Goal: Task Accomplishment & Management: Manage account settings

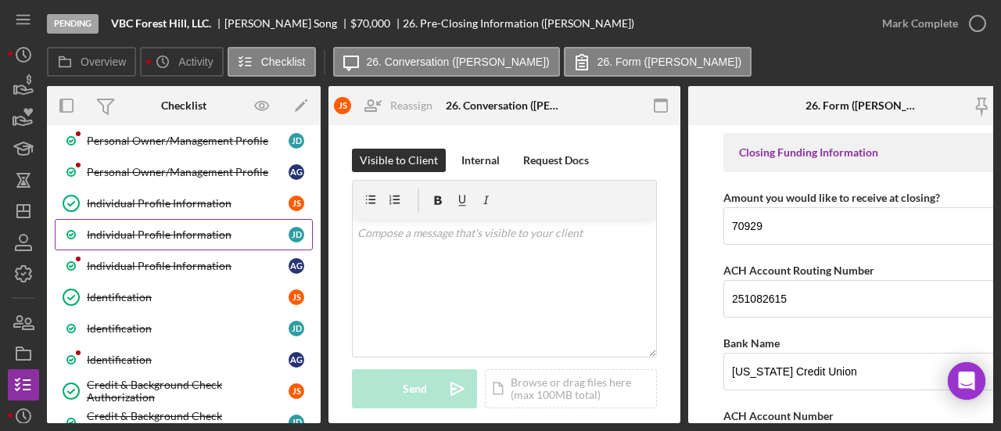
scroll to position [78, 0]
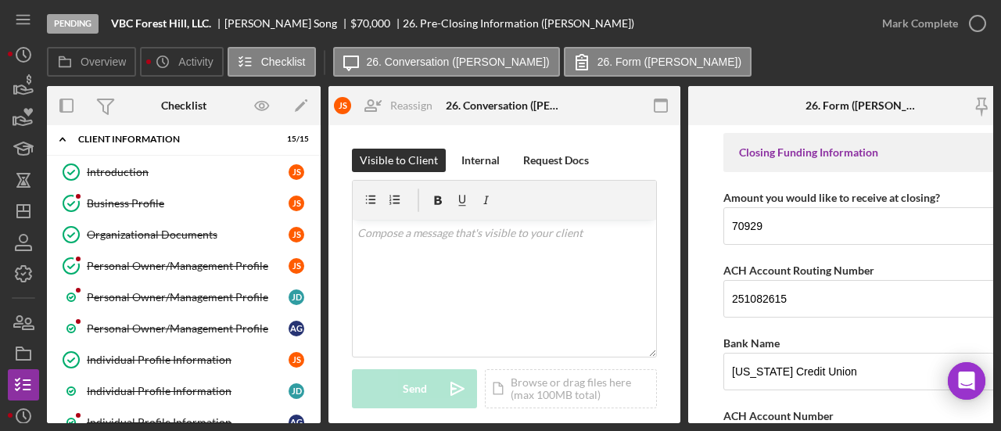
drag, startPoint x: 178, startPoint y: 234, endPoint x: 418, endPoint y: 240, distance: 240.2
click at [178, 234] on div "Organizational Documents" at bounding box center [188, 234] width 202 height 13
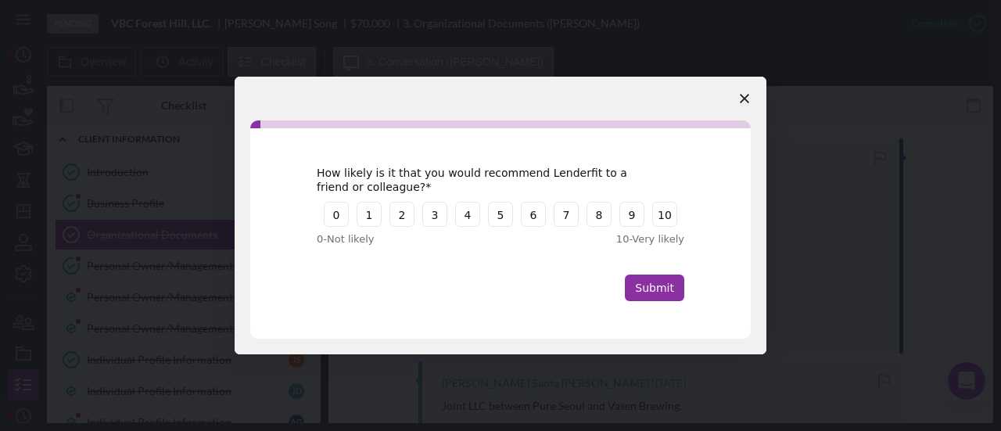
scroll to position [533, 0]
click at [742, 97] on icon "Close survey" at bounding box center [744, 98] width 9 height 9
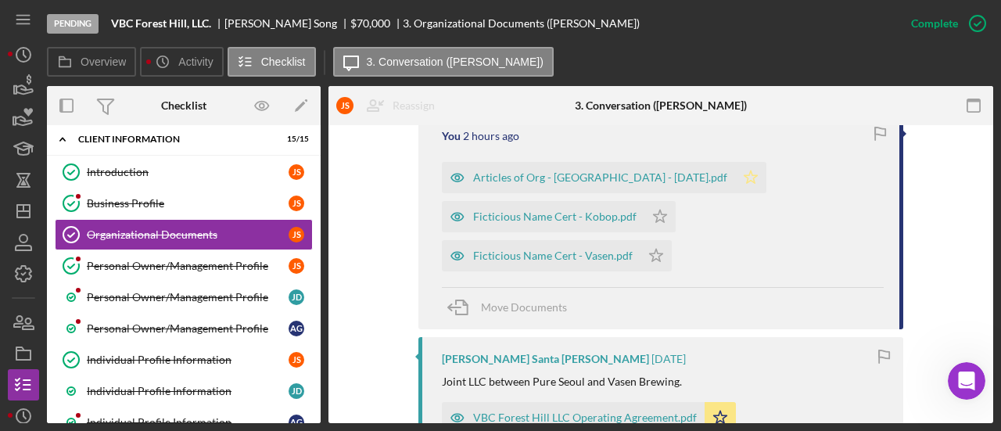
click at [735, 176] on icon "Icon/Star" at bounding box center [750, 177] width 31 height 31
click at [654, 217] on icon "Icon/Star" at bounding box center [660, 216] width 31 height 31
click at [646, 257] on icon "Icon/Star" at bounding box center [656, 255] width 31 height 31
drag, startPoint x: 569, startPoint y: 414, endPoint x: 494, endPoint y: 412, distance: 75.1
click at [494, 412] on div "VBC Forest Hill LLC Operating Agreement.pdf" at bounding box center [585, 417] width 224 height 13
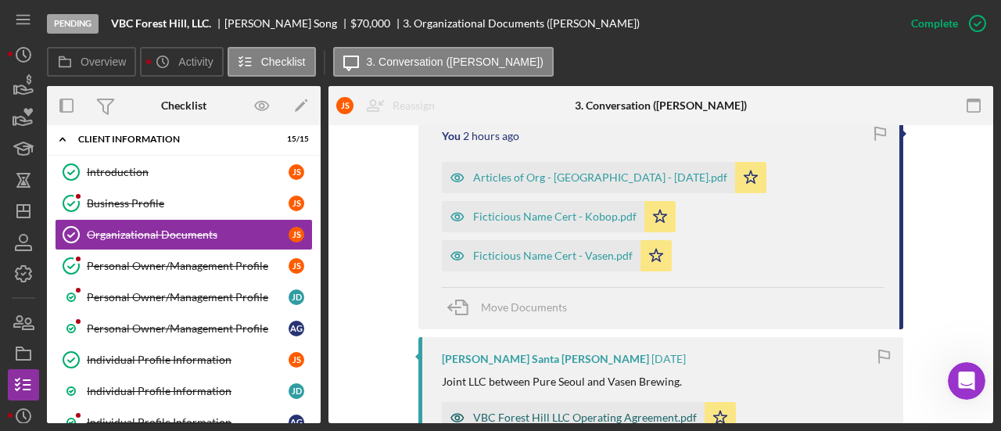
scroll to position [551, 0]
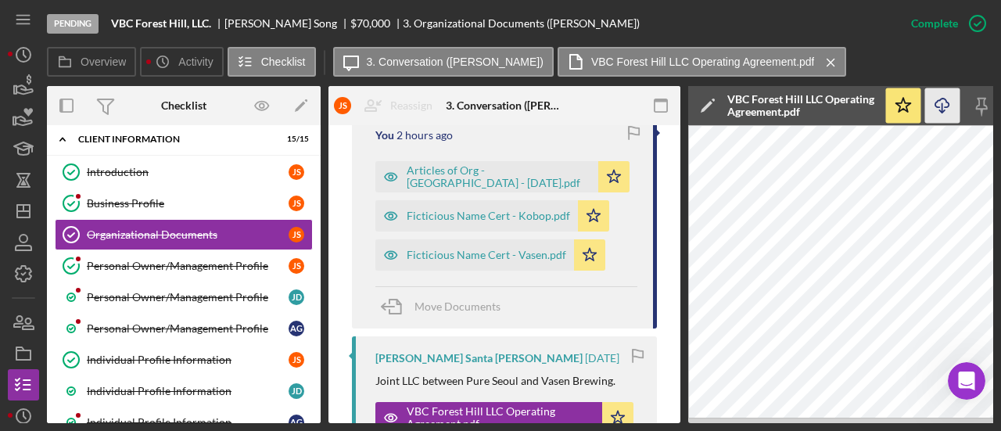
click at [943, 109] on line "button" at bounding box center [943, 107] width 0 height 9
click at [451, 174] on div "Articles of Org - VBC Forest Hill - 7.29.2024.pdf" at bounding box center [499, 176] width 184 height 25
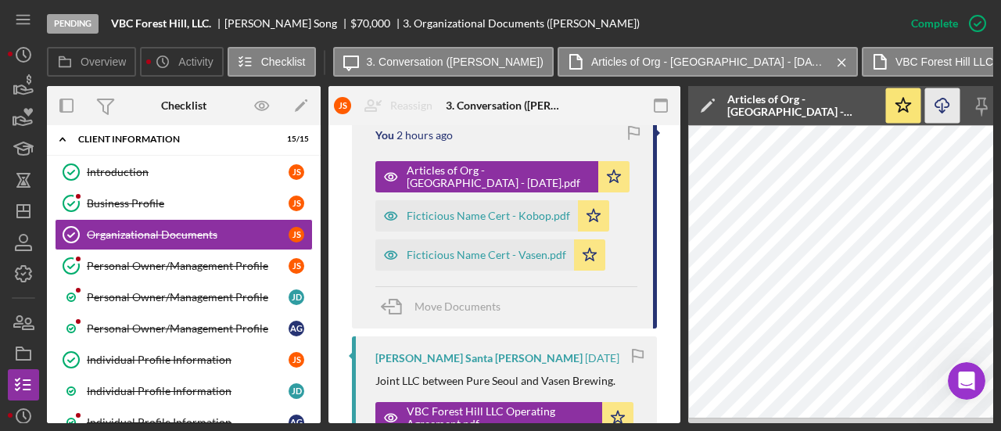
click at [945, 113] on icon "Icon/Download" at bounding box center [942, 105] width 35 height 35
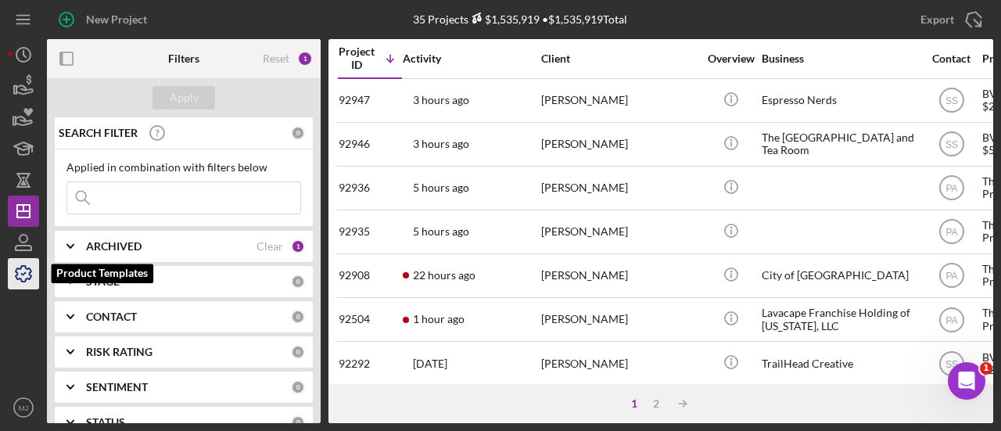
click at [13, 260] on icon "button" at bounding box center [23, 273] width 39 height 39
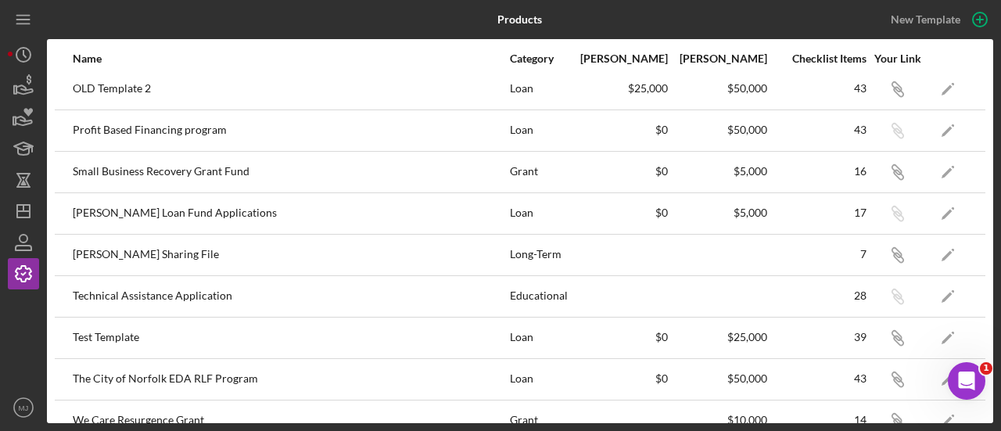
scroll to position [404, 0]
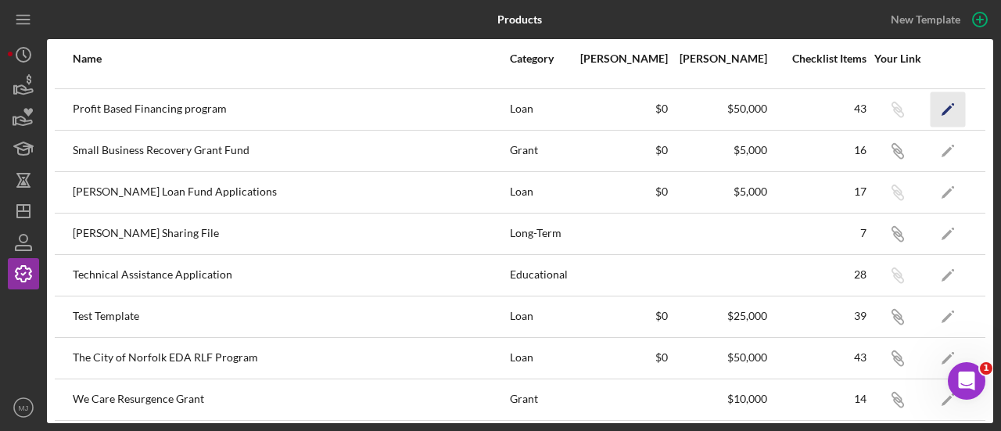
click at [942, 106] on polygon "button" at bounding box center [947, 110] width 11 height 11
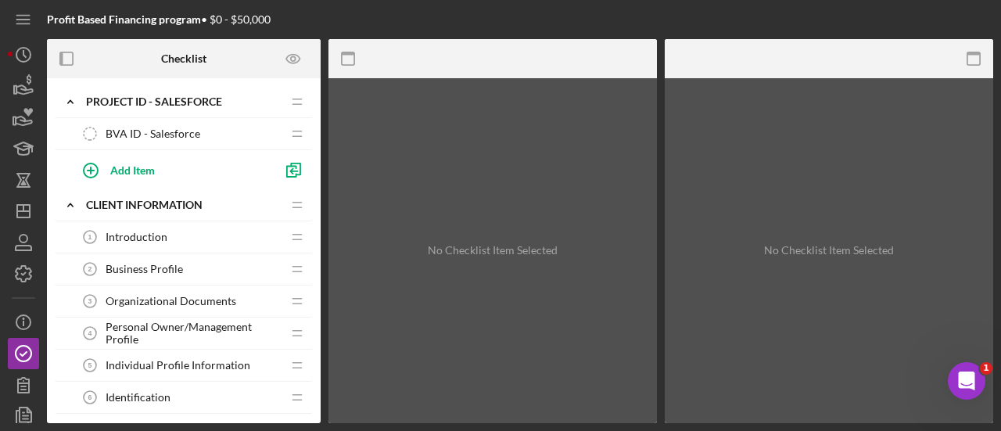
click at [148, 132] on span "BVA ID - Salesforce" at bounding box center [153, 134] width 95 height 13
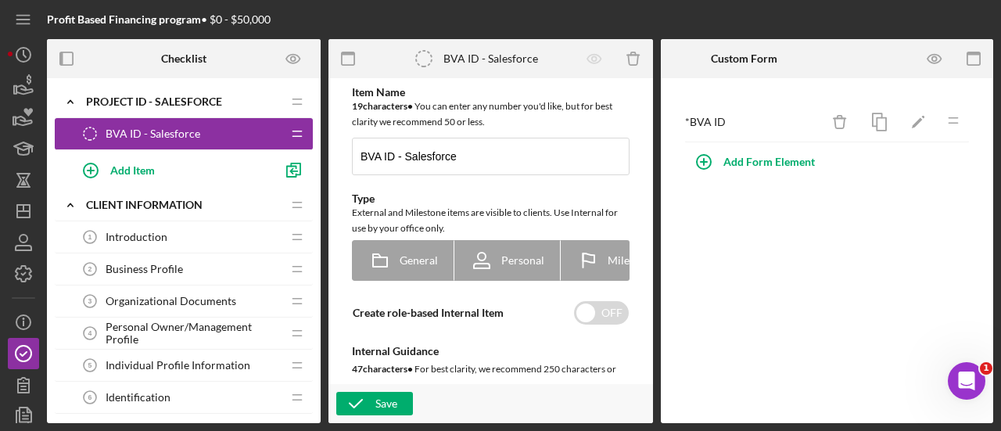
click at [135, 237] on span "Introduction" at bounding box center [137, 237] width 62 height 13
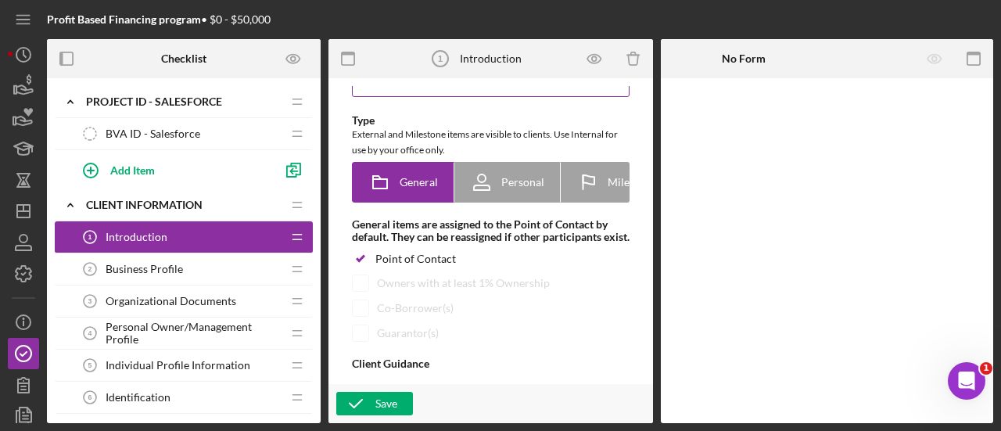
scroll to position [78, 0]
click at [599, 60] on icon "button" at bounding box center [594, 58] width 35 height 35
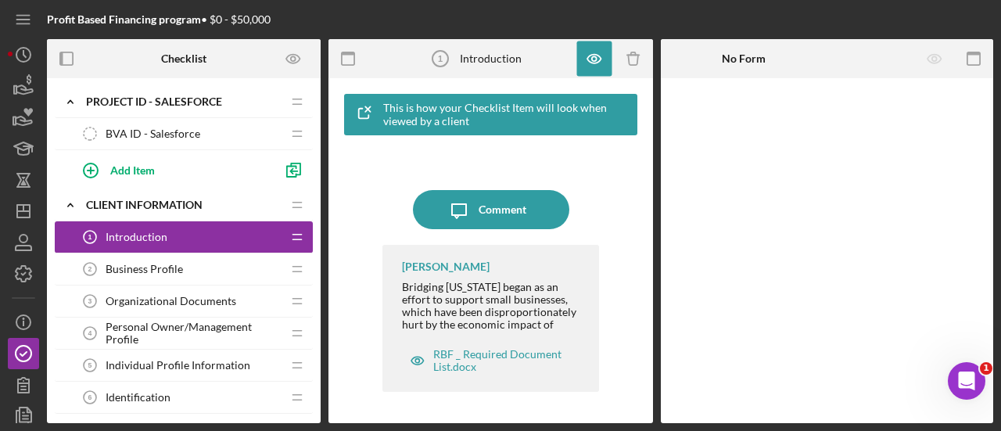
click at [452, 327] on div "Bridging [US_STATE] began as an effort to support small businesses, which have …" at bounding box center [492, 434] width 181 height 307
click at [975, 49] on icon "button" at bounding box center [974, 58] width 35 height 35
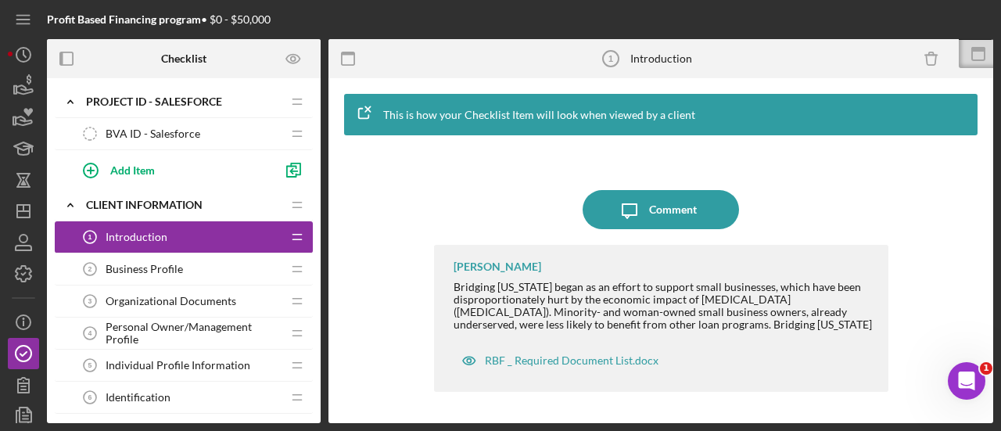
click at [699, 307] on div "Bridging [US_STATE] began as an effort to support small businesses, which have …" at bounding box center [663, 341] width 419 height 120
click at [974, 58] on icon at bounding box center [978, 53] width 39 height 39
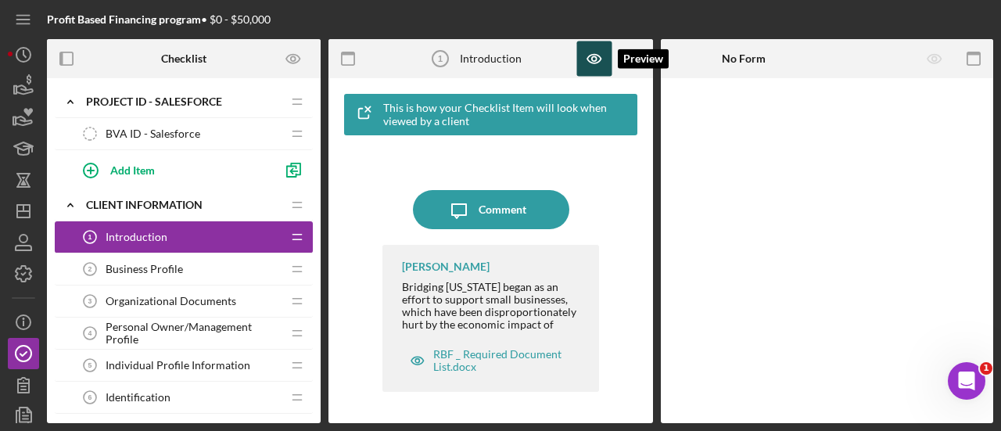
click at [590, 60] on icon "button" at bounding box center [594, 58] width 35 height 35
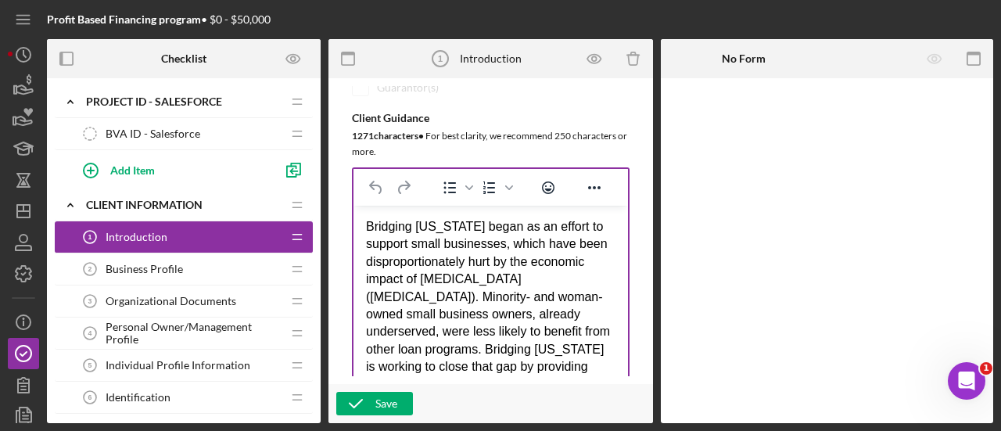
scroll to position [469, 0]
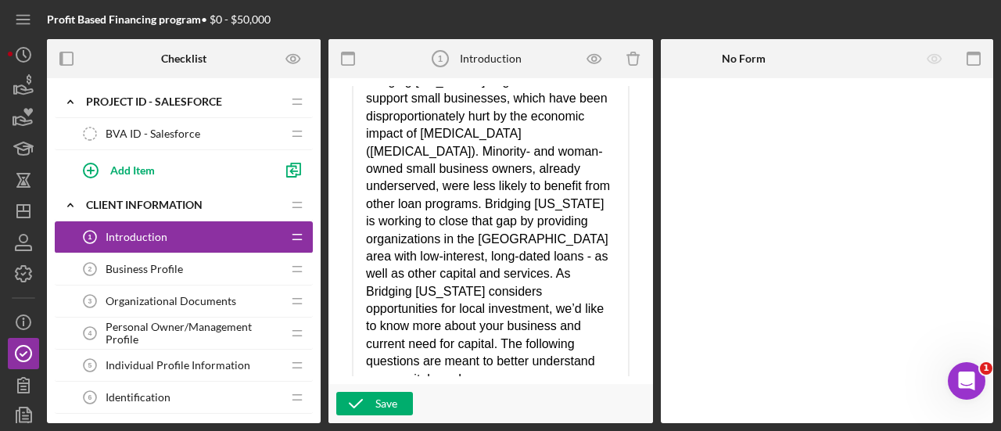
drag, startPoint x: 616, startPoint y: 269, endPoint x: 627, endPoint y: 447, distance: 177.9
click at [627, 430] on html "Profit Based Financing program • $0 - $50,000 Checklist Icon/Expander Project I…" at bounding box center [500, 215] width 1001 height 431
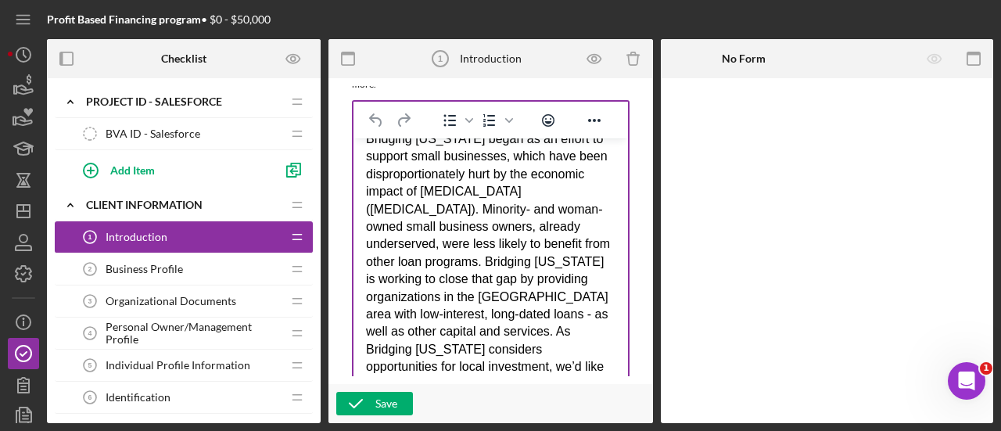
scroll to position [0, 0]
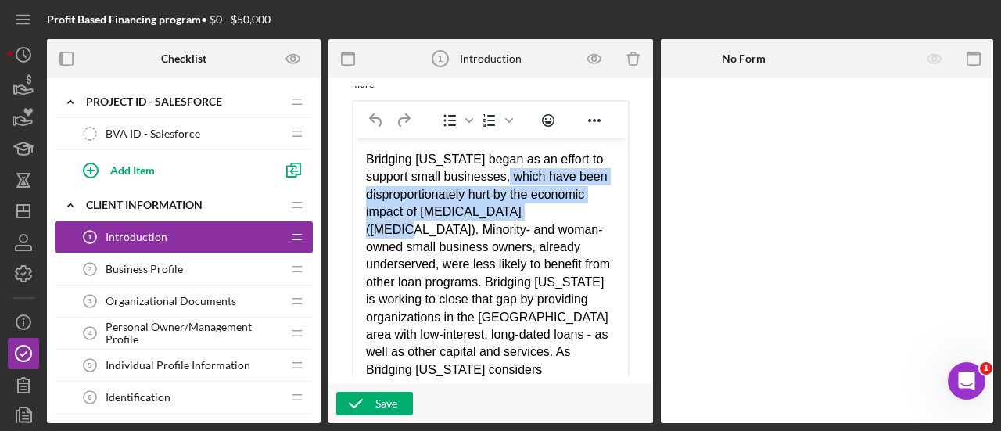
drag, startPoint x: 389, startPoint y: 228, endPoint x: 522, endPoint y: 181, distance: 141.0
click at [522, 181] on div "Bridging [US_STATE] began as an effort to support small businesses, which have …" at bounding box center [491, 308] width 250 height 315
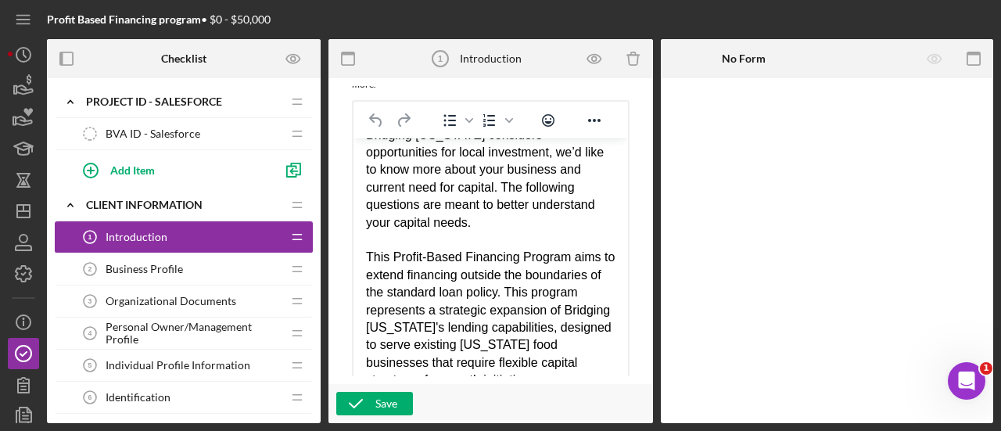
scroll to position [313, 0]
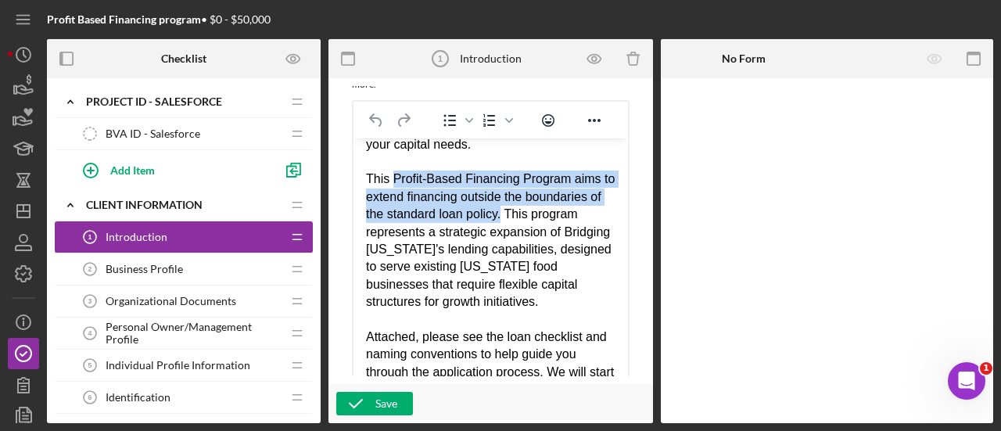
drag, startPoint x: 585, startPoint y: 199, endPoint x: 390, endPoint y: 165, distance: 198.4
click at [390, 171] on div "This Profit-Based Financing Program aims to extend financing outside the bounda…" at bounding box center [491, 241] width 250 height 140
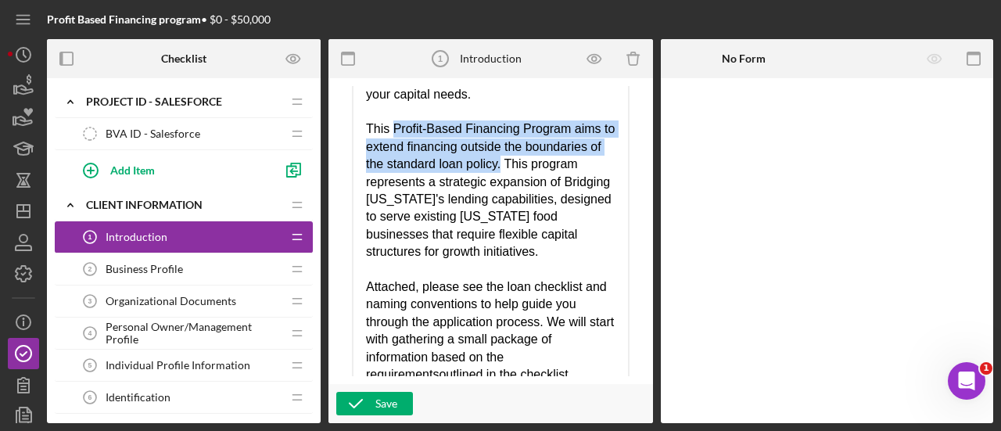
scroll to position [261, 0]
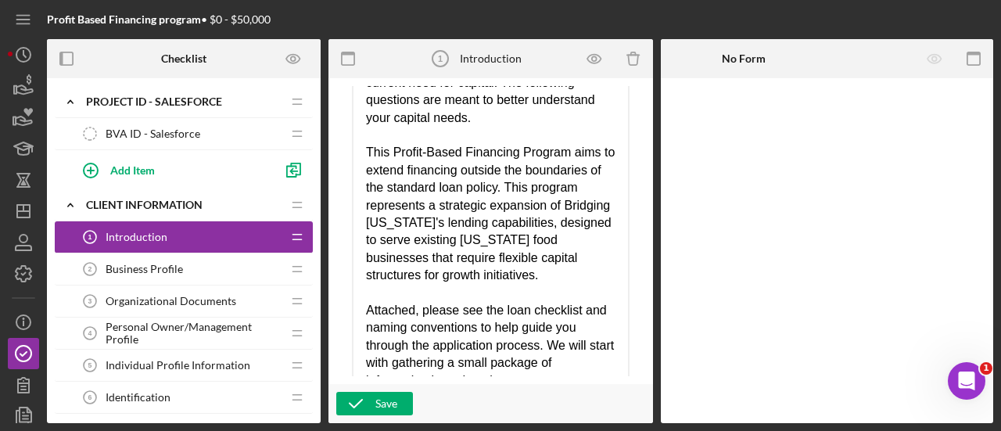
click at [450, 279] on div "This Profit-Based Financing Program aims to extend financing outside the bounda…" at bounding box center [491, 214] width 250 height 140
click at [448, 276] on div "This Profit-Based Financing Program aims to extend financing outside the bounda…" at bounding box center [491, 214] width 250 height 140
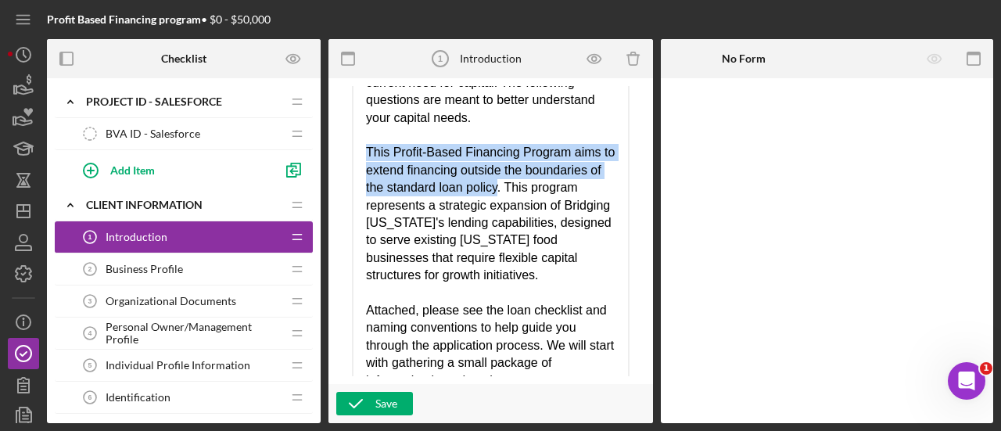
drag, startPoint x: 579, startPoint y: 171, endPoint x: 365, endPoint y: 131, distance: 218.0
click at [365, 131] on html "Bridging [US_STATE] began as an effort to support small businesses, which have …" at bounding box center [491, 135] width 275 height 673
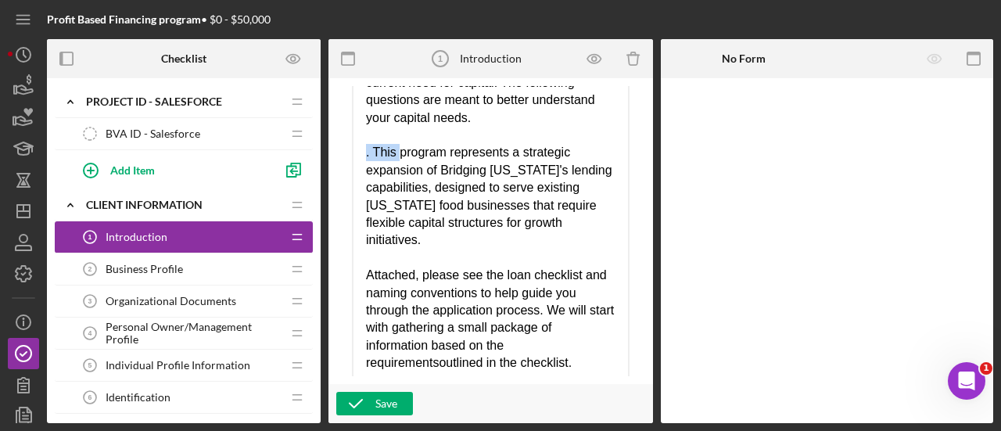
drag, startPoint x: 397, startPoint y: 138, endPoint x: 356, endPoint y: 134, distance: 41.6
click at [356, 134] on html "Bridging [US_STATE] began as an effort to support small businesses, which have …" at bounding box center [491, 118] width 275 height 638
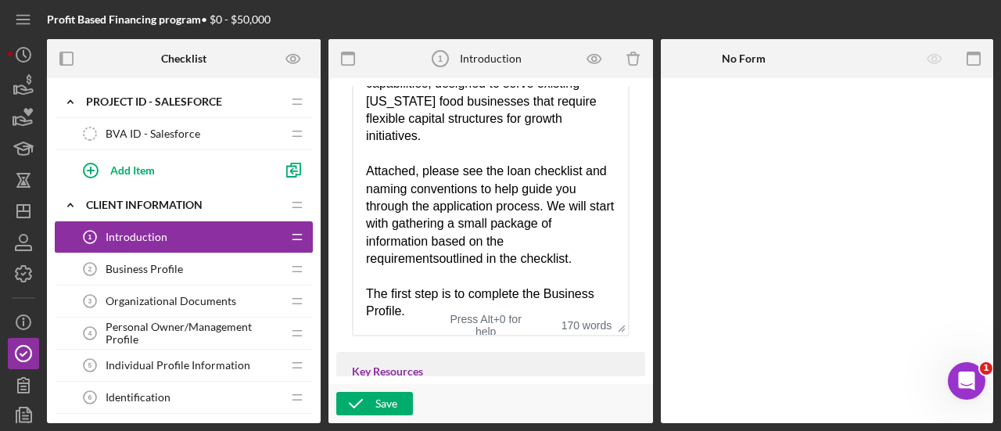
scroll to position [704, 0]
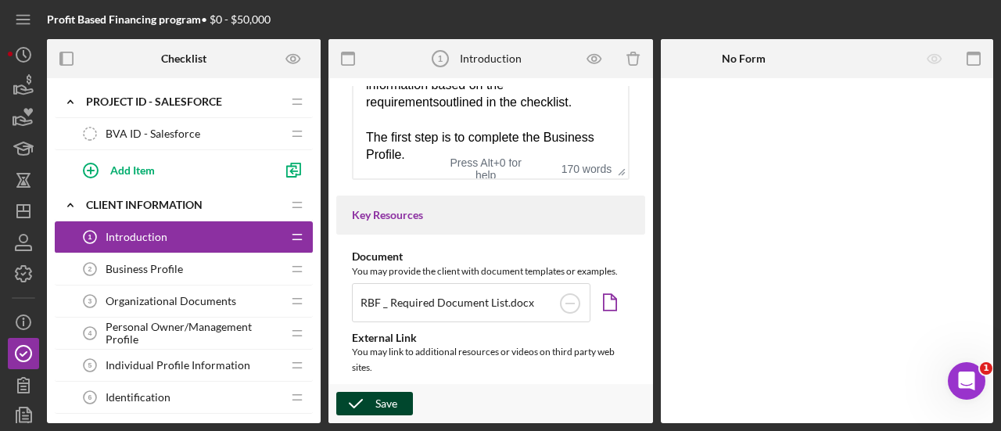
click at [399, 404] on button "Save" at bounding box center [374, 403] width 77 height 23
click at [616, 310] on icon "Icon/Document" at bounding box center [610, 302] width 35 height 35
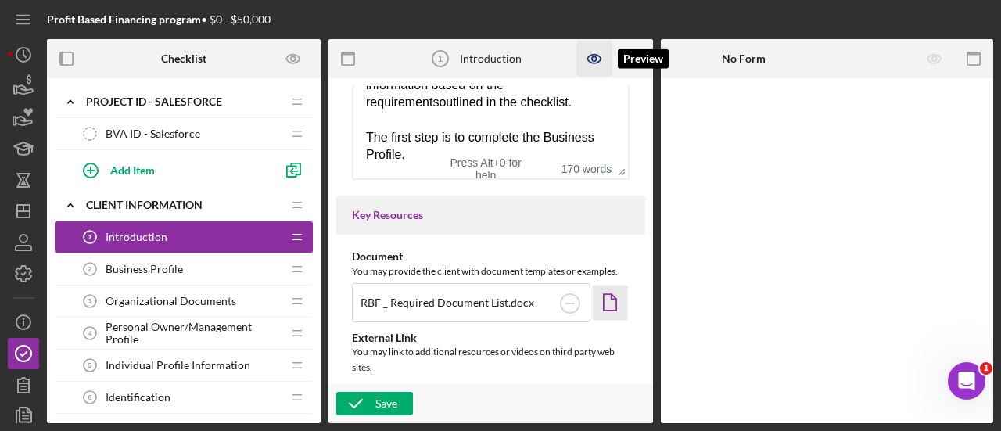
click at [593, 57] on icon "button" at bounding box center [594, 58] width 5 height 5
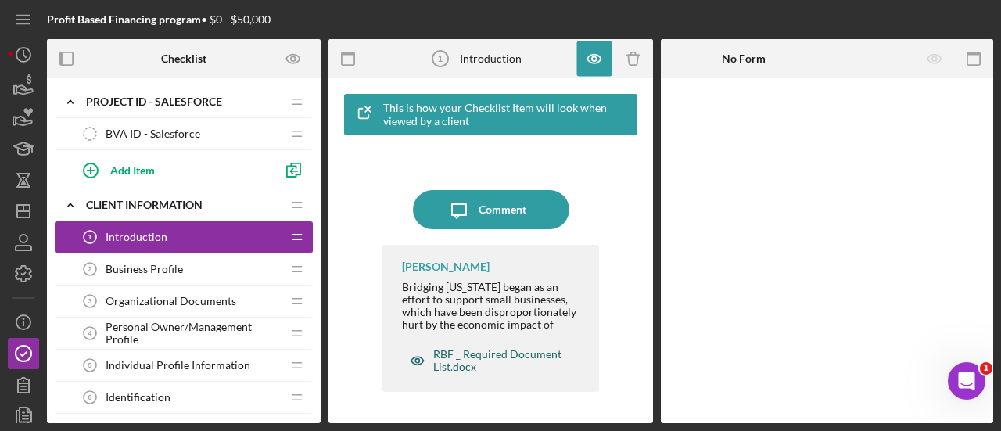
click at [470, 362] on div "RBF _ Required Document List.docx" at bounding box center [500, 360] width 135 height 25
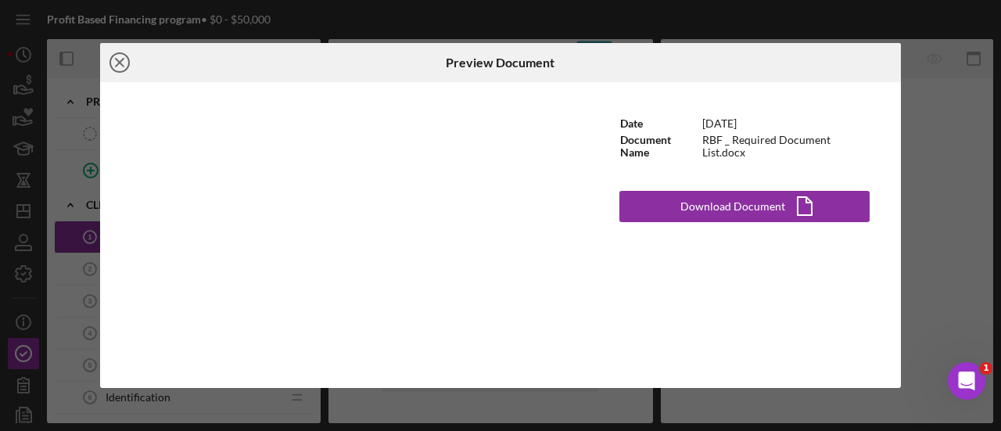
click at [118, 65] on icon "Icon/Close" at bounding box center [119, 62] width 39 height 39
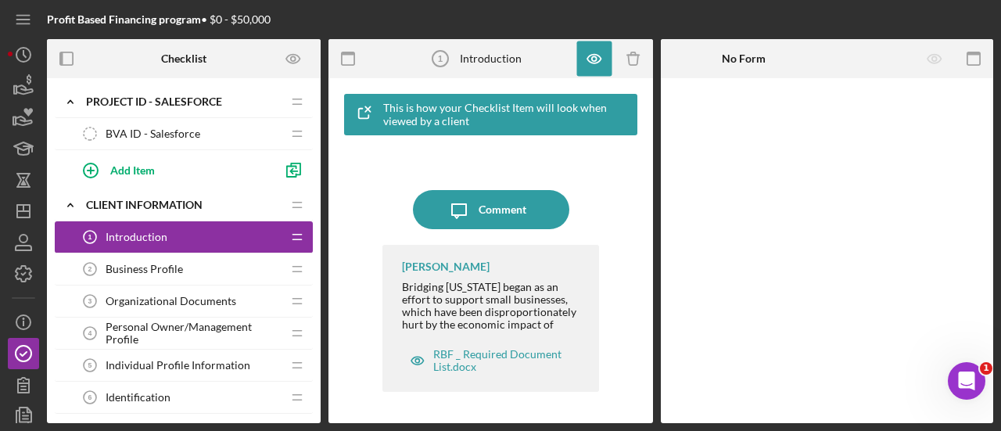
scroll to position [78, 0]
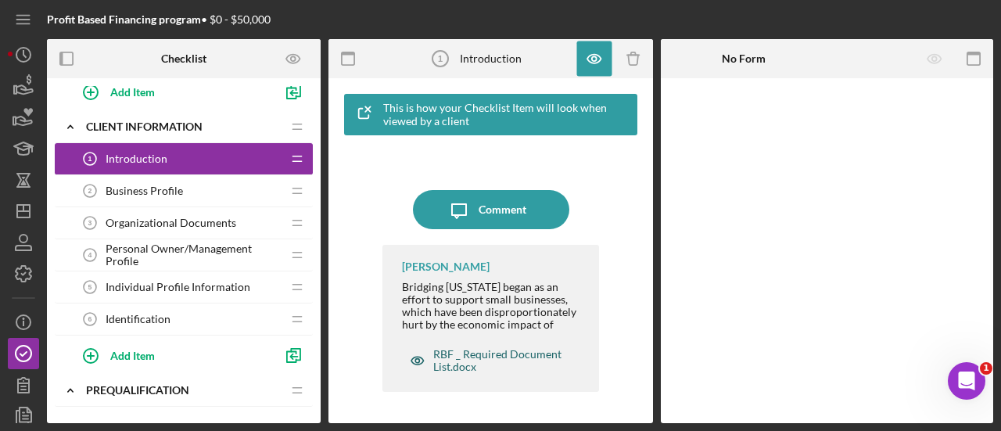
click at [449, 362] on div "RBF _ Required Document List.docx" at bounding box center [500, 360] width 135 height 25
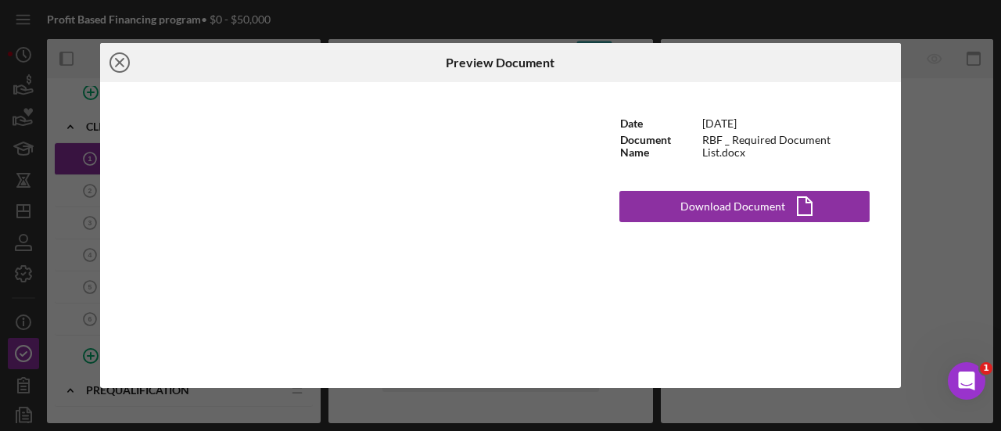
click at [123, 63] on icon "Icon/Close" at bounding box center [119, 62] width 39 height 39
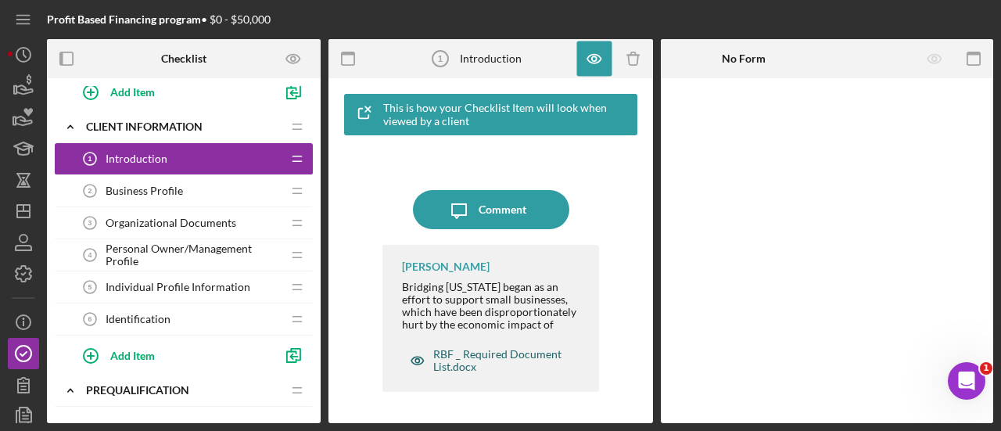
click at [464, 345] on div "RBF _ Required Document List.docx" at bounding box center [489, 360] width 174 height 31
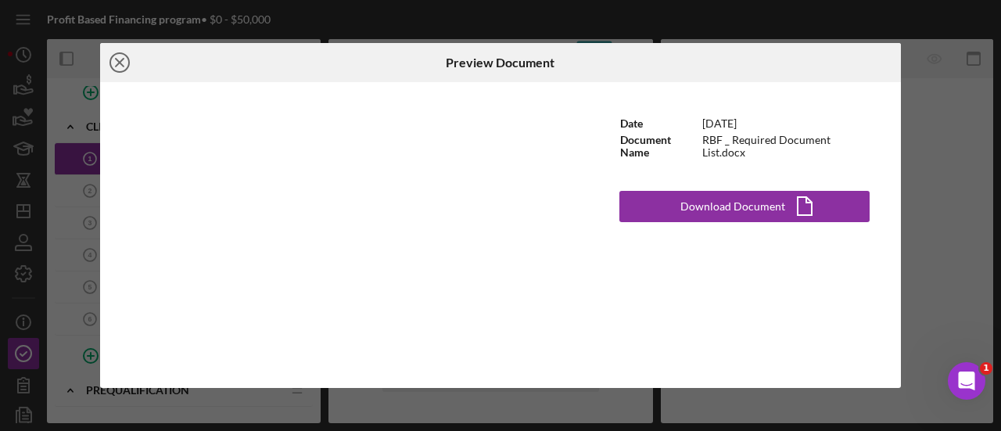
click at [113, 66] on icon "Icon/Close" at bounding box center [119, 62] width 39 height 39
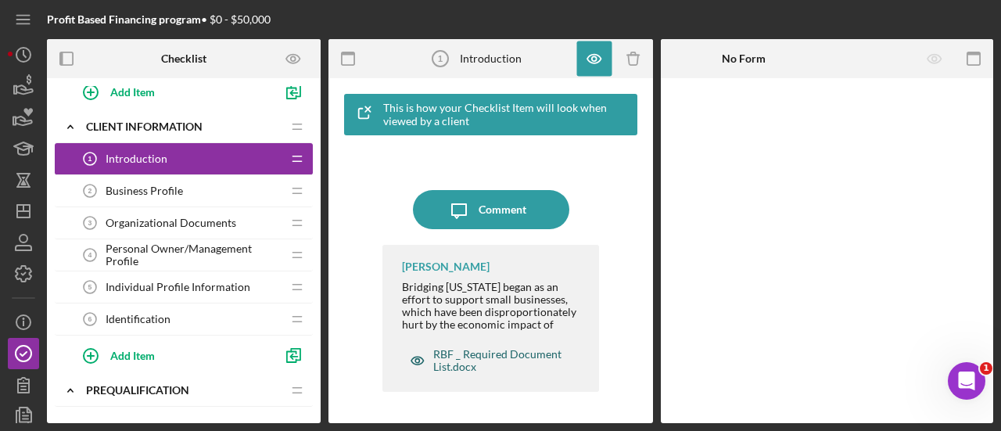
click at [487, 358] on div "RBF _ Required Document List.docx" at bounding box center [500, 360] width 135 height 25
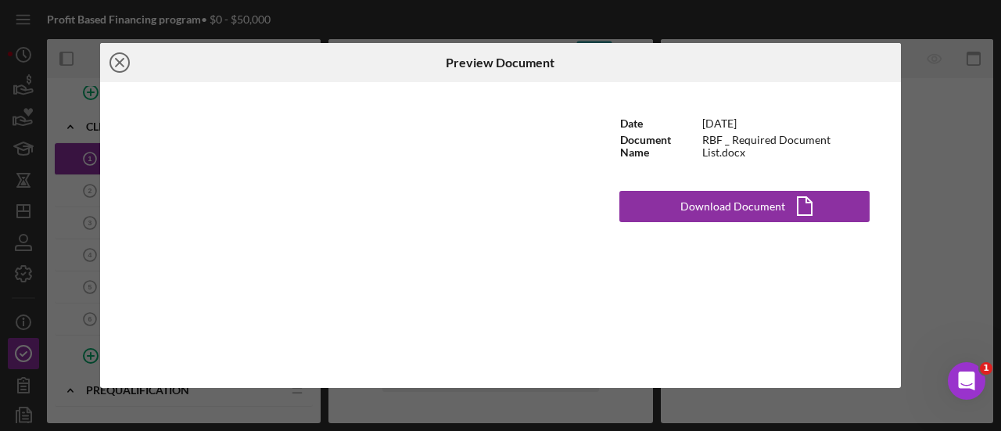
click at [116, 63] on icon "Icon/Close" at bounding box center [119, 62] width 39 height 39
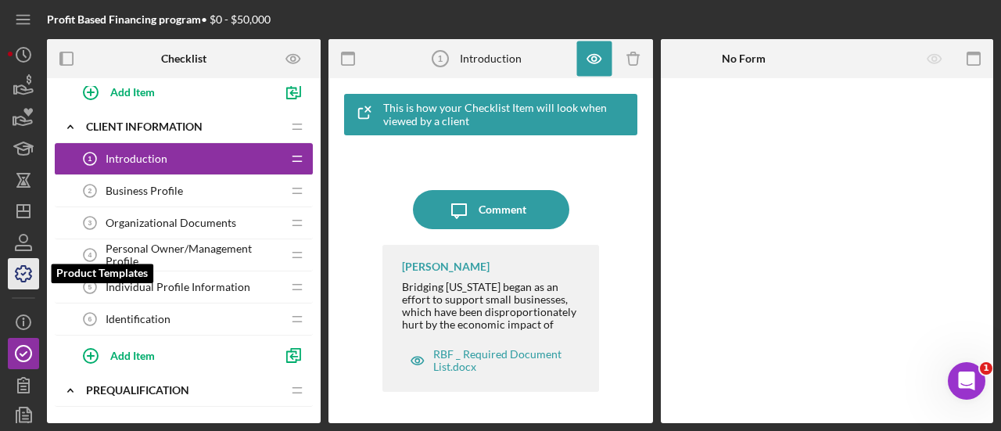
click at [20, 273] on icon "button" at bounding box center [23, 273] width 39 height 39
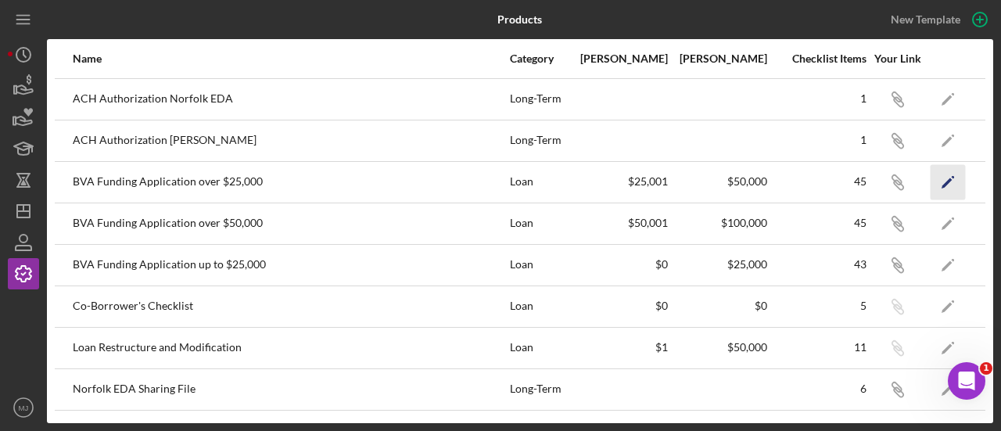
click at [942, 181] on polygon "button" at bounding box center [947, 183] width 11 height 11
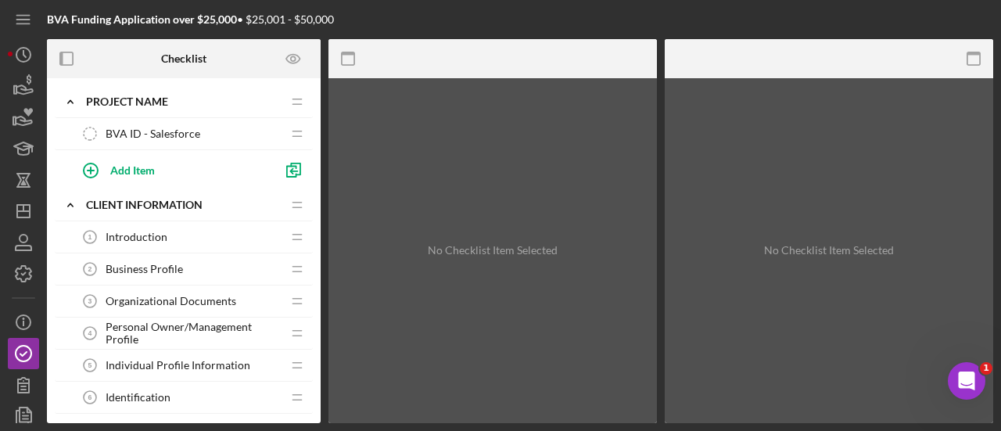
click at [163, 242] on div "Introduction 1 Introduction" at bounding box center [177, 236] width 207 height 31
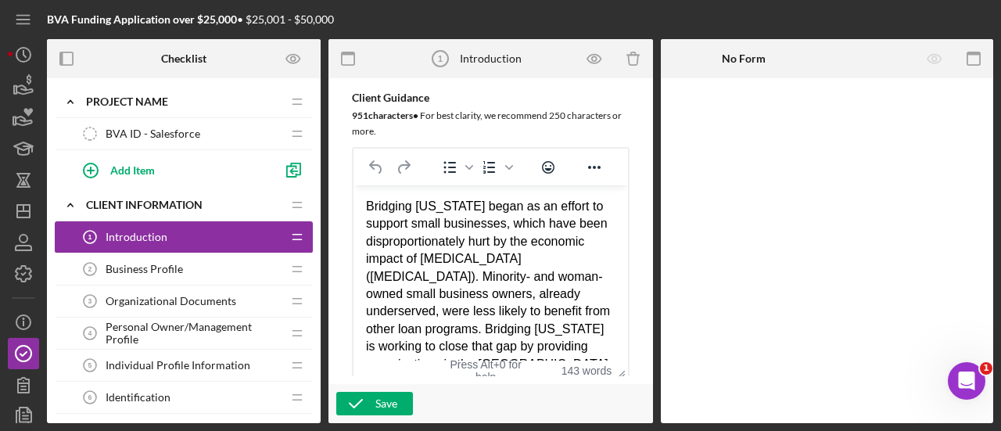
scroll to position [313, 0]
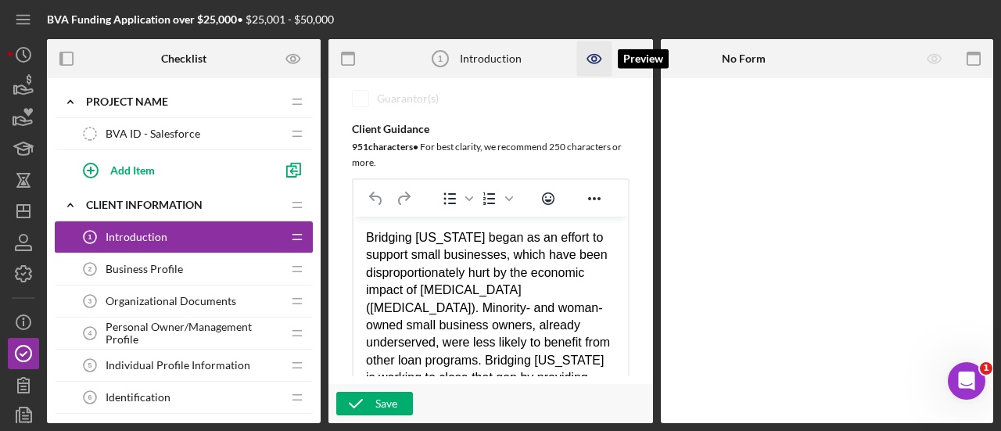
click at [597, 59] on icon "button" at bounding box center [594, 58] width 5 height 5
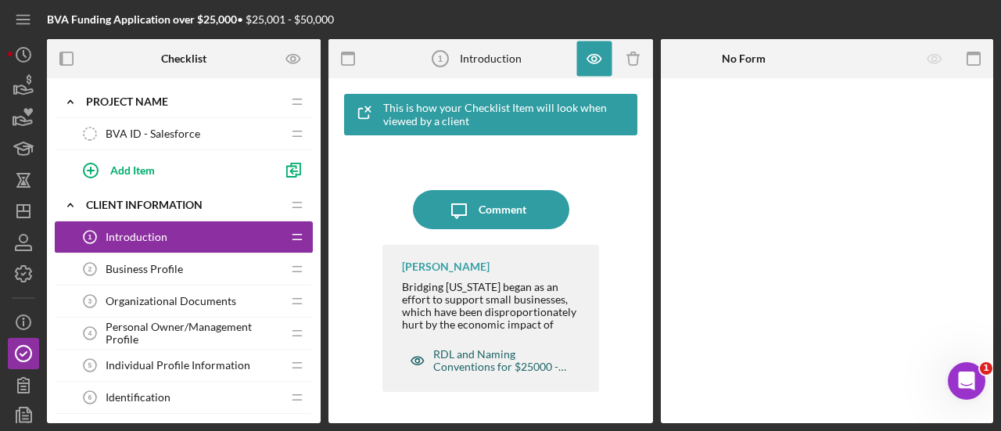
click at [482, 357] on div "RDL and Naming Conventions for $25000 - $50000 loans.xlsx" at bounding box center [500, 360] width 135 height 25
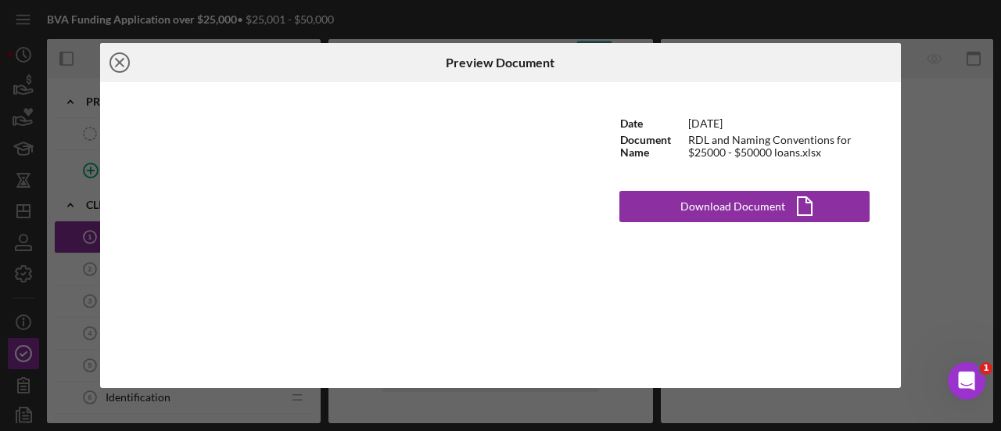
click at [119, 62] on line at bounding box center [120, 63] width 8 height 8
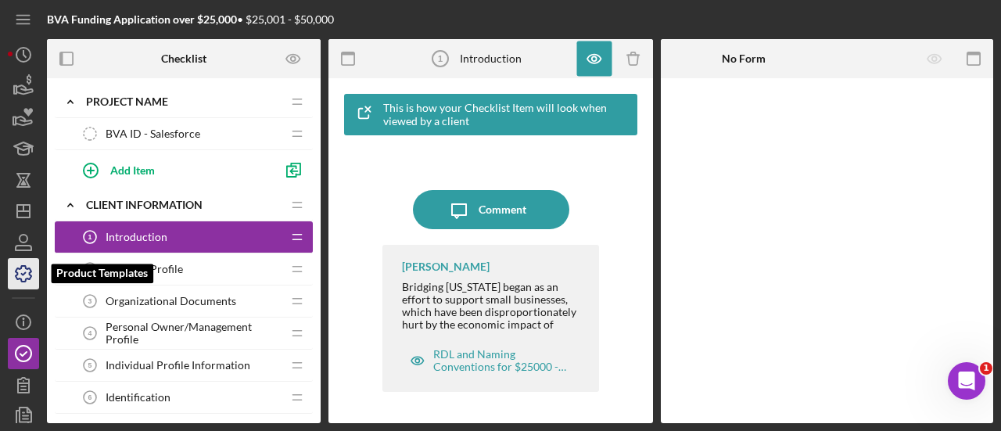
click at [18, 269] on icon "button" at bounding box center [24, 274] width 16 height 16
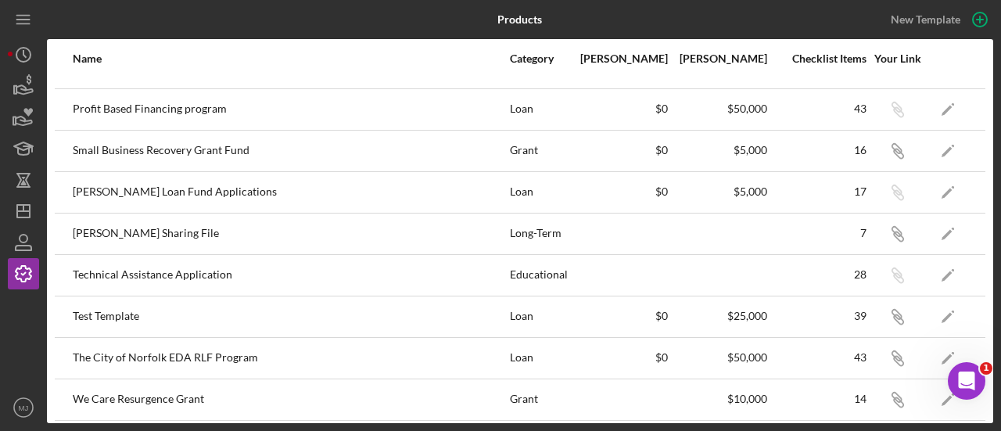
scroll to position [326, 0]
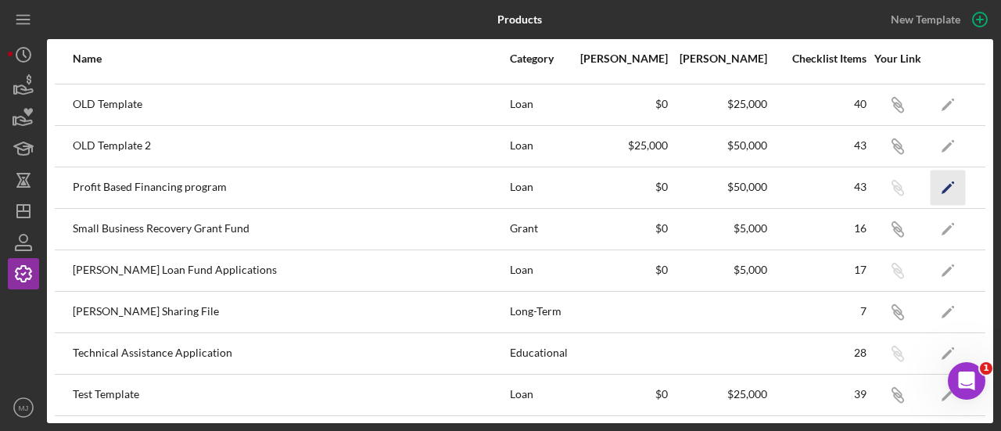
click at [942, 185] on polygon "button" at bounding box center [947, 188] width 11 height 11
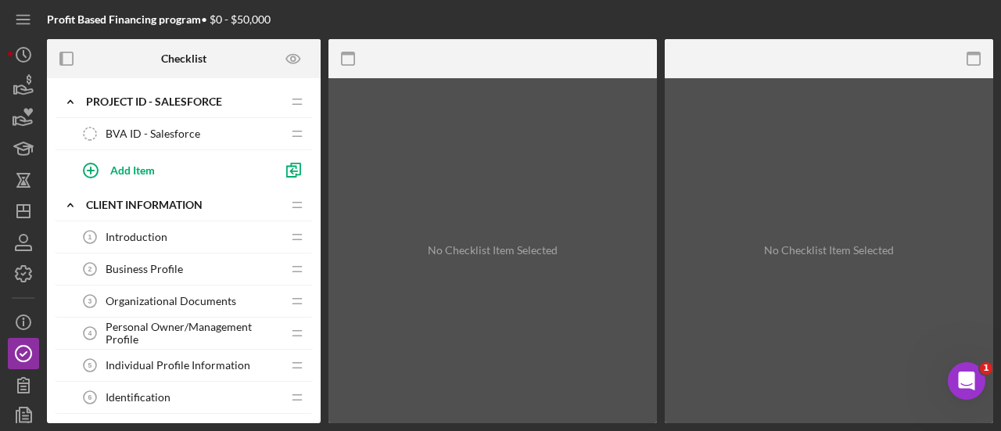
click at [181, 235] on div "Introduction 1 Introduction" at bounding box center [177, 236] width 207 height 31
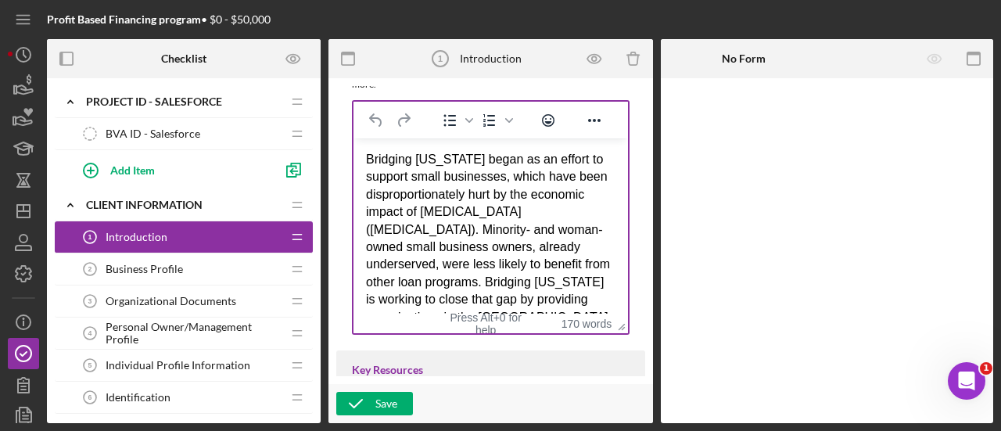
scroll to position [626, 0]
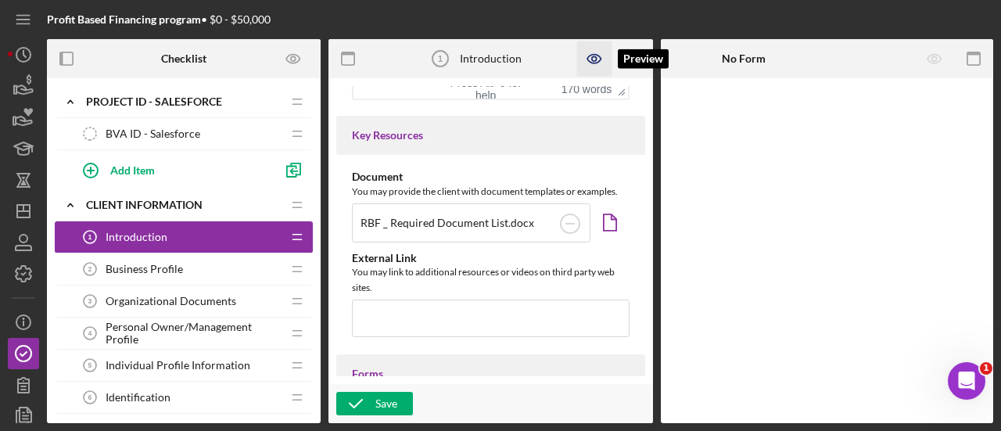
click at [595, 53] on icon "button" at bounding box center [594, 58] width 35 height 35
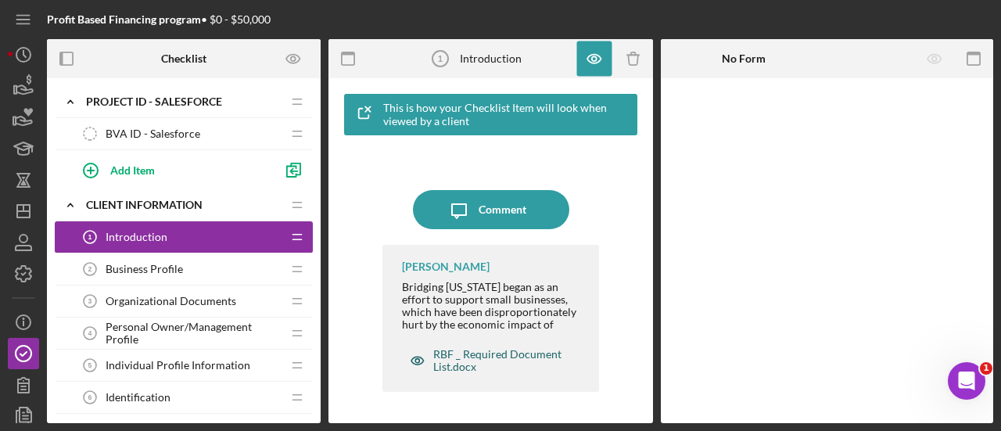
click at [492, 372] on div "RBF _ Required Document List.docx" at bounding box center [500, 360] width 135 height 25
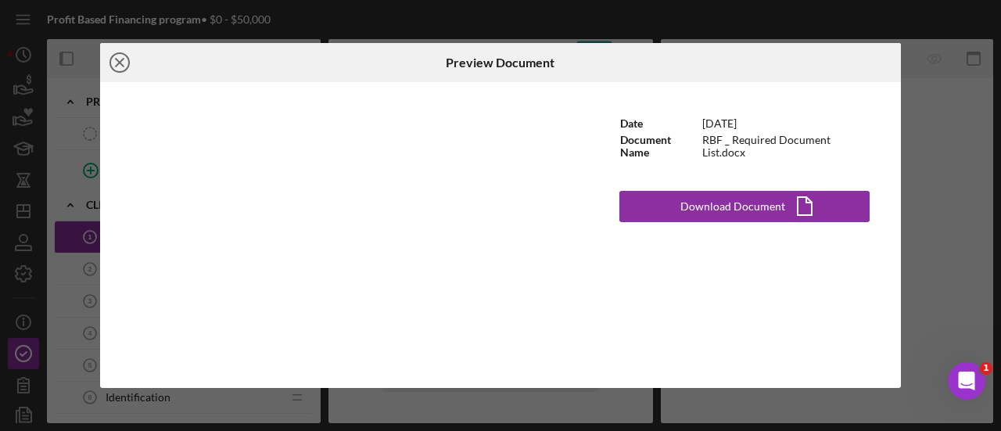
click at [117, 65] on line at bounding box center [120, 63] width 8 height 8
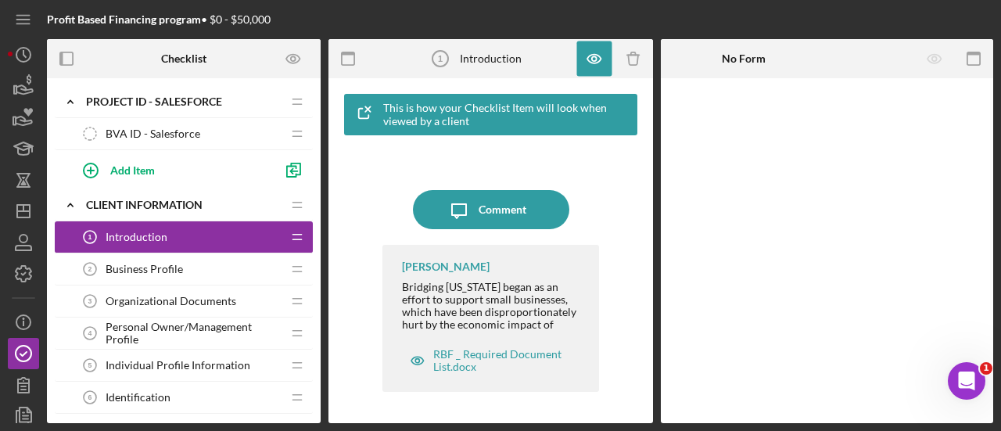
click at [172, 275] on div "Business Profile 2 Business Profile" at bounding box center [177, 268] width 207 height 31
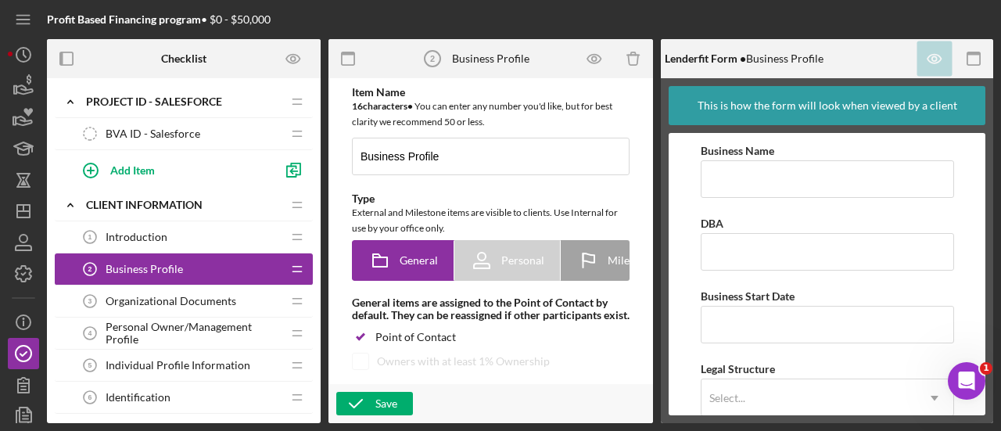
click at [141, 300] on span "Organizational Documents" at bounding box center [171, 301] width 131 height 13
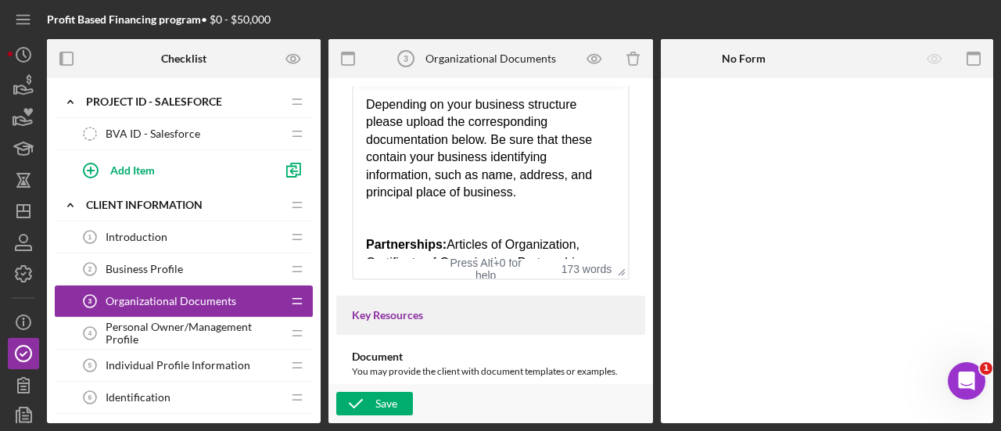
scroll to position [469, 0]
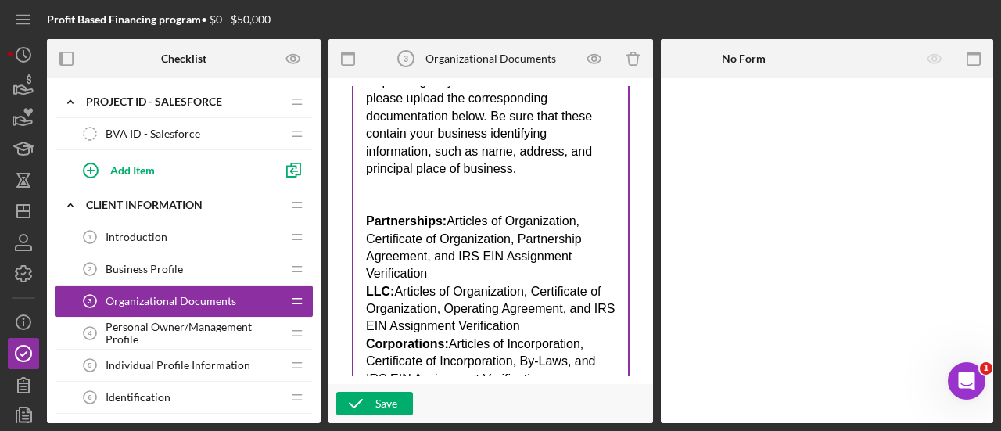
drag, startPoint x: 621, startPoint y: 264, endPoint x: 605, endPoint y: 417, distance: 154.1
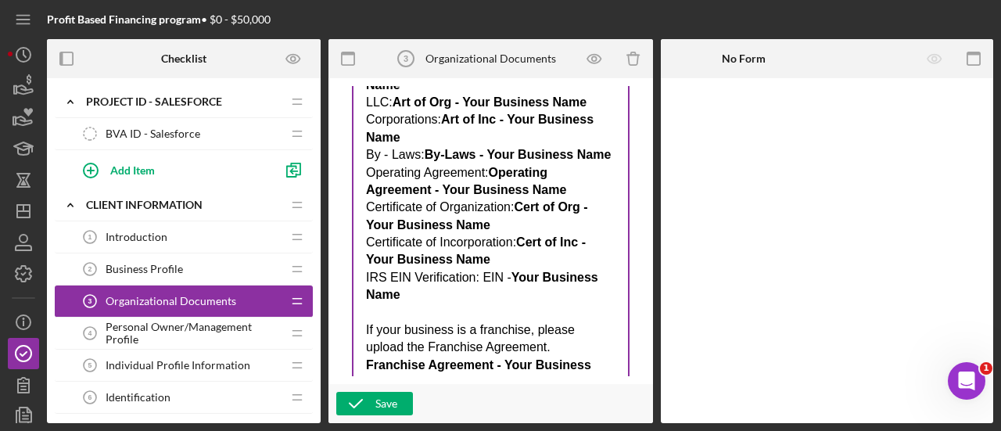
scroll to position [504, 0]
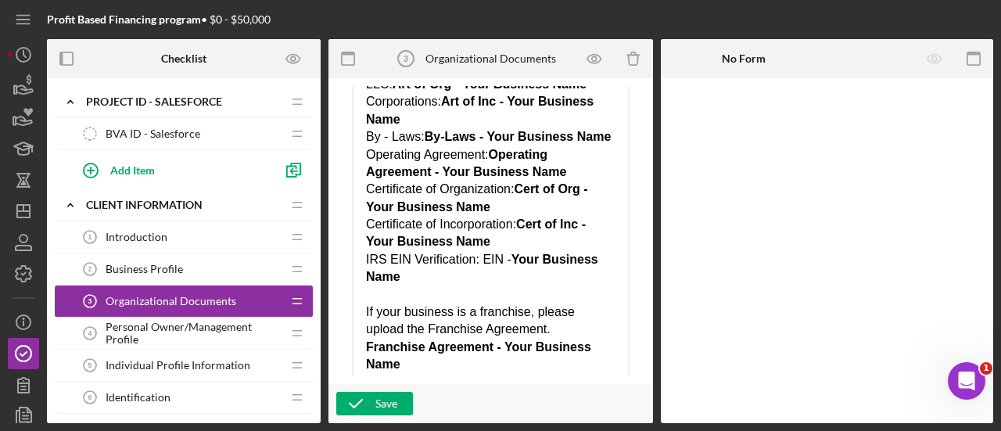
click at [166, 323] on span "Personal Owner/Management Profile" at bounding box center [194, 333] width 176 height 25
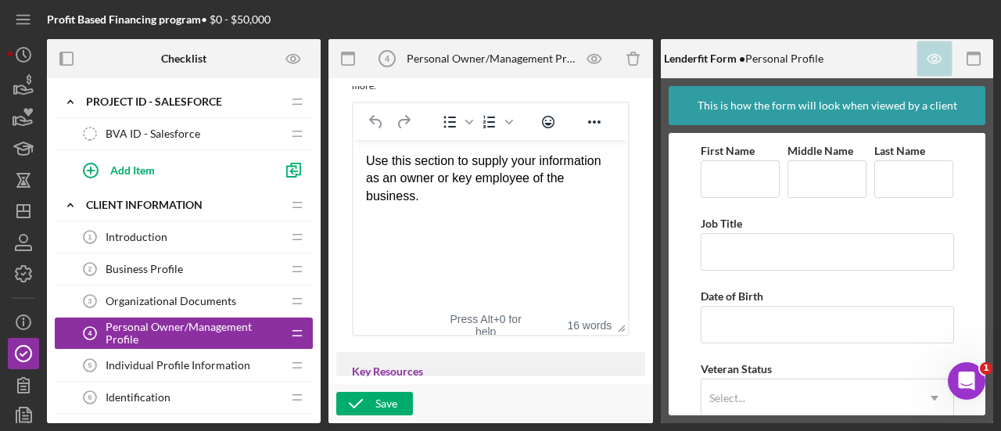
scroll to position [78, 0]
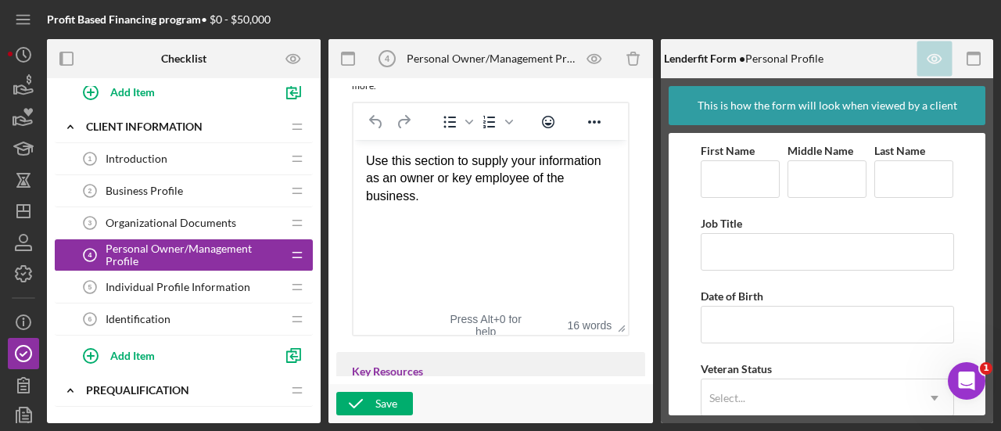
click at [203, 292] on div "Individual Profile Information 5 Individual Profile Information" at bounding box center [177, 286] width 207 height 31
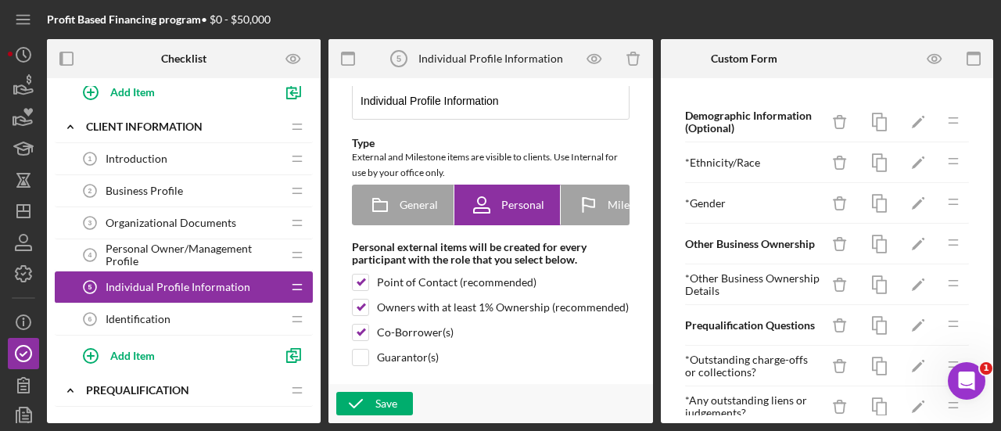
scroll to position [78, 0]
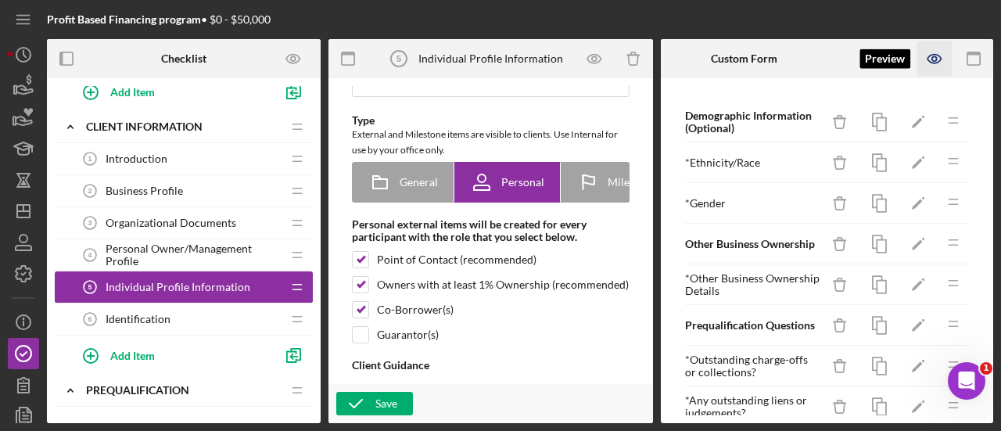
click at [939, 57] on icon "button" at bounding box center [935, 58] width 35 height 35
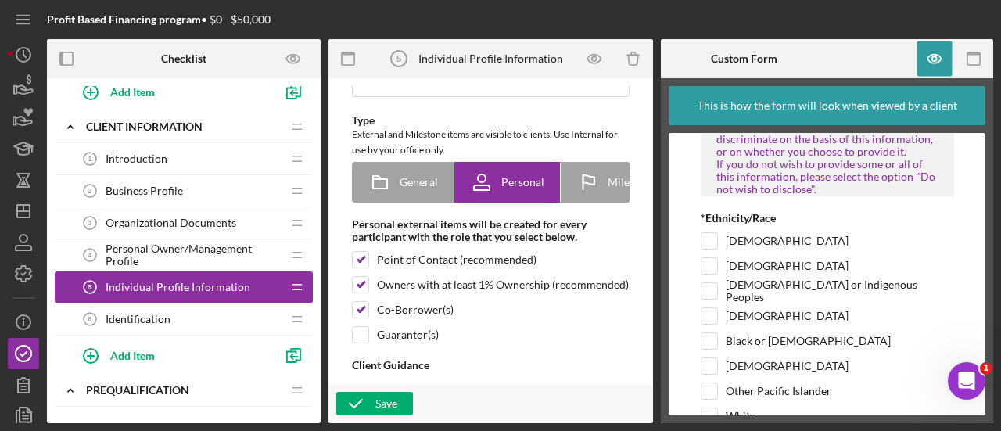
scroll to position [156, 0]
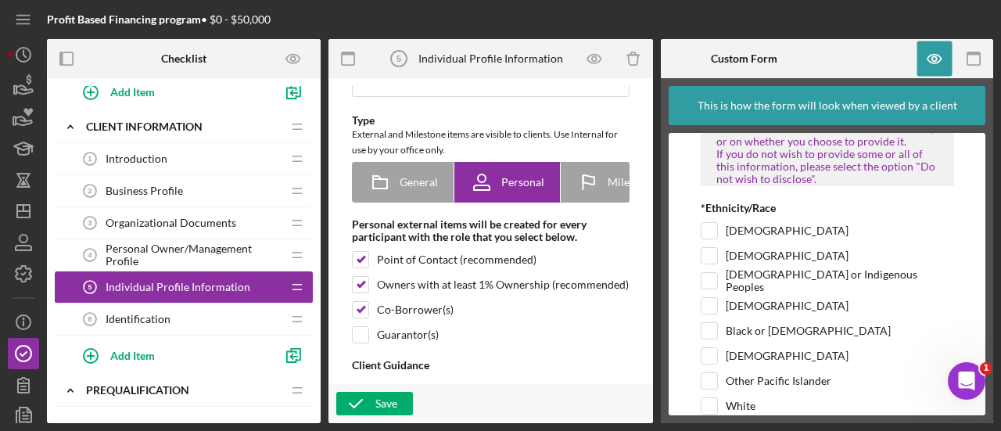
click at [168, 308] on div "Identification 6 Identification" at bounding box center [177, 319] width 207 height 31
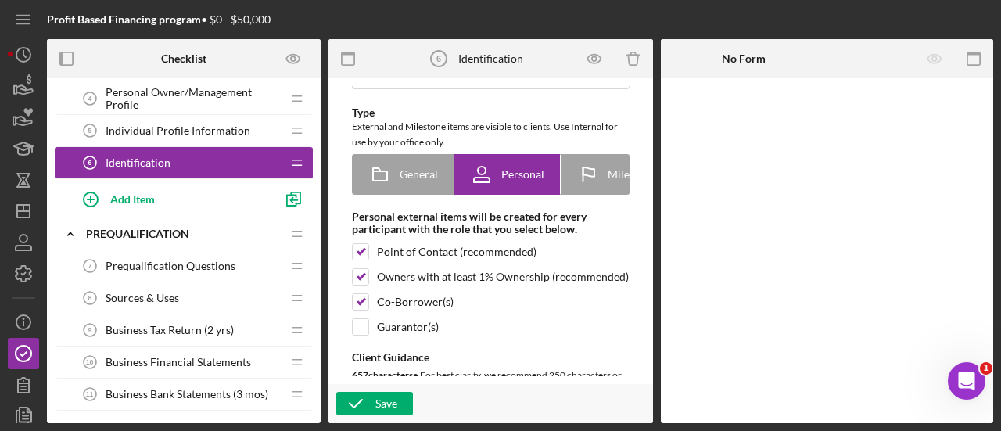
scroll to position [156, 0]
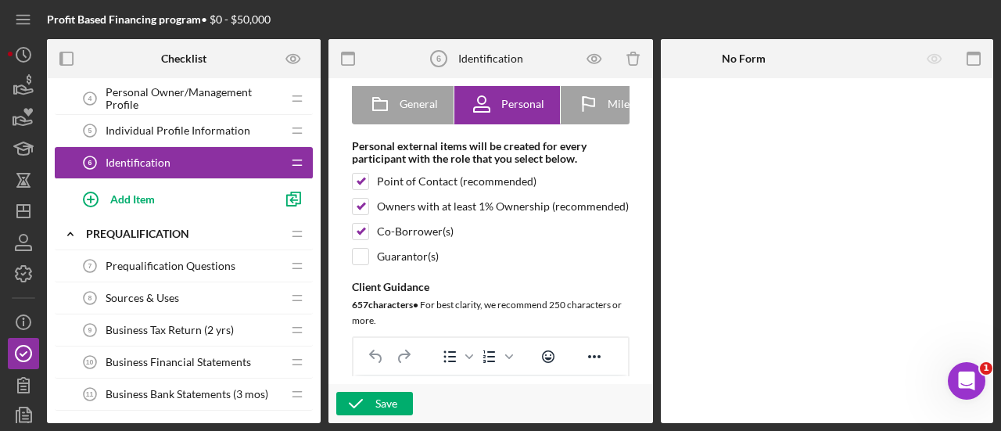
click at [128, 262] on span "Prequalification Questions" at bounding box center [171, 266] width 130 height 13
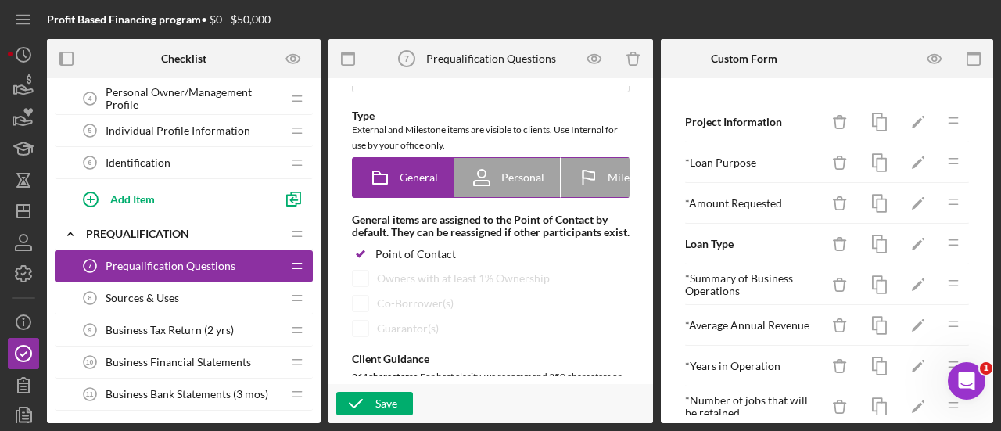
scroll to position [156, 0]
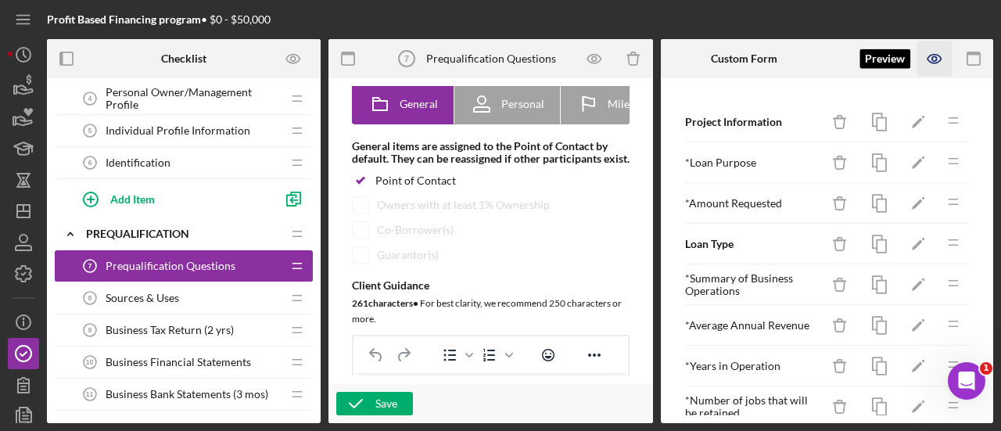
click at [938, 56] on icon "button" at bounding box center [934, 59] width 13 height 9
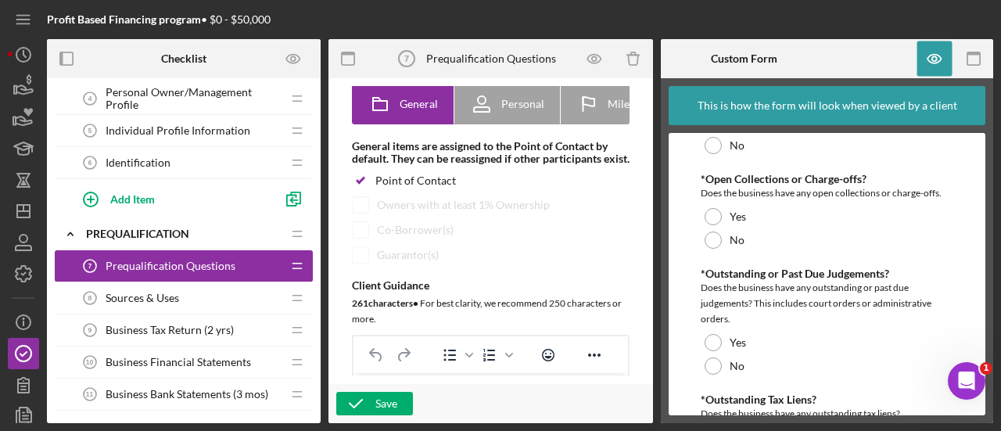
scroll to position [1357, 0]
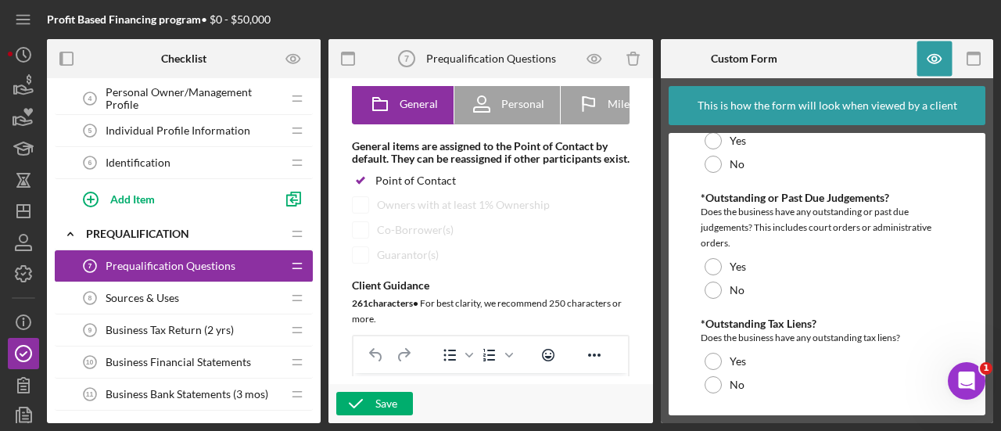
click at [138, 304] on div "Sources & Uses 8 Sources & Uses" at bounding box center [177, 297] width 207 height 31
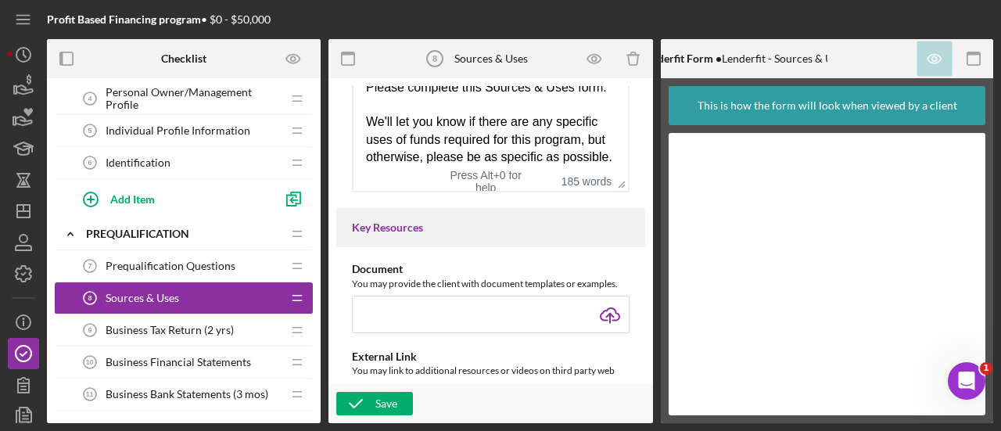
scroll to position [548, 0]
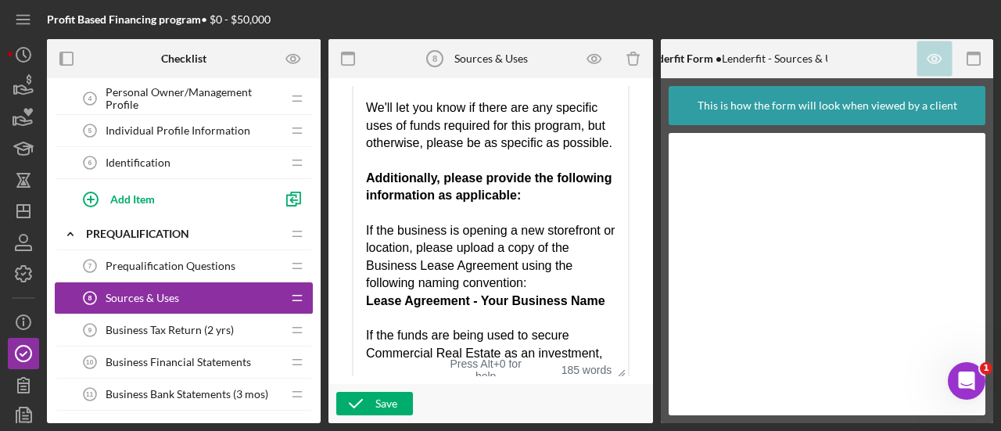
drag, startPoint x: 620, startPoint y: 189, endPoint x: 594, endPoint y: 397, distance: 208.8
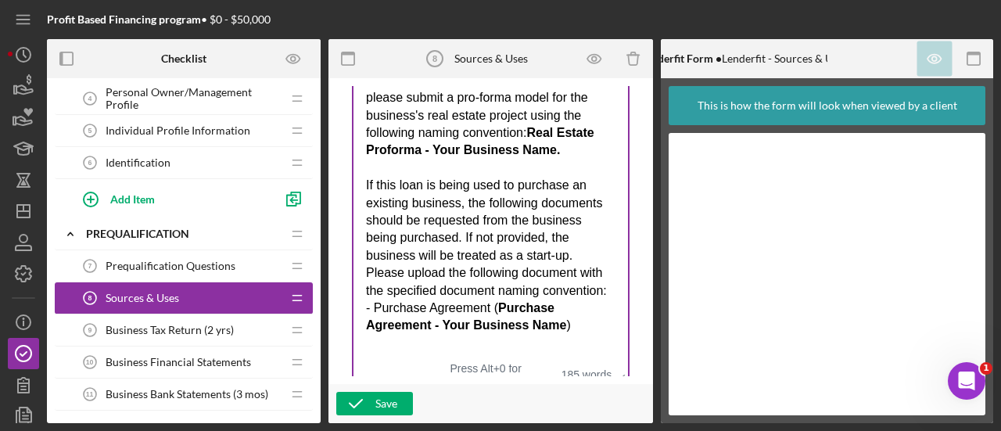
scroll to position [343, 0]
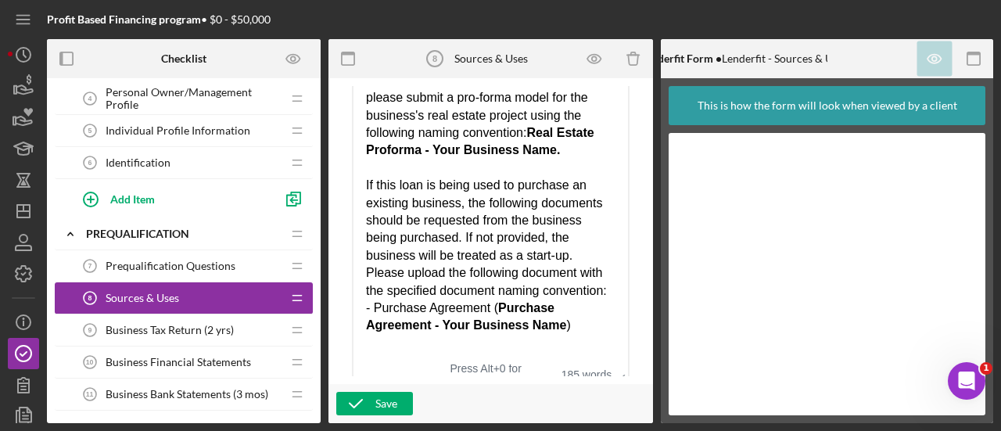
click at [147, 332] on span "Business Tax Return (2 yrs)" at bounding box center [170, 330] width 128 height 13
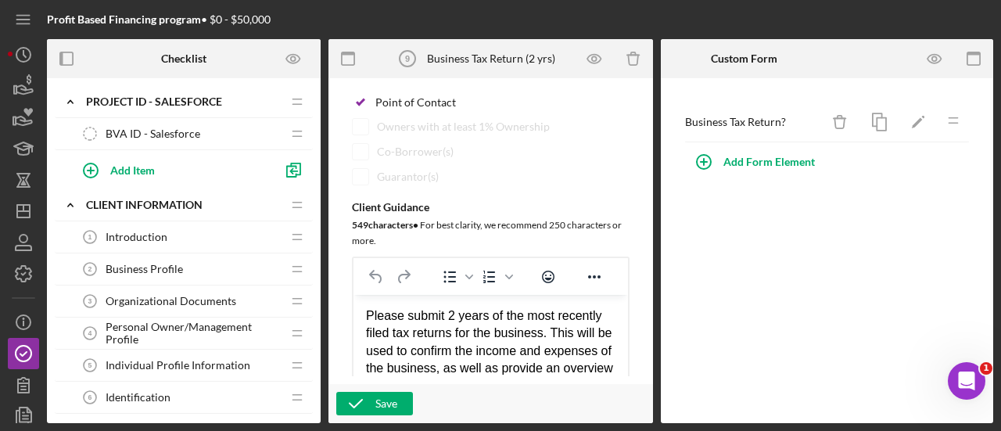
click at [157, 328] on span "Personal Owner/Management Profile" at bounding box center [194, 333] width 176 height 25
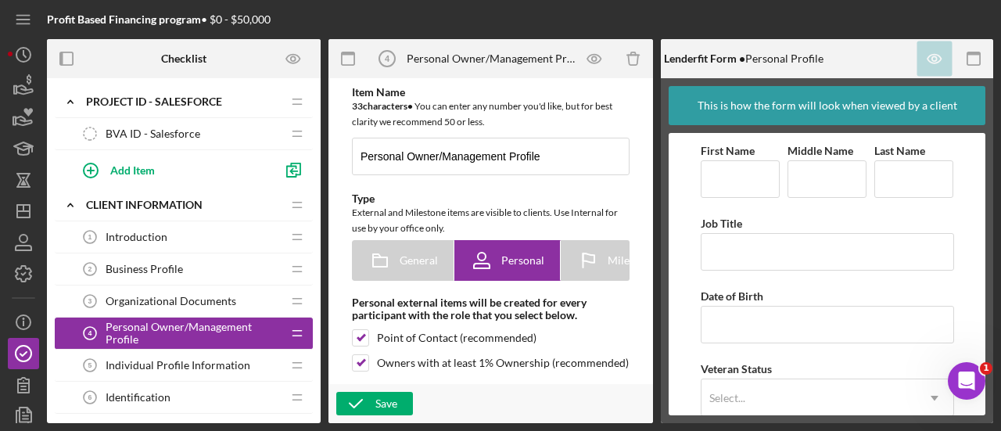
click at [152, 301] on span "Organizational Documents" at bounding box center [171, 301] width 131 height 13
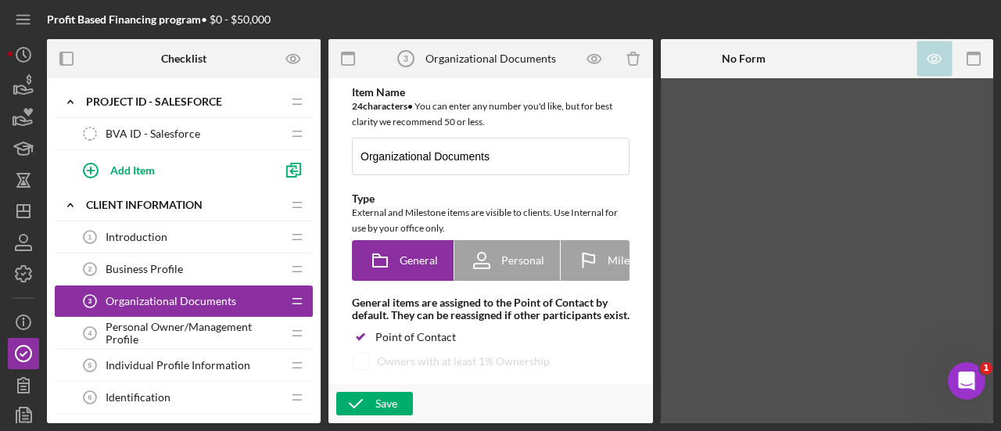
click at [149, 242] on span "Introduction" at bounding box center [137, 237] width 62 height 13
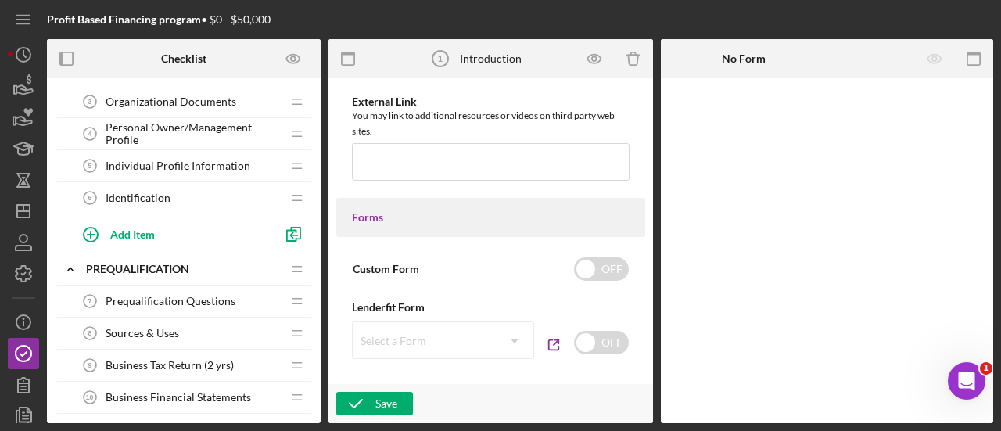
scroll to position [235, 0]
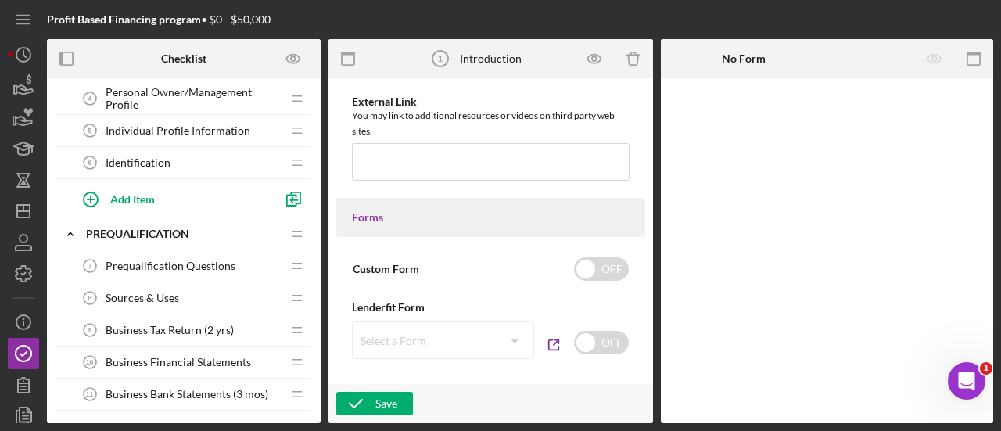
drag, startPoint x: 149, startPoint y: 265, endPoint x: 149, endPoint y: 278, distance: 12.5
click at [149, 265] on span "Prequalification Questions" at bounding box center [171, 266] width 130 height 13
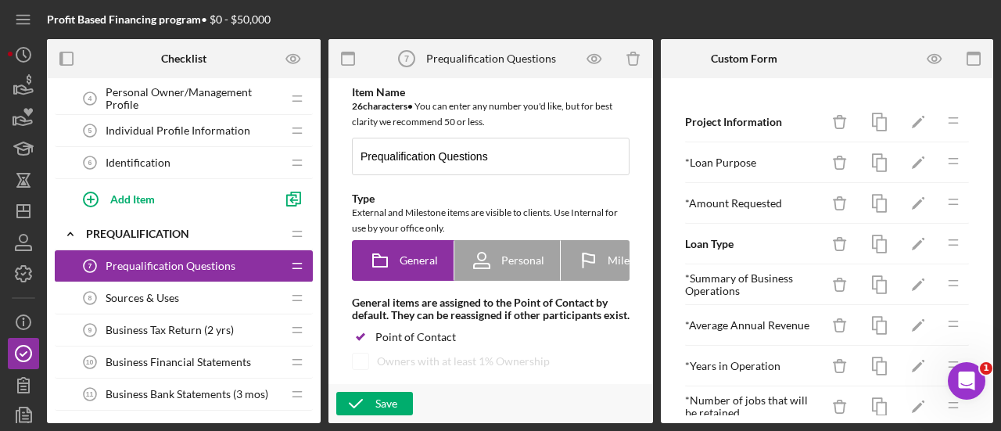
click at [149, 298] on span "Sources & Uses" at bounding box center [143, 298] width 74 height 13
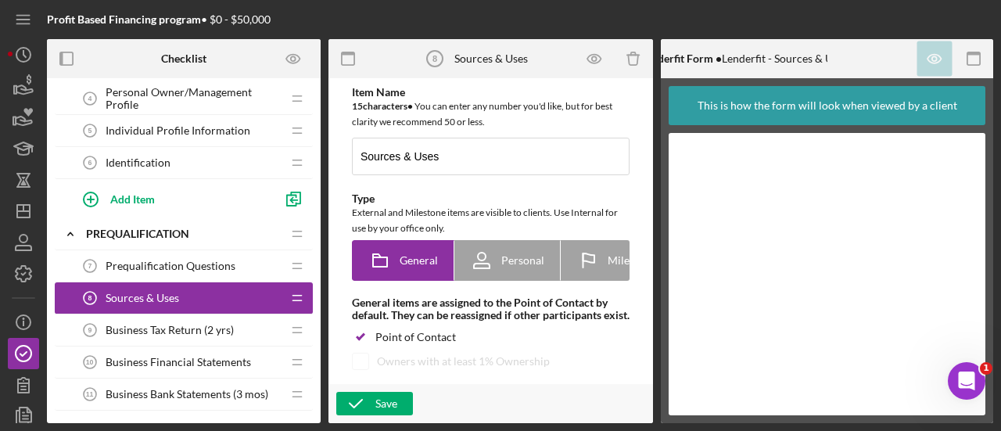
click at [149, 316] on div "Business Tax Return (2 yrs) 9 Business Tax Return (2 yrs)" at bounding box center [177, 329] width 207 height 31
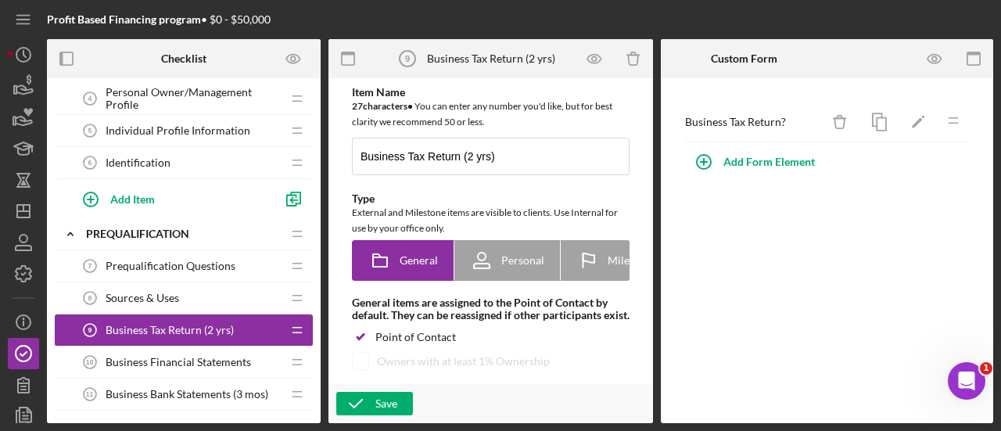
click at [222, 356] on span "Business Financial Statements" at bounding box center [178, 362] width 145 height 13
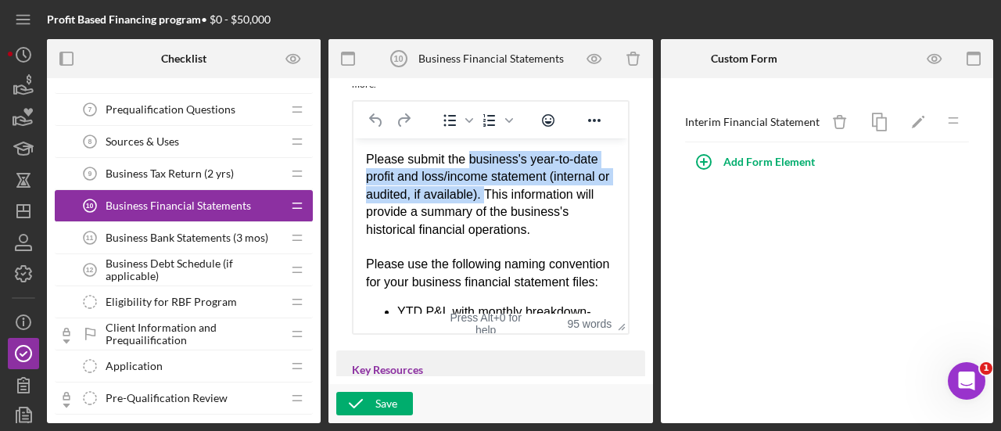
drag, startPoint x: 466, startPoint y: 159, endPoint x: 499, endPoint y: 194, distance: 48.1
click at [499, 194] on div "Please submit the business's year-to-date profit and loss/income statement (int…" at bounding box center [491, 195] width 250 height 88
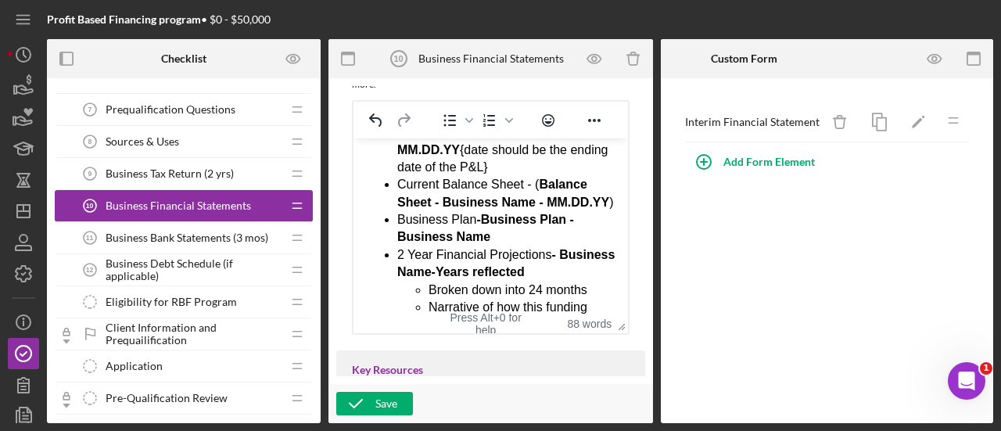
scroll to position [156, 0]
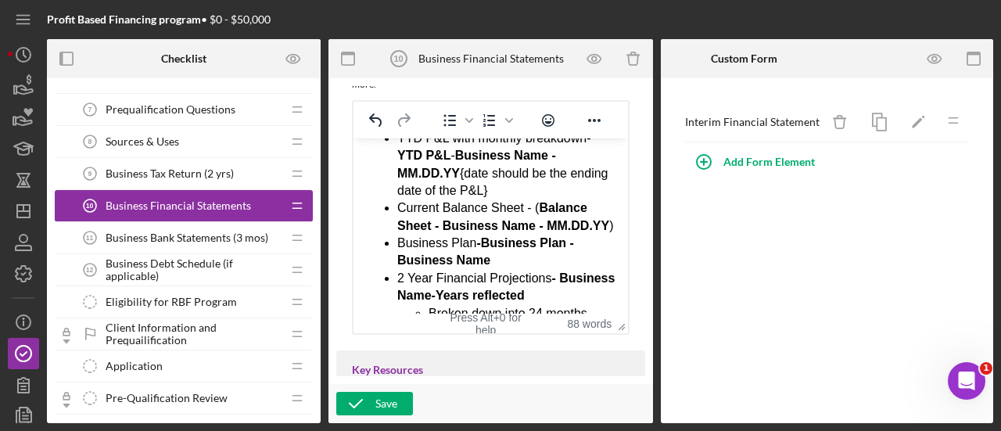
click at [533, 224] on div "Current Balance Sheet - ( Balance Sheet - Business Name - MM.DD.YY )" at bounding box center [506, 216] width 218 height 35
click at [463, 235] on div "Current Balance Sheet - Balance Sheet - Business Name - MM.DD.YY )" at bounding box center [506, 216] width 218 height 35
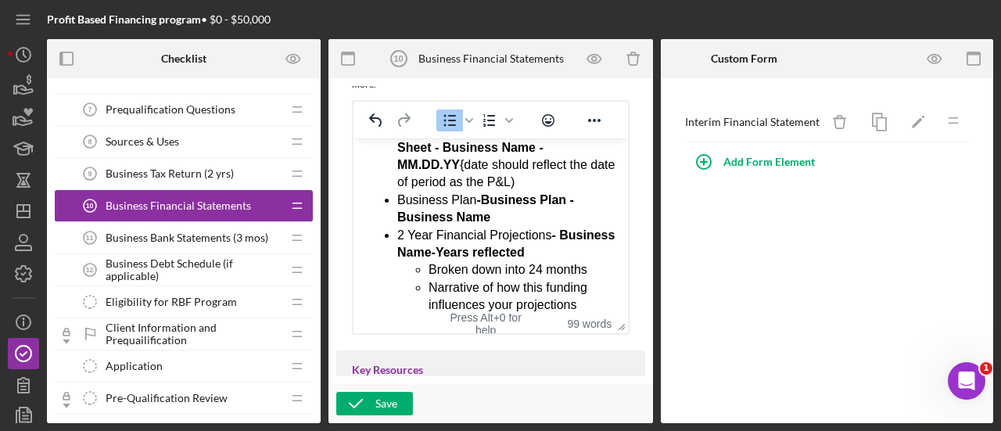
scroll to position [0, 0]
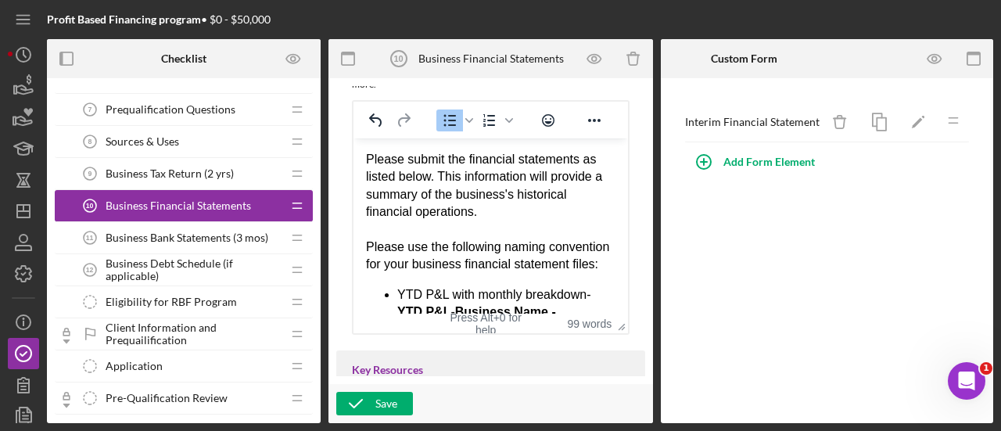
click at [576, 156] on div "Please submit the financial statements as listed below. This information will p…" at bounding box center [491, 186] width 250 height 70
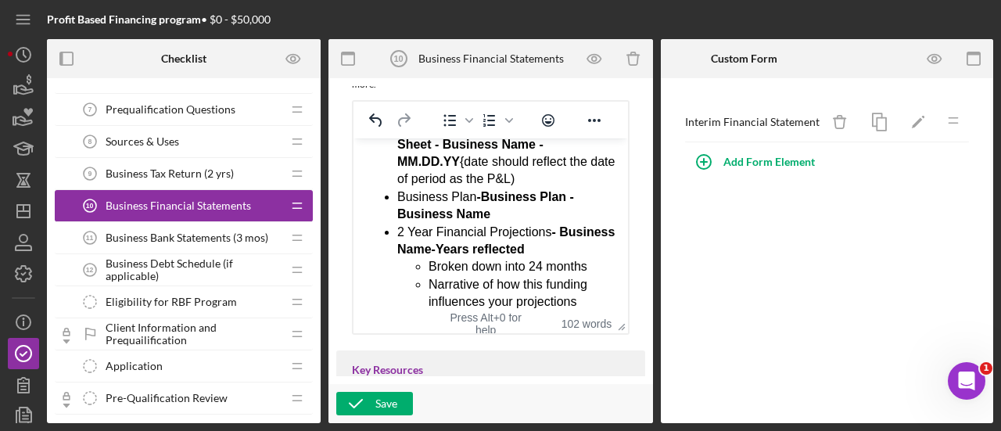
scroll to position [217, 0]
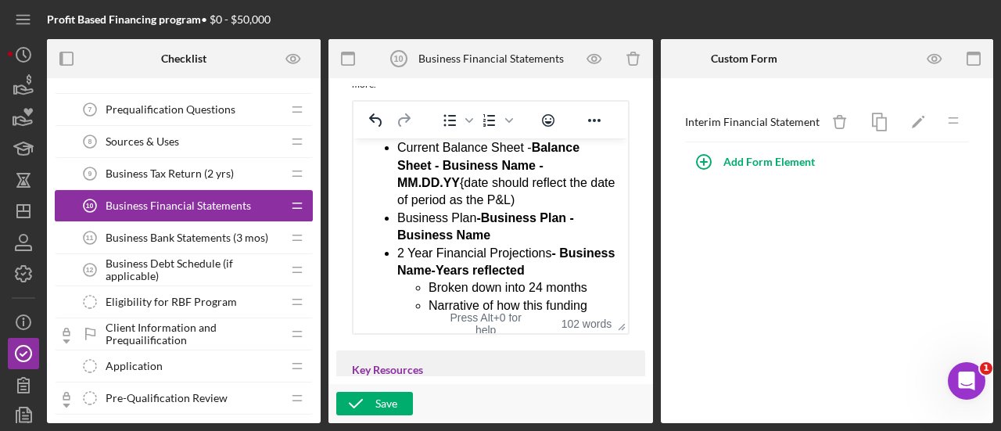
click at [396, 289] on ul "YTD P&L with monthly breakdown- YTD P&L - Business Name - MM.DD.YY {date should…" at bounding box center [491, 201] width 250 height 263
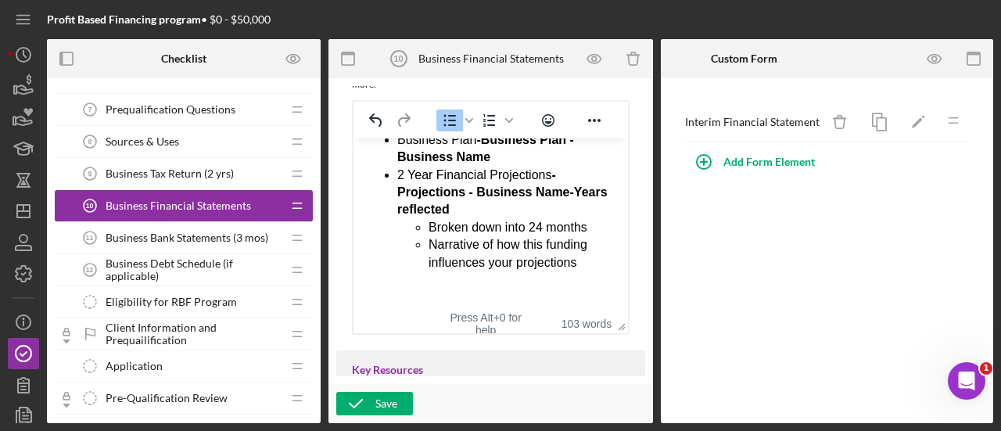
scroll to position [313, 0]
click at [380, 393] on div "Save" at bounding box center [386, 403] width 22 height 23
click at [505, 228] on li "Broken down into 24 months" at bounding box center [522, 227] width 187 height 17
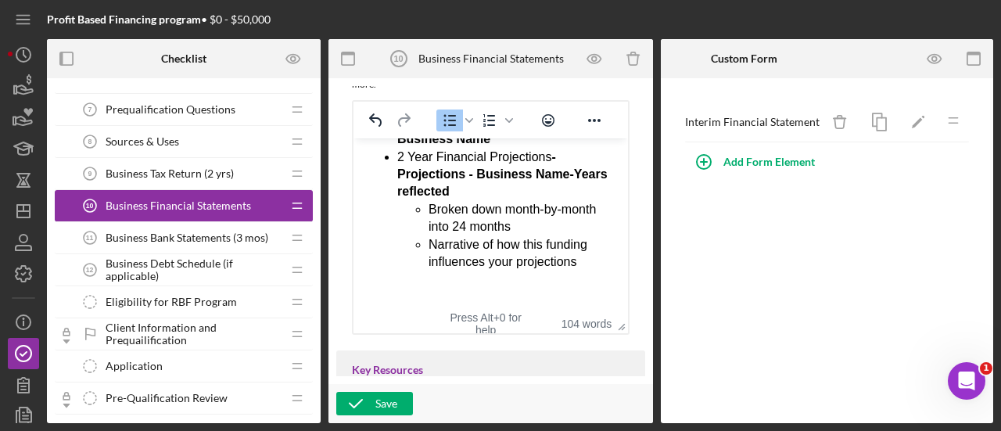
click at [428, 228] on ul "Broken down month-by-month into 24 months Narrative of how this funding influen…" at bounding box center [506, 236] width 218 height 70
click at [498, 228] on li "24 months, Broken down month-by-month into 24 months" at bounding box center [522, 218] width 187 height 35
drag, startPoint x: 526, startPoint y: 243, endPoint x: 557, endPoint y: 258, distance: 33.9
click at [557, 236] on li "24 months, broken down month-by-month into 24 months" at bounding box center [522, 218] width 187 height 35
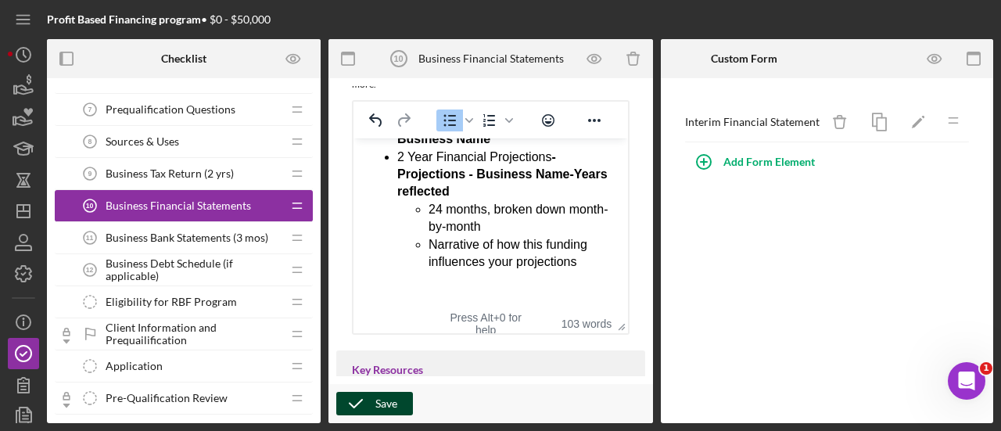
click at [377, 411] on div "Save" at bounding box center [386, 403] width 22 height 23
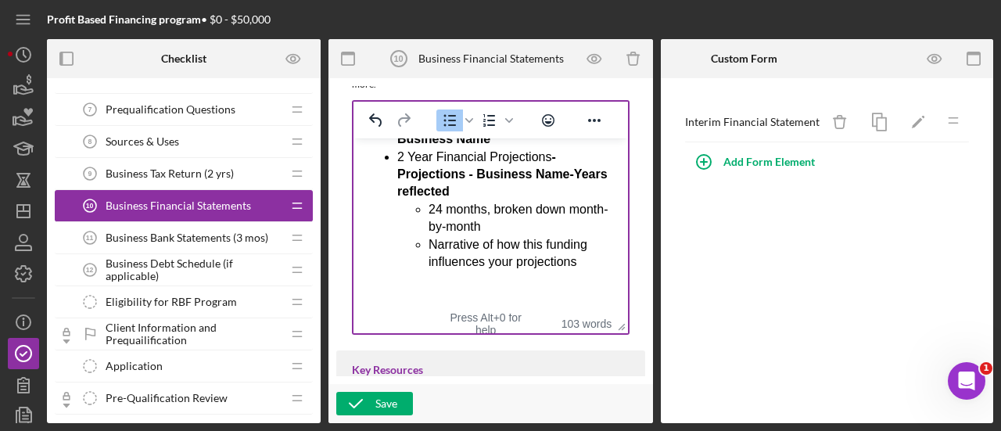
scroll to position [252, 0]
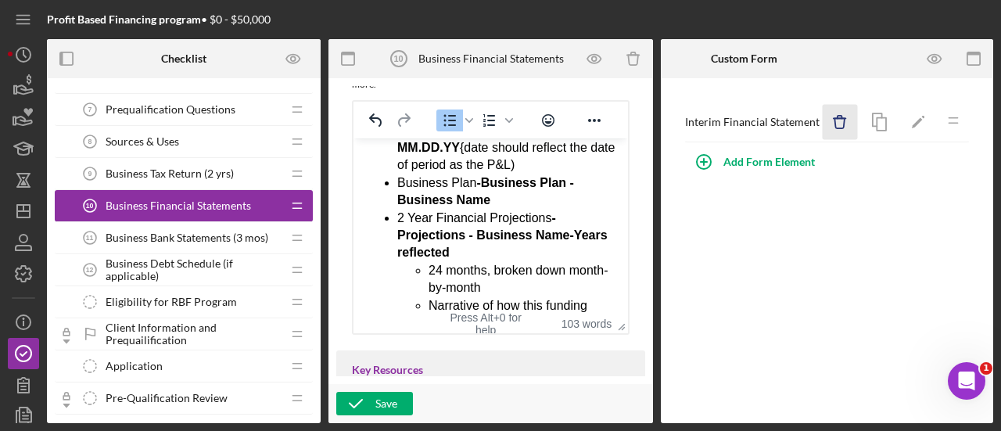
click at [842, 124] on icon "Icon/Delete" at bounding box center [840, 122] width 35 height 35
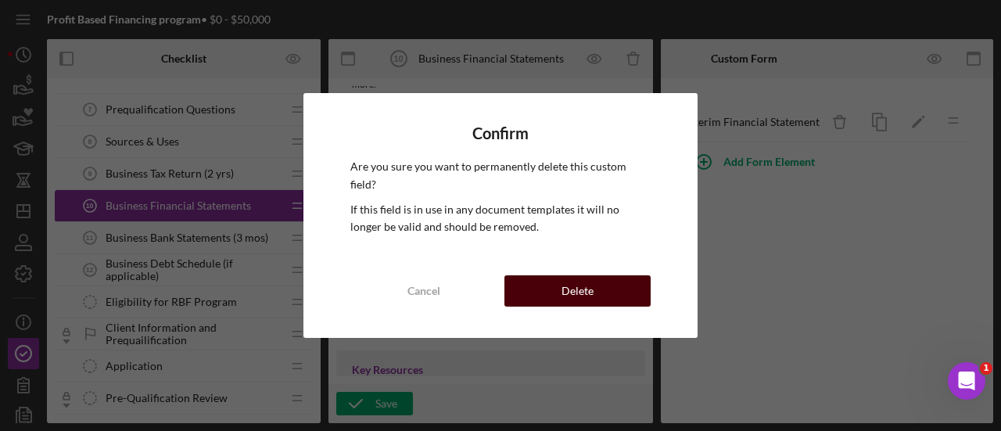
click at [592, 278] on div "Delete" at bounding box center [578, 290] width 32 height 31
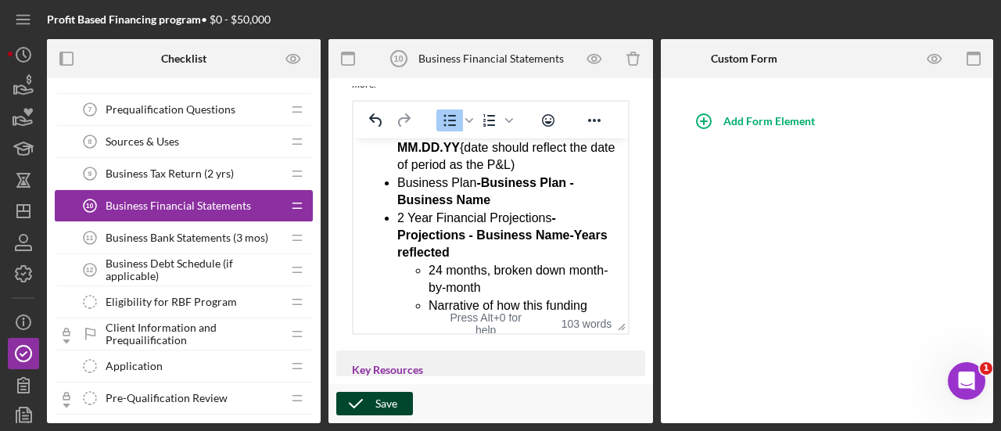
click at [389, 398] on div "Save" at bounding box center [386, 403] width 22 height 23
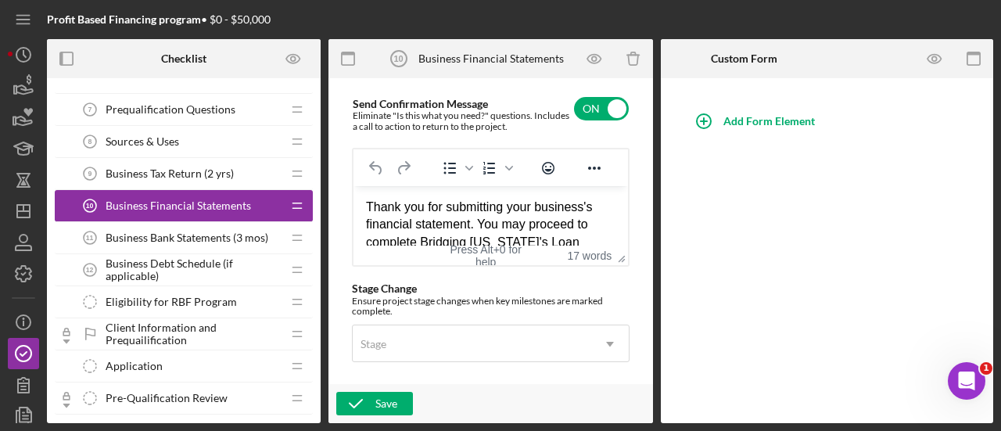
scroll to position [1173, 0]
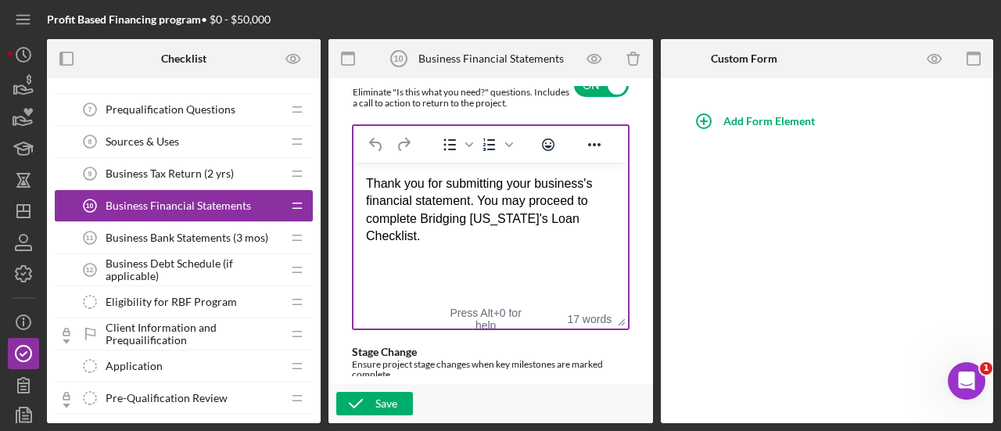
drag, startPoint x: 612, startPoint y: 253, endPoint x: 616, endPoint y: 340, distance: 87.0
click at [469, 203] on div "Thank you for submitting your business's financial statement. You may proceed t…" at bounding box center [491, 210] width 250 height 70
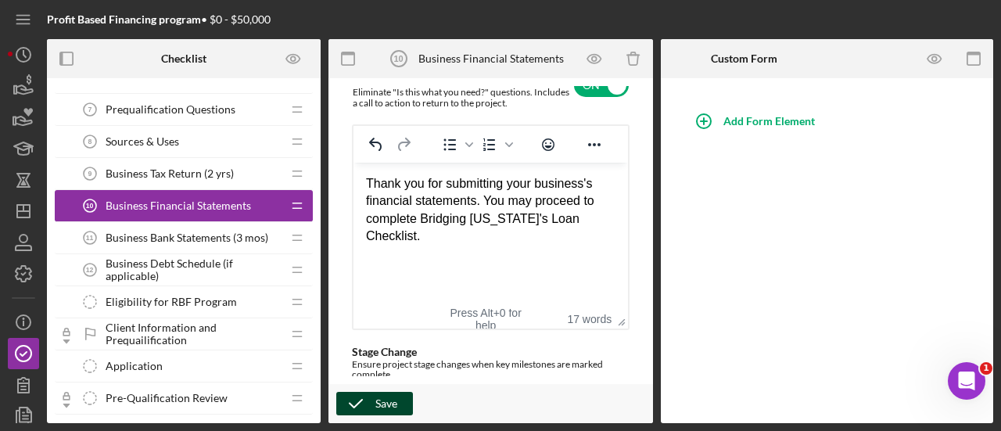
click at [371, 405] on icon "button" at bounding box center [355, 403] width 39 height 39
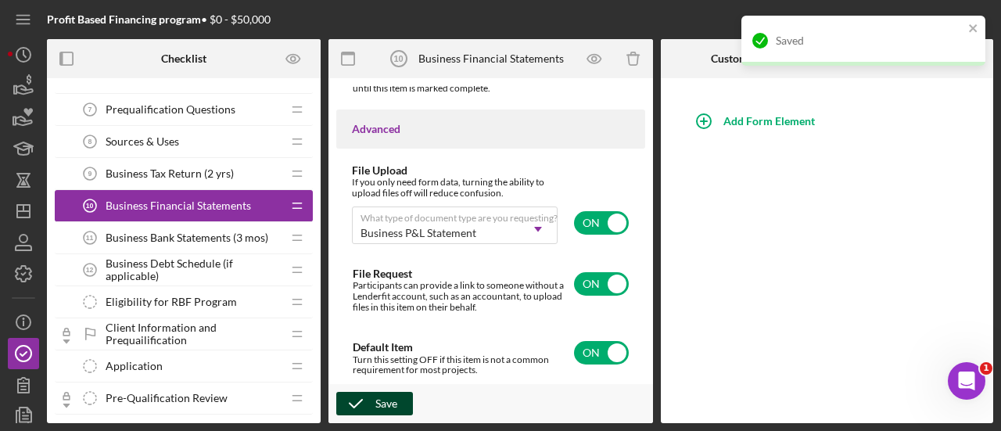
scroll to position [1686, 0]
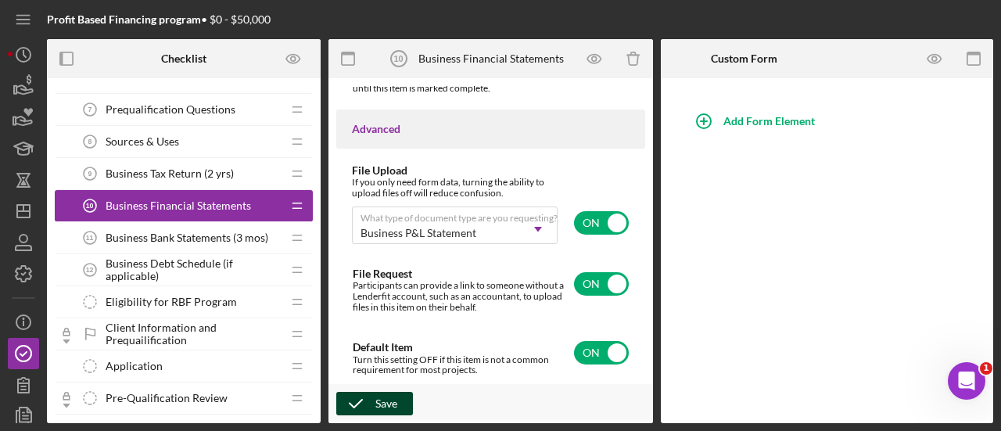
click at [188, 240] on span "Business Bank Statements (3 mos)" at bounding box center [187, 238] width 163 height 13
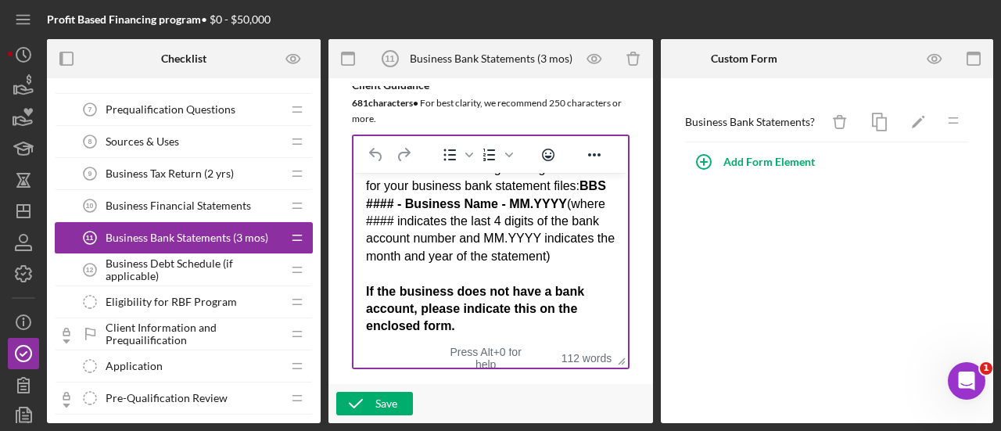
scroll to position [391, 0]
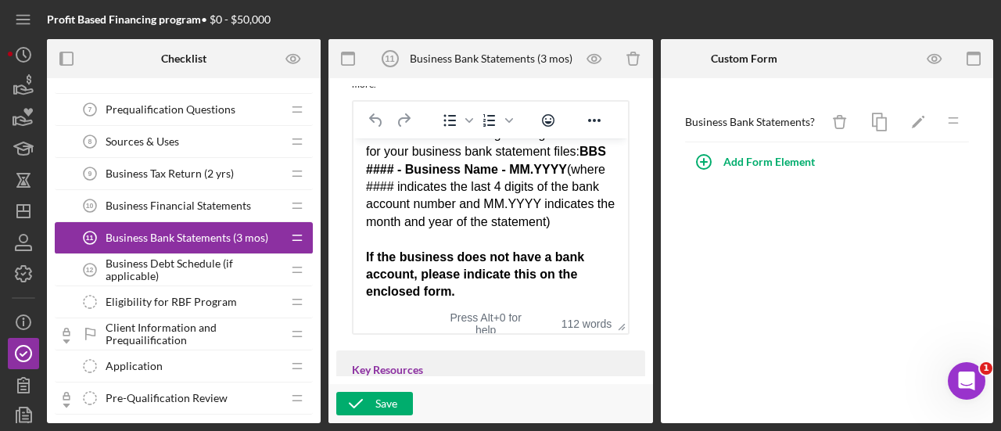
click at [189, 265] on span "Business Debt Schedule (if applicable)" at bounding box center [194, 269] width 176 height 25
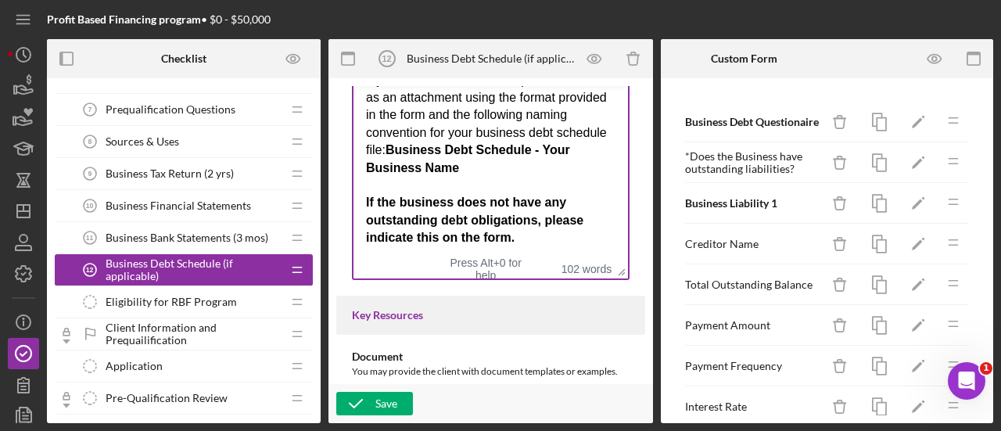
scroll to position [469, 0]
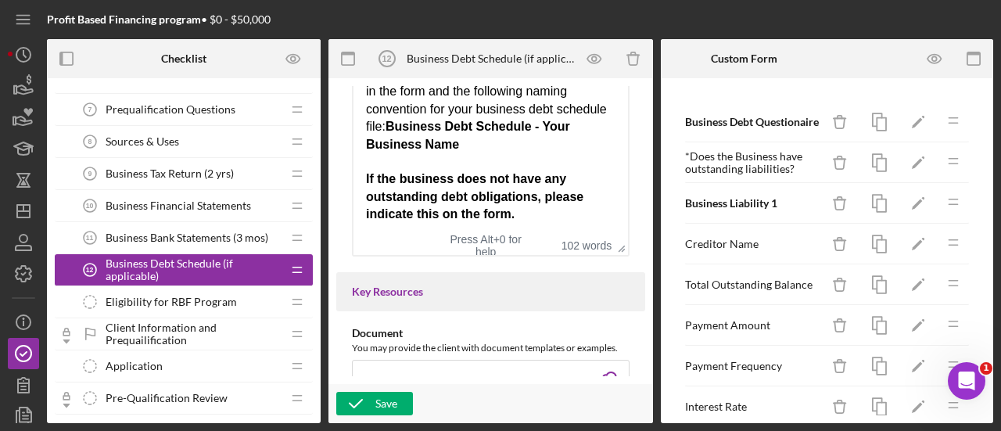
click at [149, 299] on span "Eligibility for RBF Program" at bounding box center [171, 302] width 131 height 13
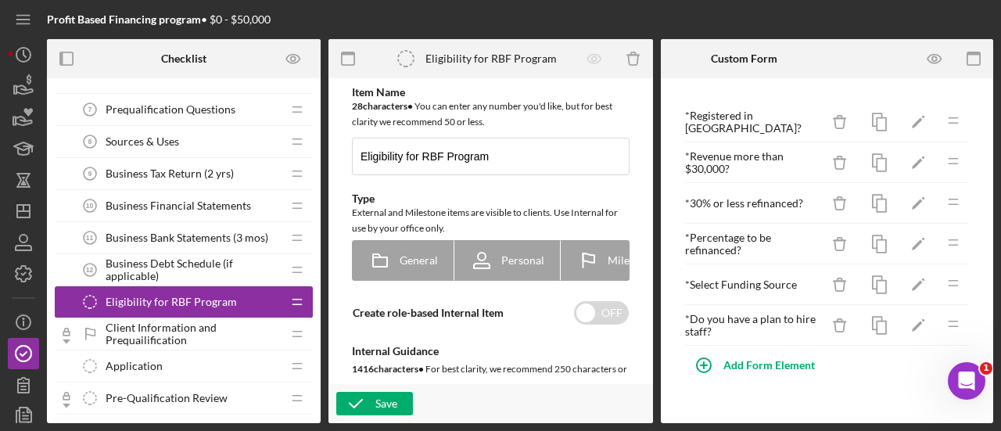
click at [192, 270] on span "Business Debt Schedule (if applicable)" at bounding box center [194, 269] width 176 height 25
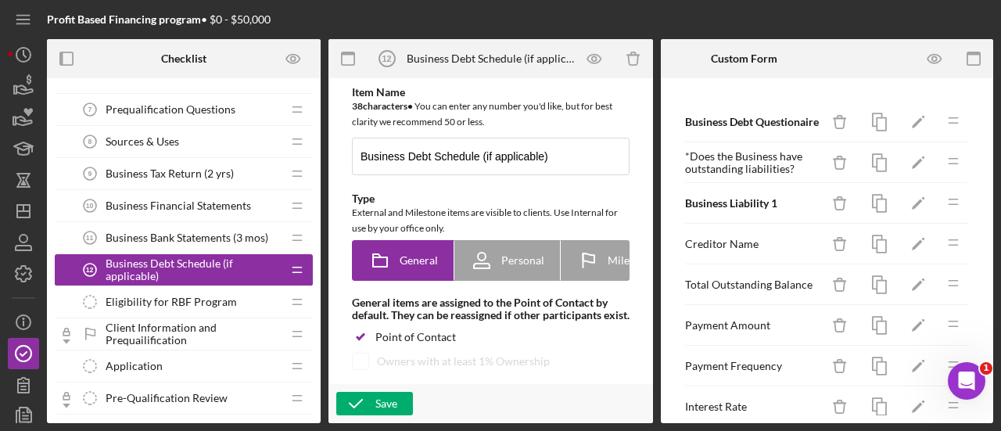
click at [191, 287] on div "Eligibility for RBF Program Eligibility for RBF Program" at bounding box center [177, 301] width 207 height 31
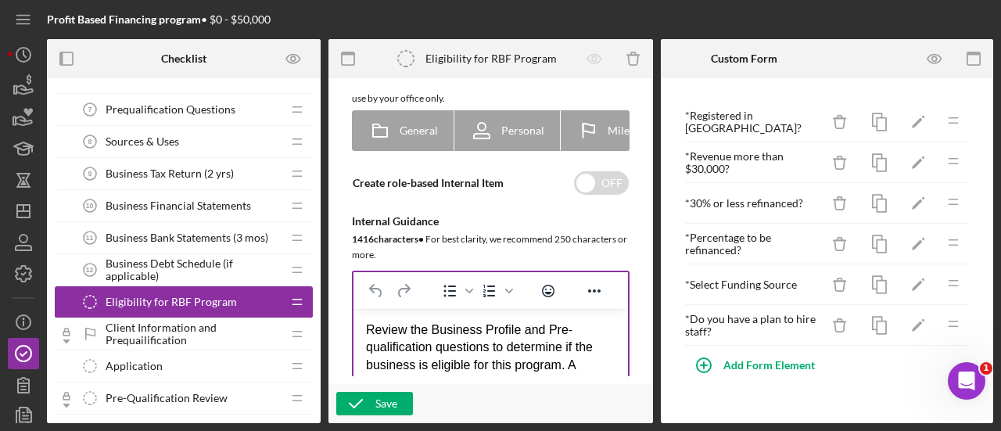
scroll to position [78, 0]
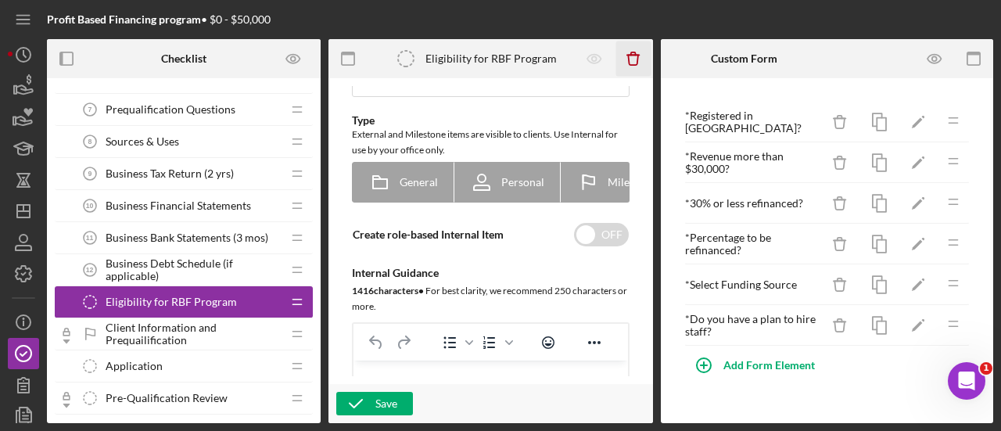
click at [631, 63] on icon "Icon/Delete" at bounding box center [633, 58] width 35 height 35
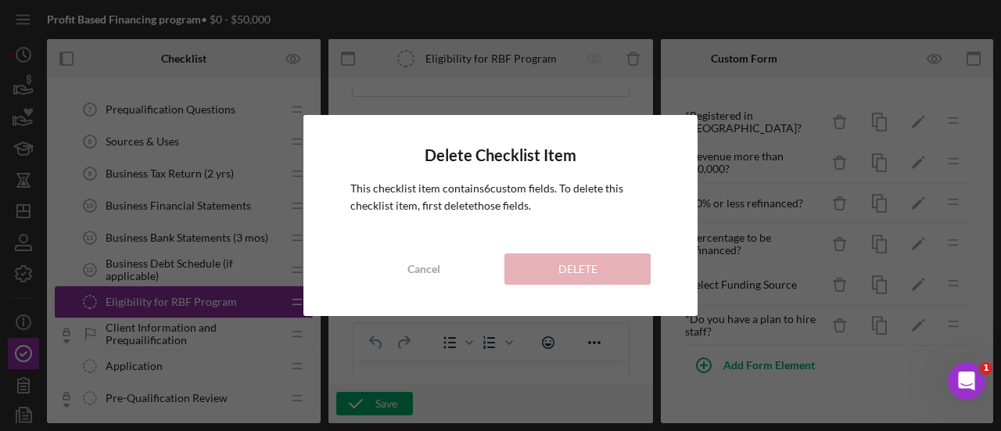
click at [595, 93] on div "Delete Checklist Item This checklist item contains 6 custom field s . To delete…" at bounding box center [500, 215] width 1001 height 431
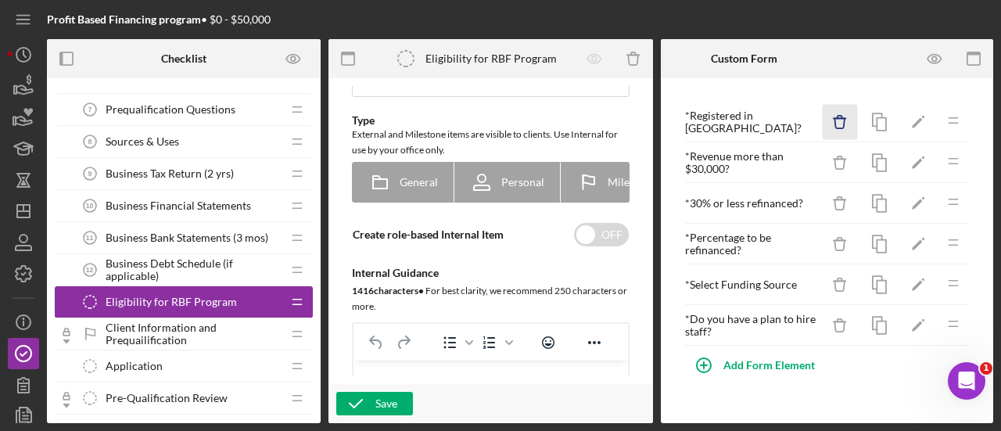
click at [842, 122] on icon "Icon/Delete" at bounding box center [840, 122] width 35 height 35
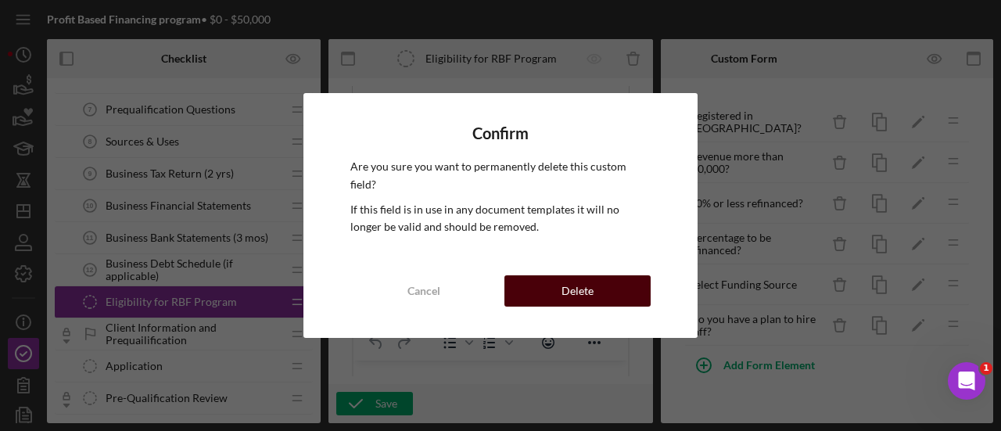
click at [581, 290] on div "Delete" at bounding box center [578, 290] width 32 height 31
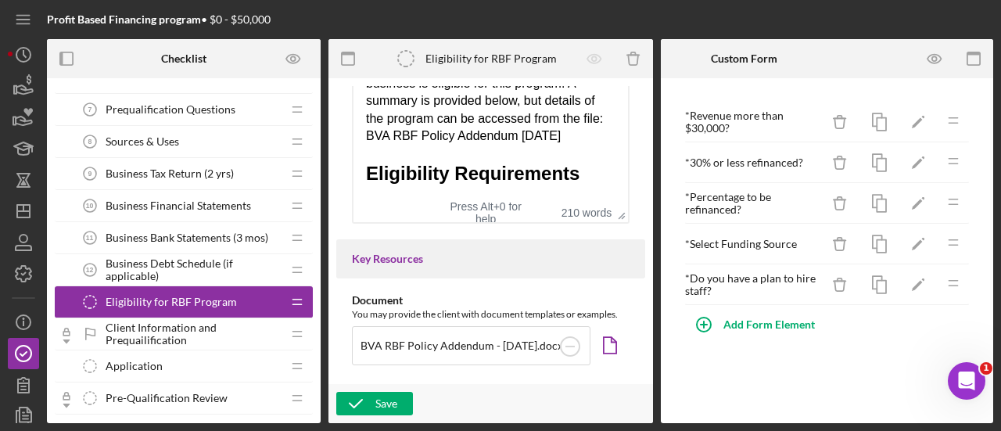
scroll to position [391, 0]
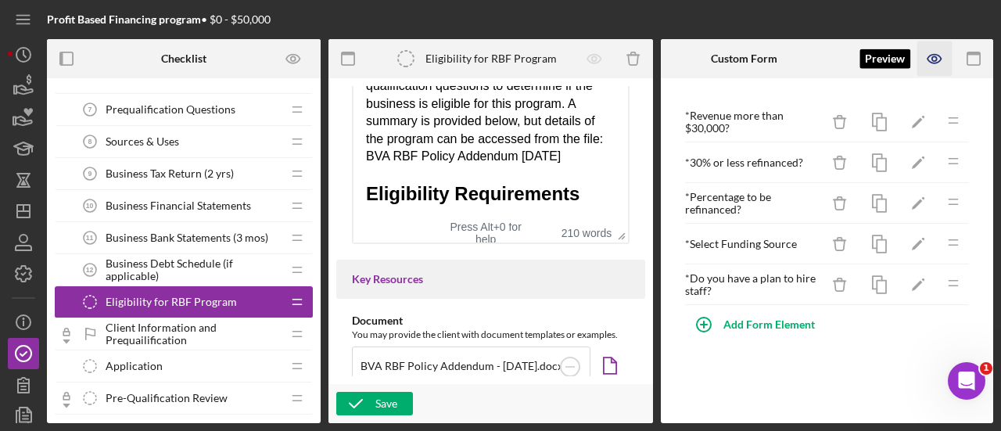
click at [932, 56] on icon "button" at bounding box center [935, 58] width 35 height 35
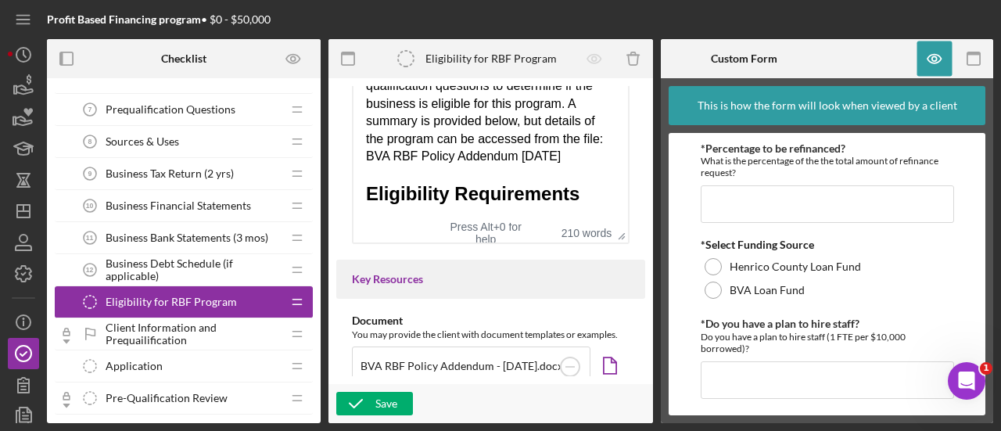
scroll to position [145, 0]
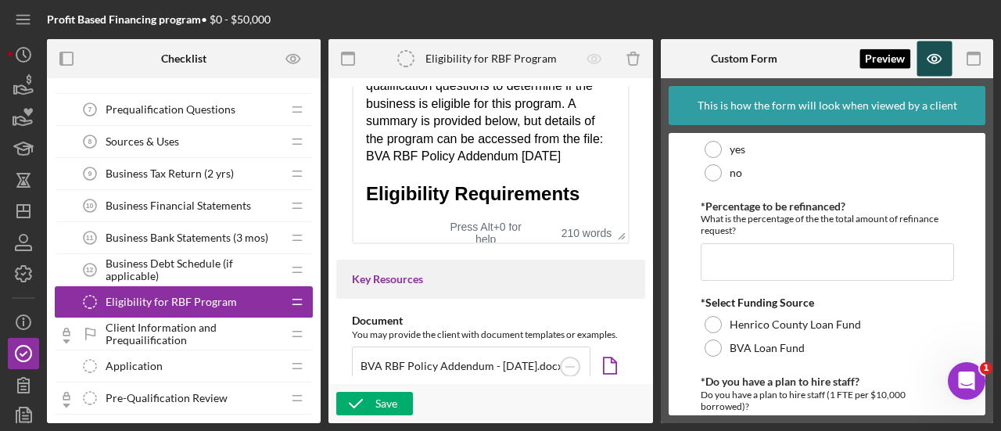
click at [925, 58] on icon "button" at bounding box center [935, 58] width 35 height 35
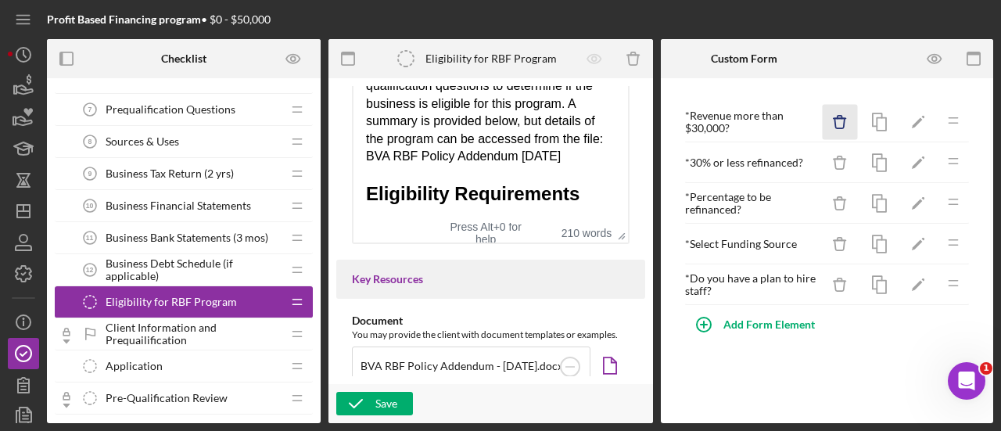
click at [842, 128] on icon "button" at bounding box center [840, 123] width 10 height 10
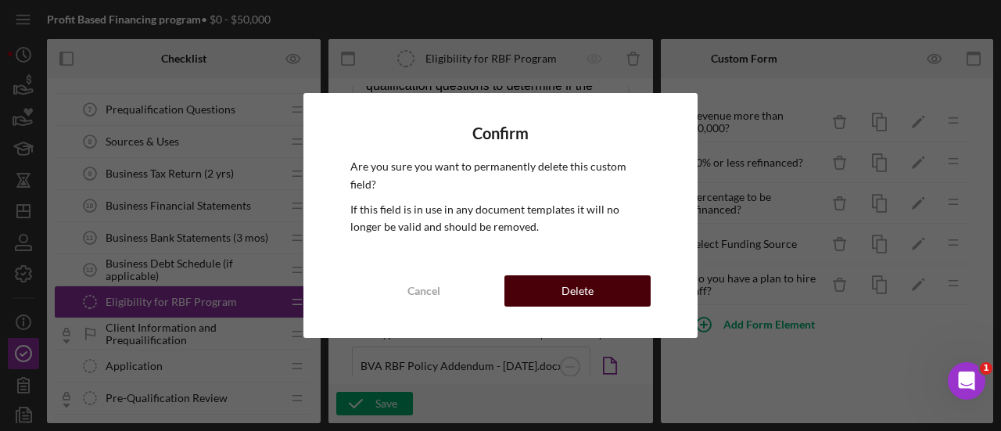
click at [556, 279] on button "Delete" at bounding box center [578, 290] width 146 height 31
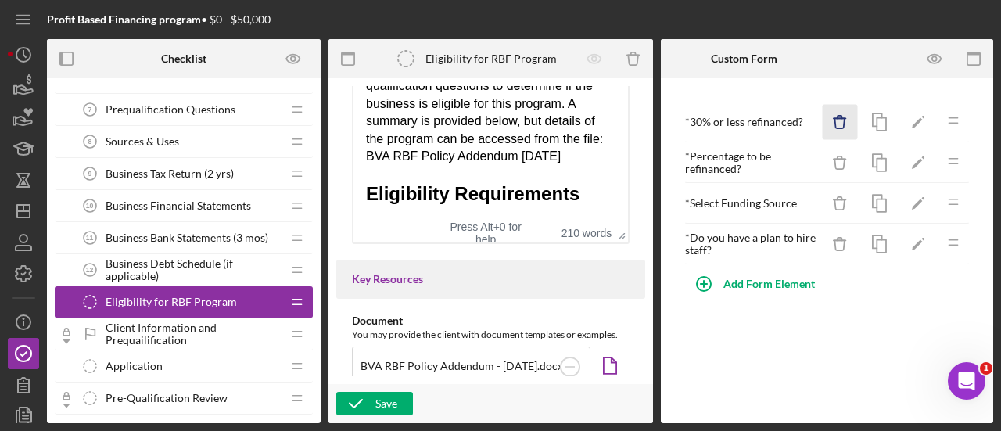
click at [835, 118] on line "button" at bounding box center [840, 118] width 12 height 0
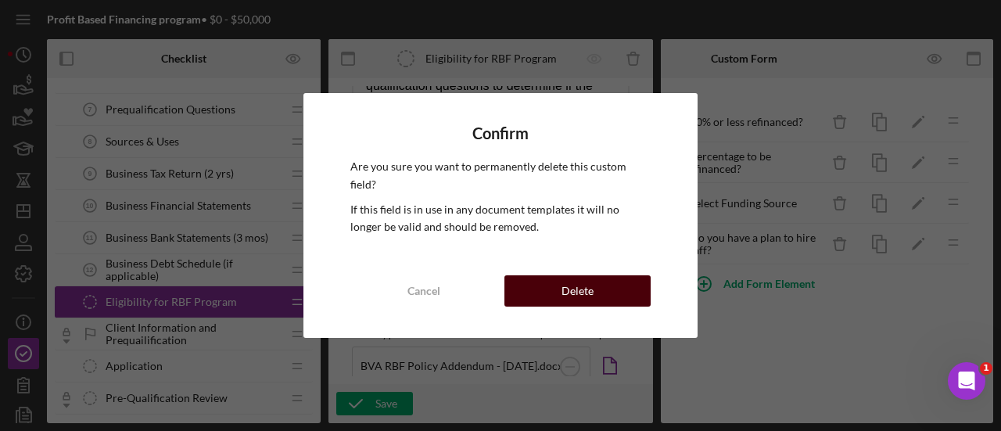
click at [551, 288] on button "Delete" at bounding box center [578, 290] width 146 height 31
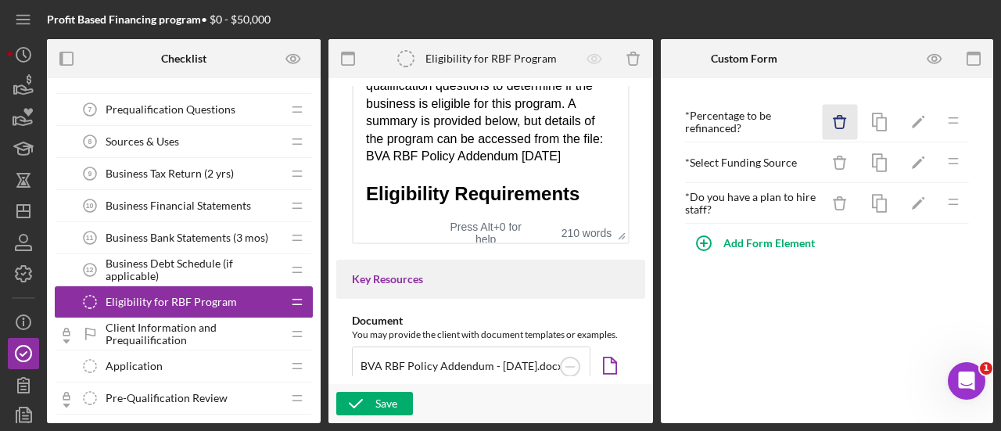
click at [843, 121] on icon "Icon/Delete" at bounding box center [840, 122] width 35 height 35
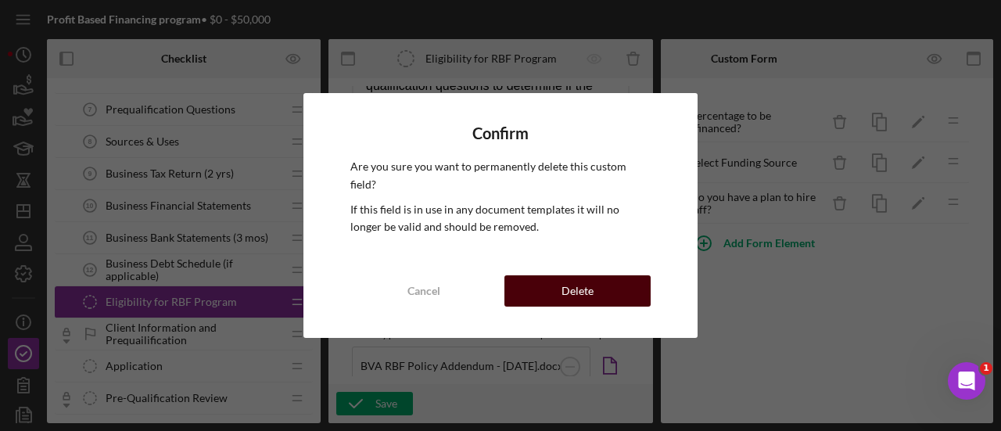
click at [584, 279] on div "Delete" at bounding box center [578, 290] width 32 height 31
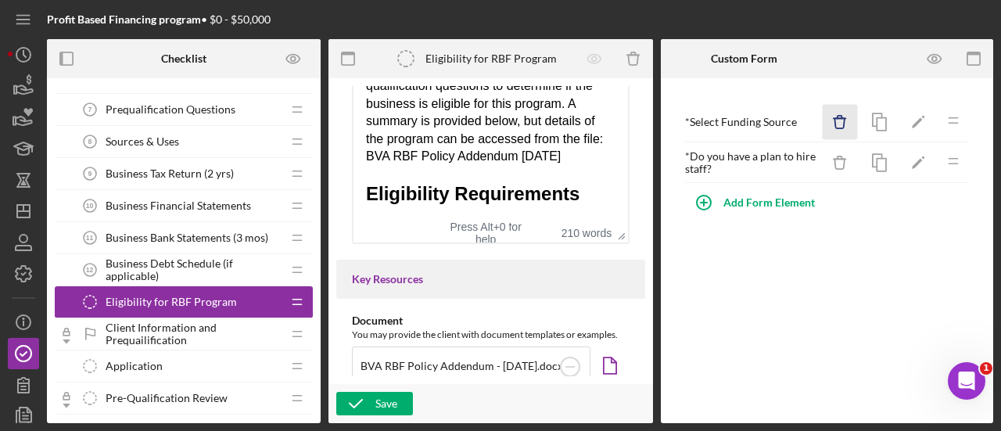
click at [839, 113] on icon "Icon/Delete" at bounding box center [840, 122] width 35 height 35
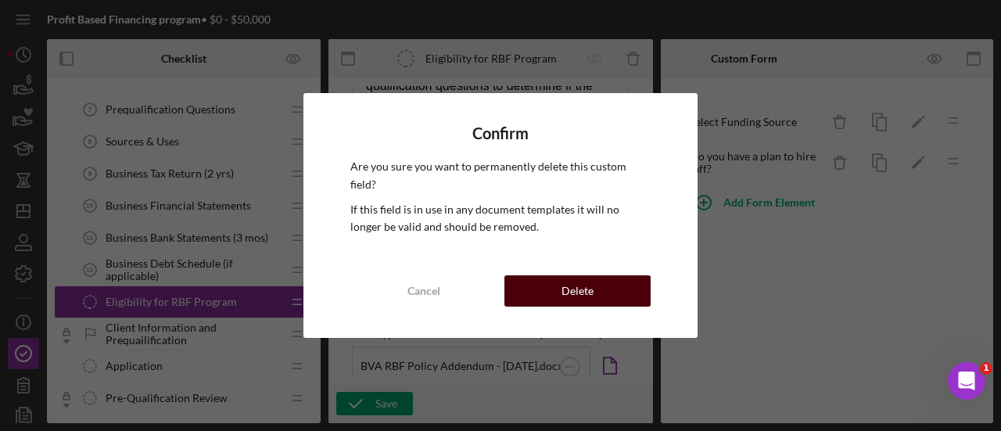
click at [577, 284] on div "Delete" at bounding box center [578, 290] width 32 height 31
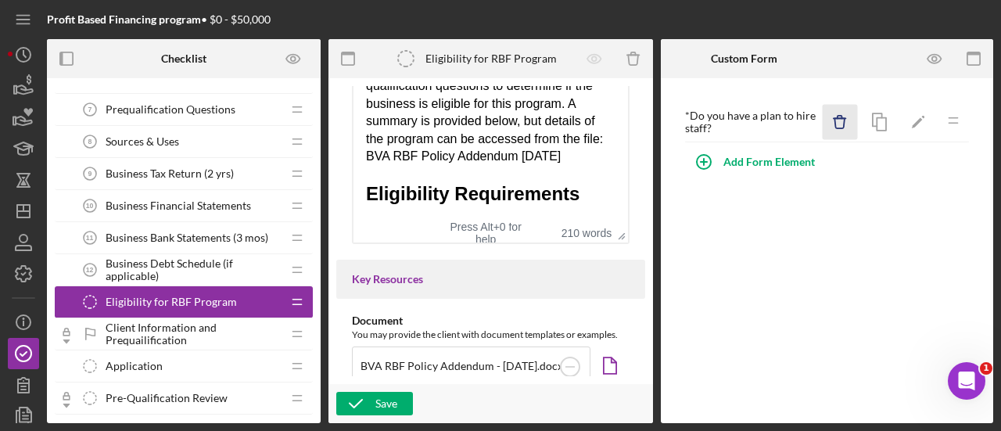
click at [834, 118] on line "button" at bounding box center [840, 118] width 12 height 0
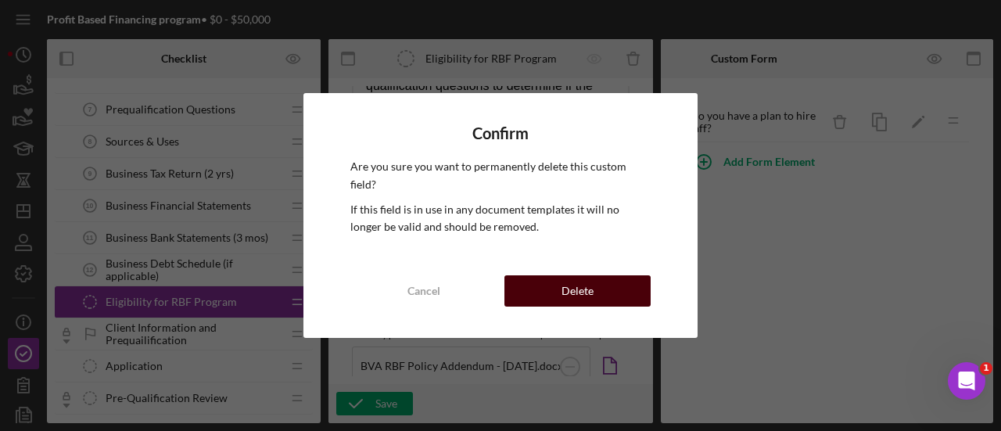
click at [587, 287] on div "Delete" at bounding box center [578, 290] width 32 height 31
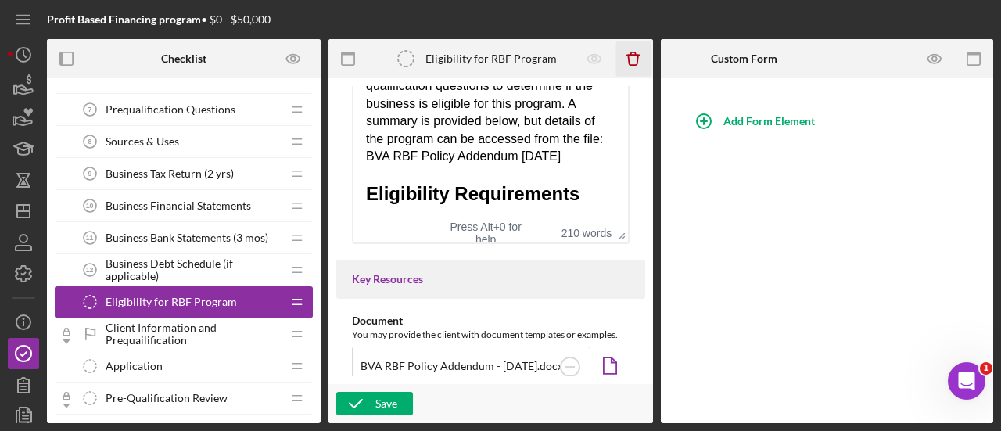
click at [635, 65] on icon "button" at bounding box center [633, 60] width 10 height 10
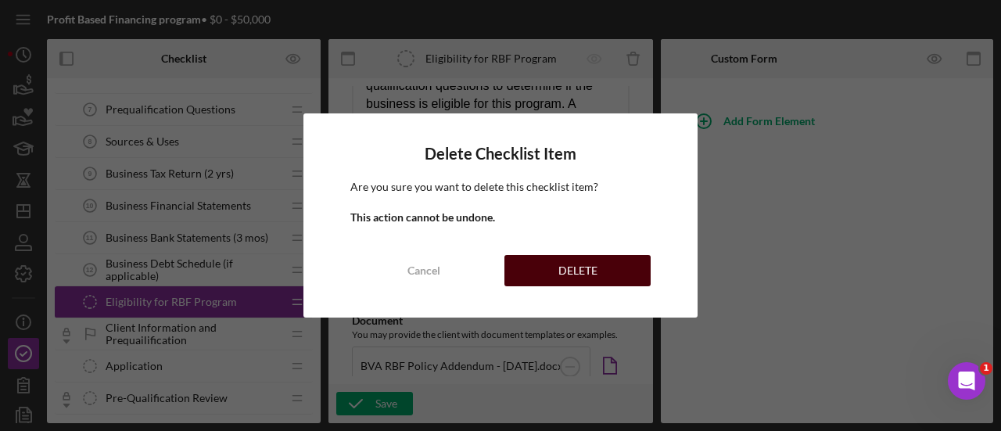
click at [569, 266] on div "DELETE" at bounding box center [578, 270] width 39 height 31
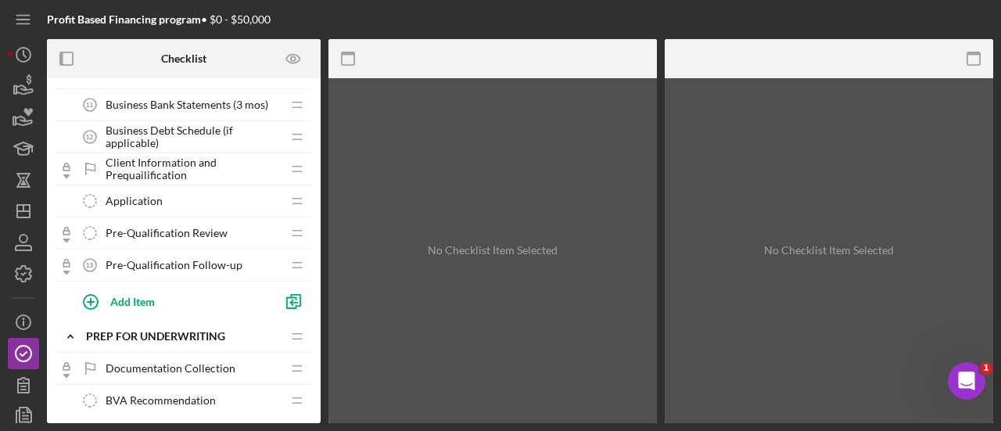
scroll to position [548, 0]
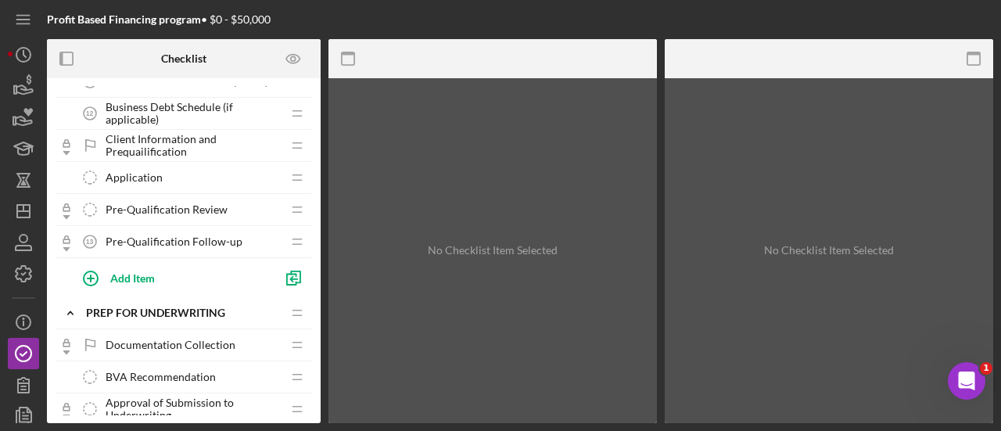
click at [171, 206] on span "Pre-Qualification Review" at bounding box center [167, 209] width 122 height 13
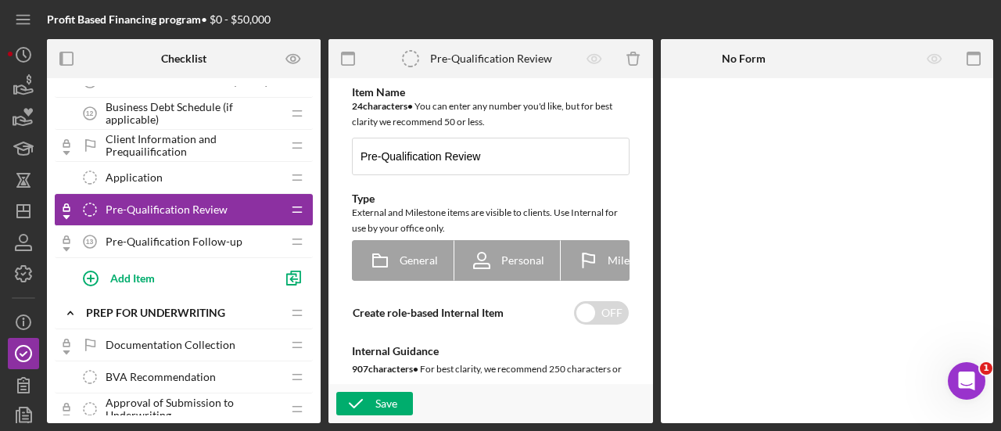
click at [160, 235] on span "Pre-Qualification Follow-up" at bounding box center [174, 241] width 137 height 13
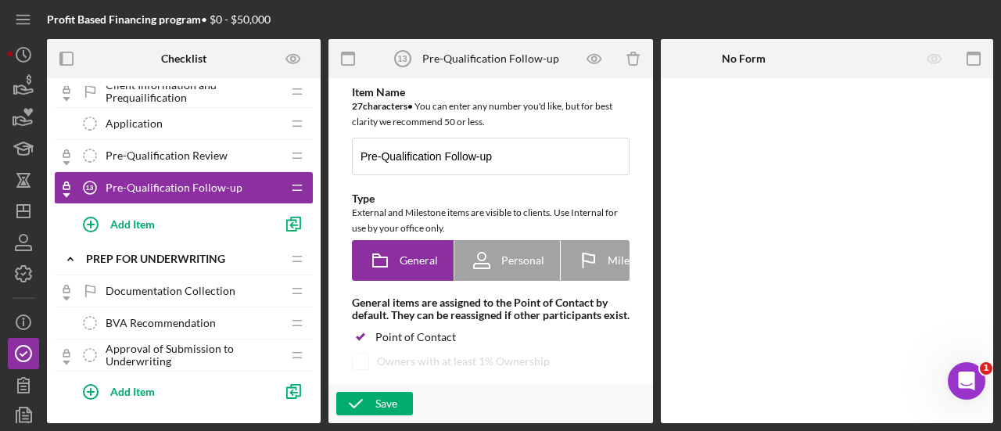
scroll to position [626, 0]
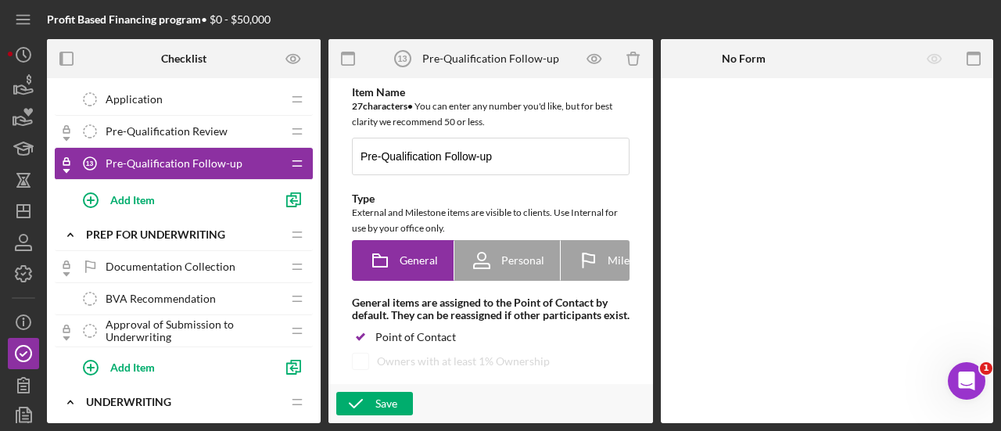
click at [161, 264] on span "Documentation Collection" at bounding box center [171, 266] width 130 height 13
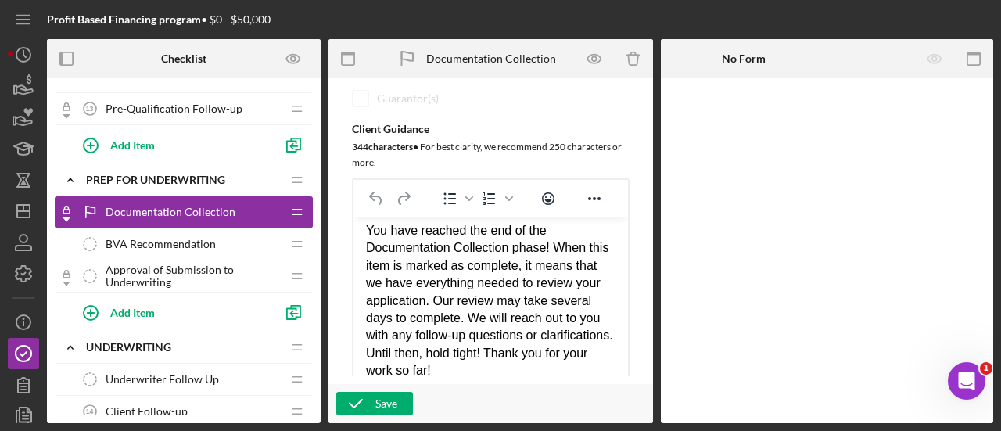
scroll to position [704, 0]
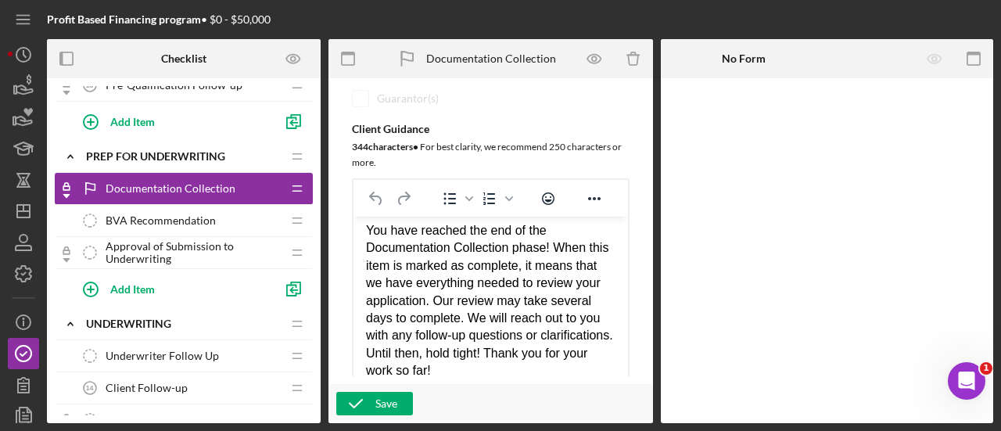
click at [181, 214] on span "BVA Recommendation" at bounding box center [161, 220] width 110 height 13
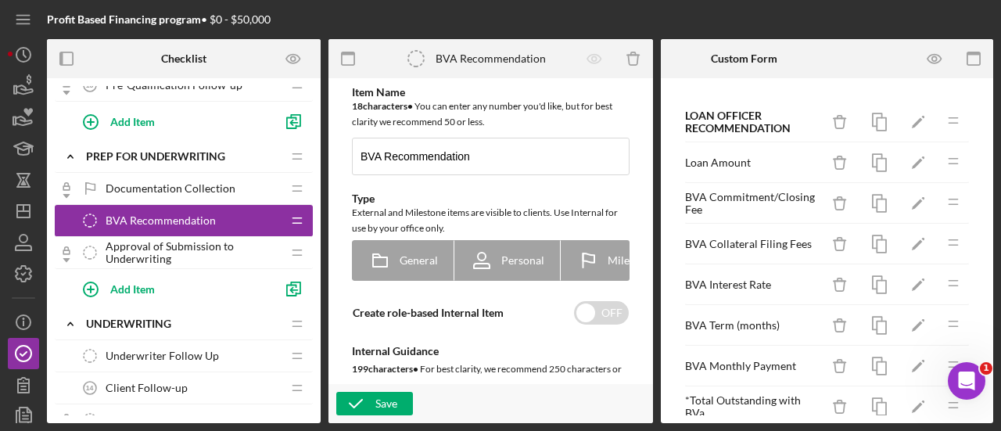
click at [178, 251] on span "Approval of Submission to Underwriting" at bounding box center [194, 252] width 176 height 25
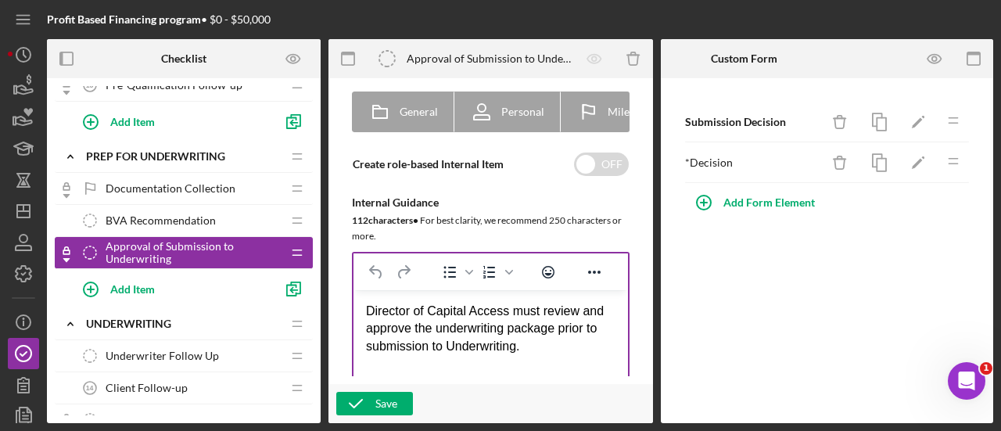
scroll to position [313, 0]
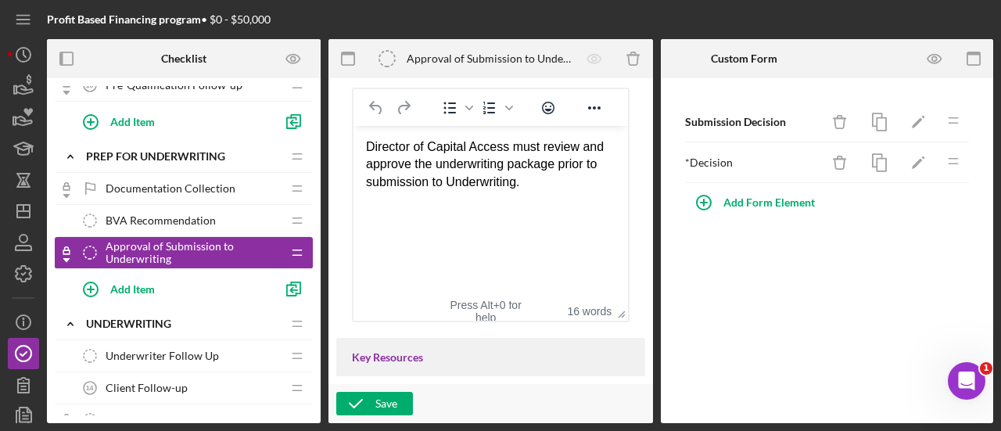
click at [154, 350] on span "Underwriter Follow Up" at bounding box center [162, 356] width 113 height 13
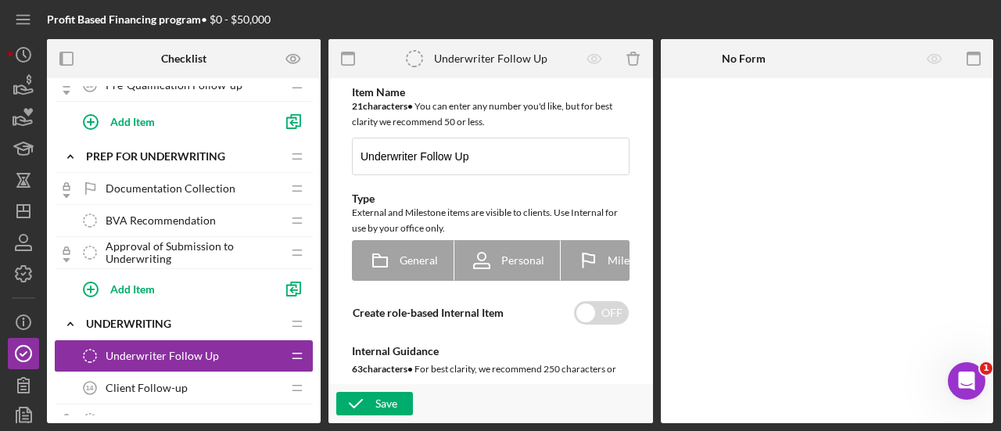
click at [154, 248] on span "Approval of Submission to Underwriting" at bounding box center [194, 252] width 176 height 25
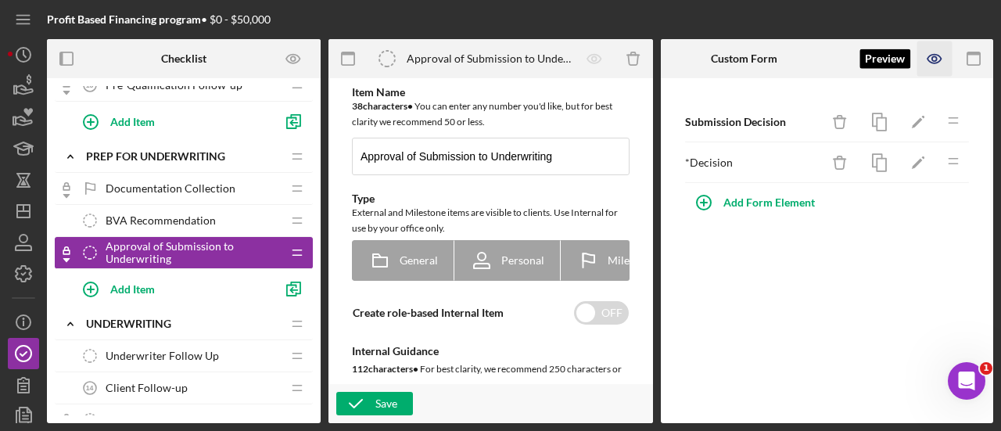
click at [939, 59] on icon "button" at bounding box center [935, 58] width 35 height 35
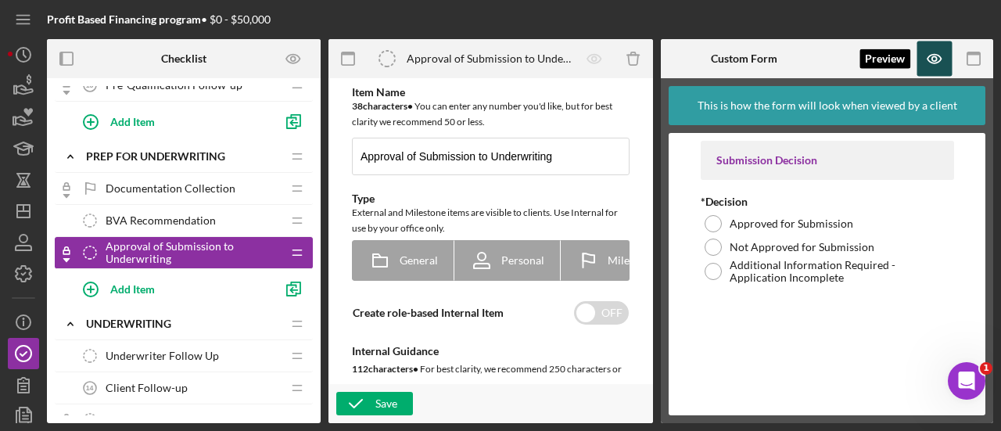
click at [936, 59] on icon "button" at bounding box center [934, 58] width 5 height 5
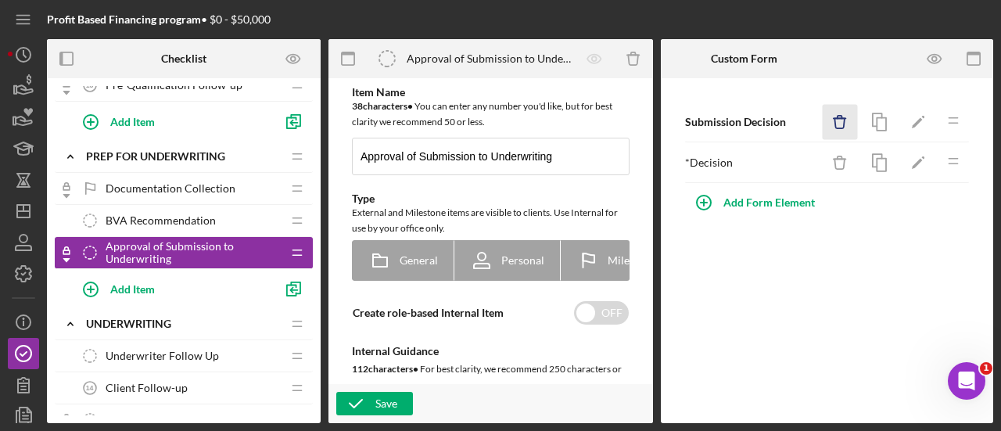
click at [842, 128] on icon "Icon/Delete" at bounding box center [840, 122] width 35 height 35
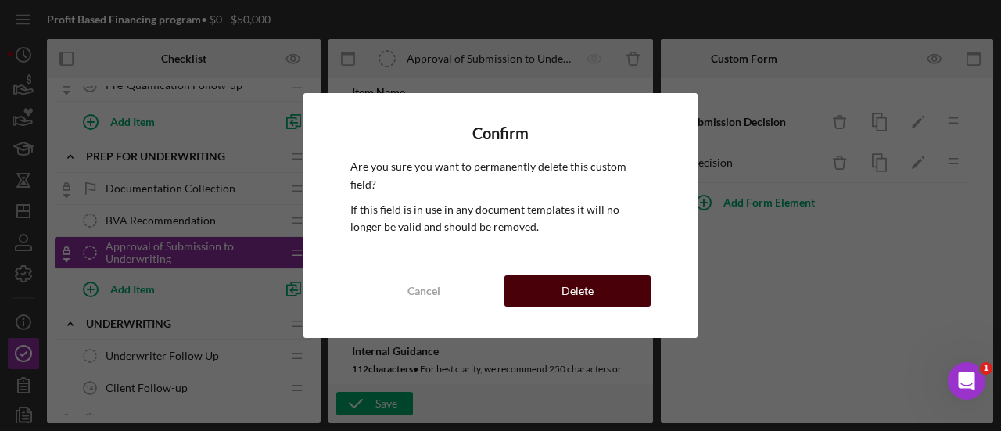
click at [615, 290] on button "Delete" at bounding box center [578, 290] width 146 height 31
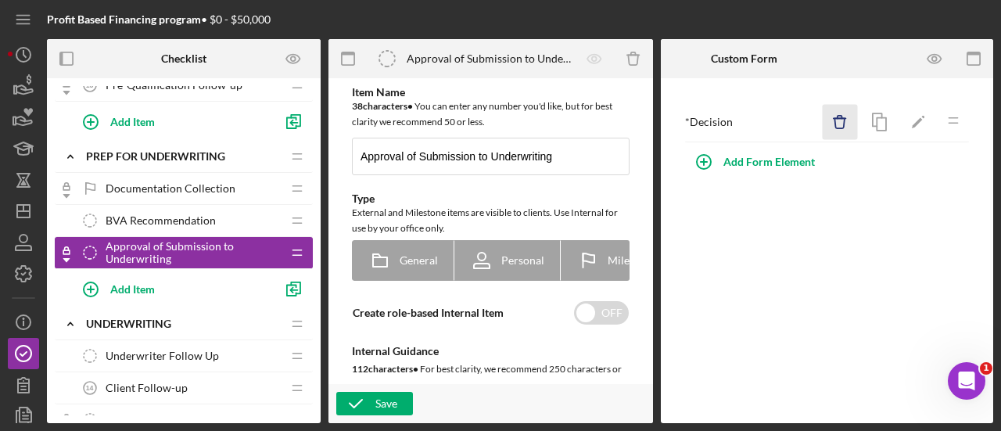
click at [840, 120] on icon "Icon/Delete" at bounding box center [840, 122] width 35 height 35
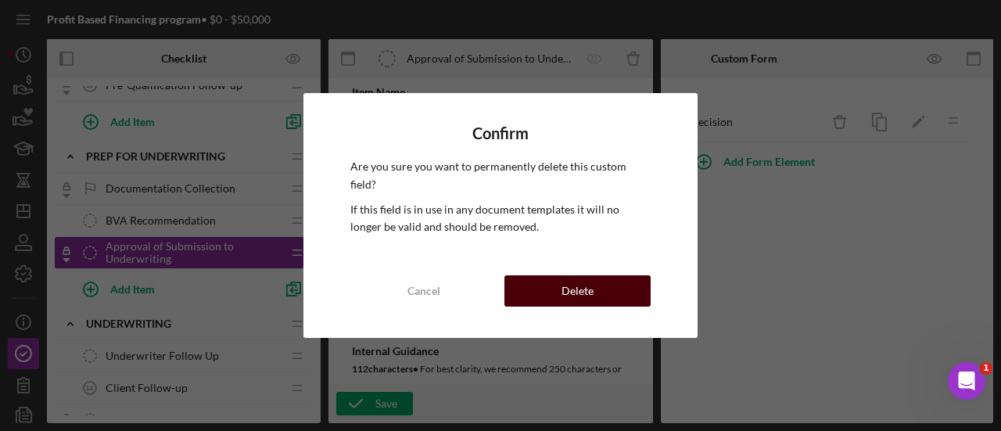
click at [588, 292] on div "Delete" at bounding box center [578, 290] width 32 height 31
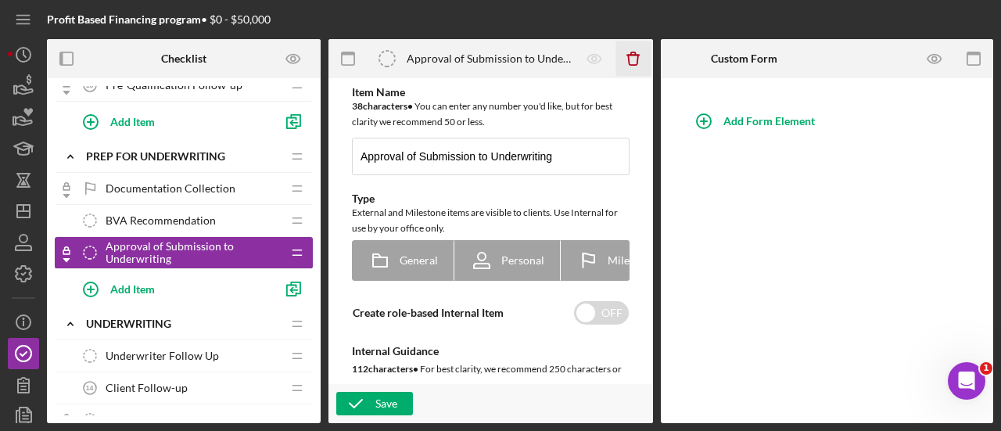
click at [636, 60] on icon "Icon/Delete" at bounding box center [633, 58] width 35 height 35
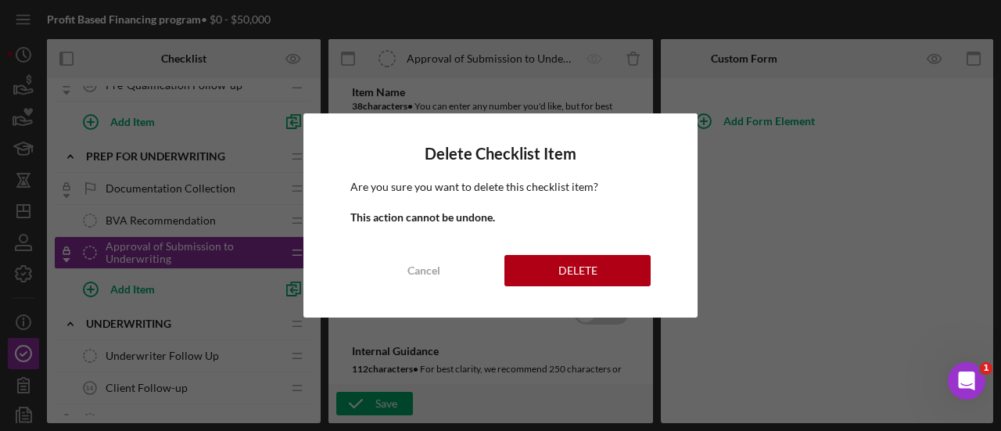
click at [577, 289] on div "Delete Checklist Item Are you sure you want to delete this checklist item? This…" at bounding box center [501, 215] width 394 height 204
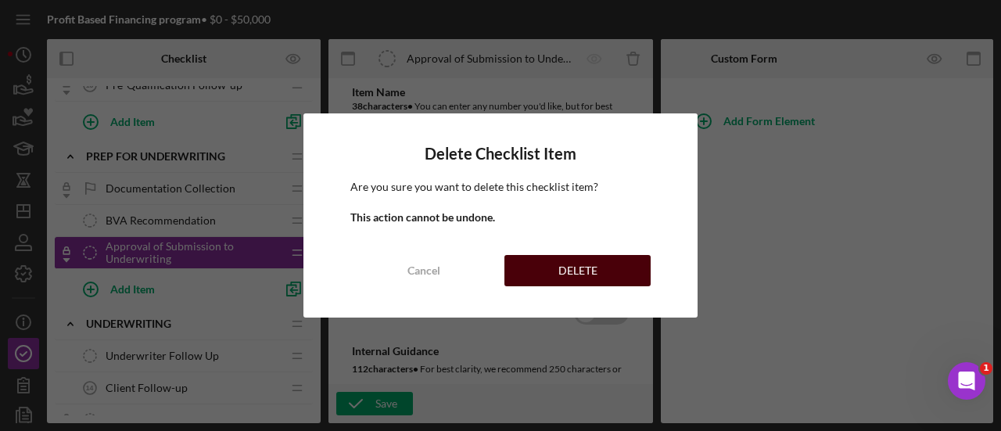
click at [574, 270] on div "DELETE" at bounding box center [578, 270] width 39 height 31
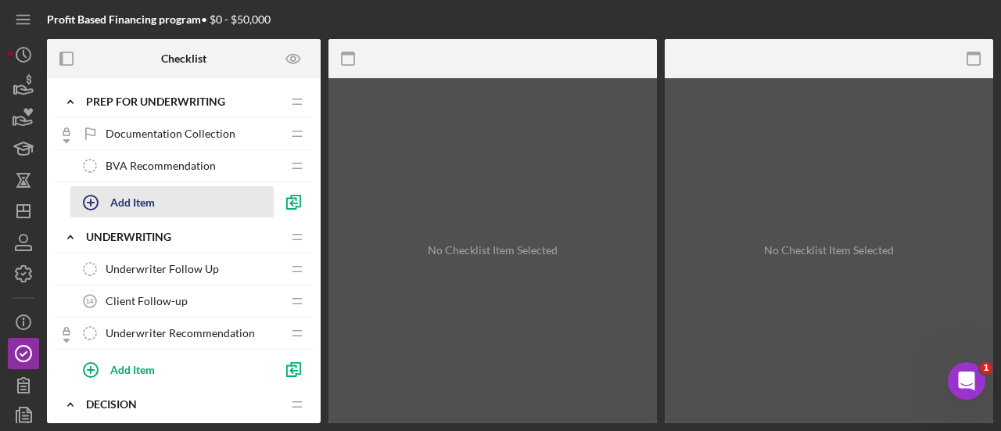
scroll to position [782, 0]
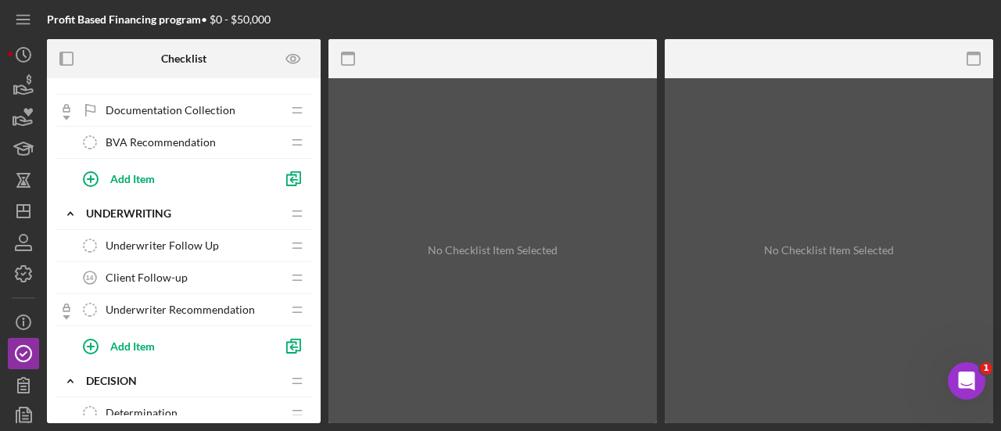
click at [172, 239] on span "Underwriter Follow Up" at bounding box center [162, 245] width 113 height 13
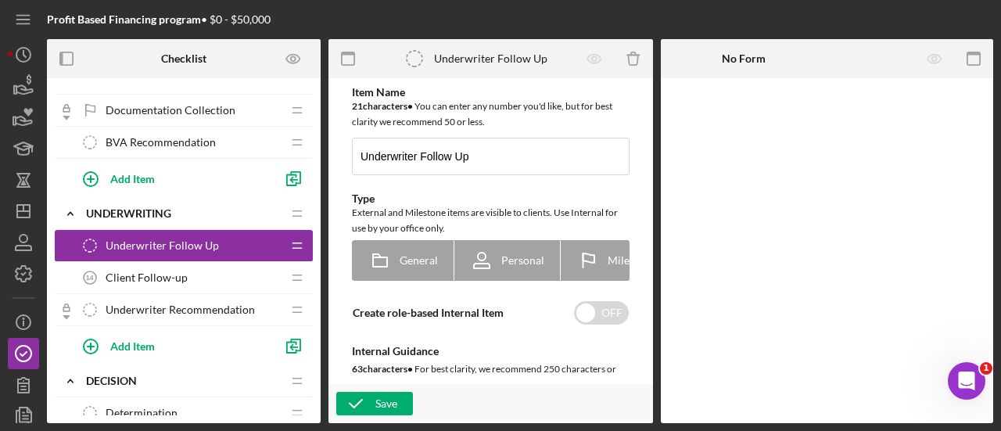
click at [156, 275] on span "Client Follow-up" at bounding box center [147, 277] width 82 height 13
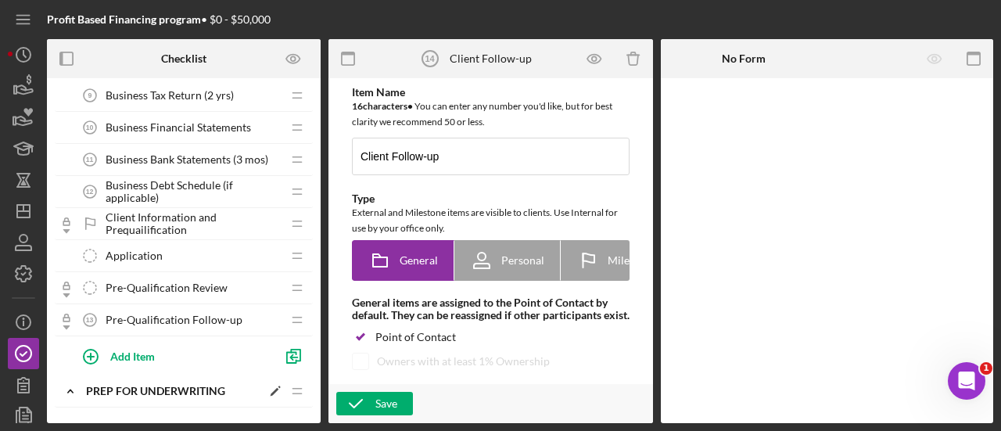
scroll to position [626, 0]
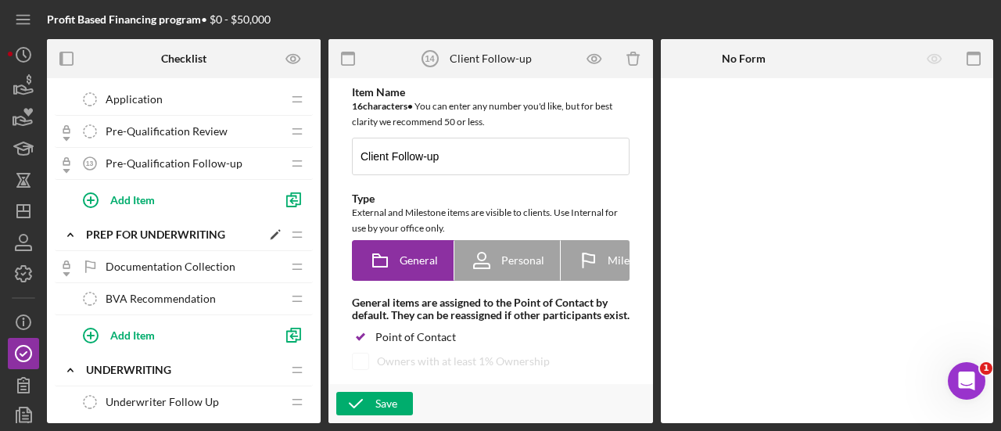
click at [193, 296] on span "BVA Recommendation" at bounding box center [161, 299] width 110 height 13
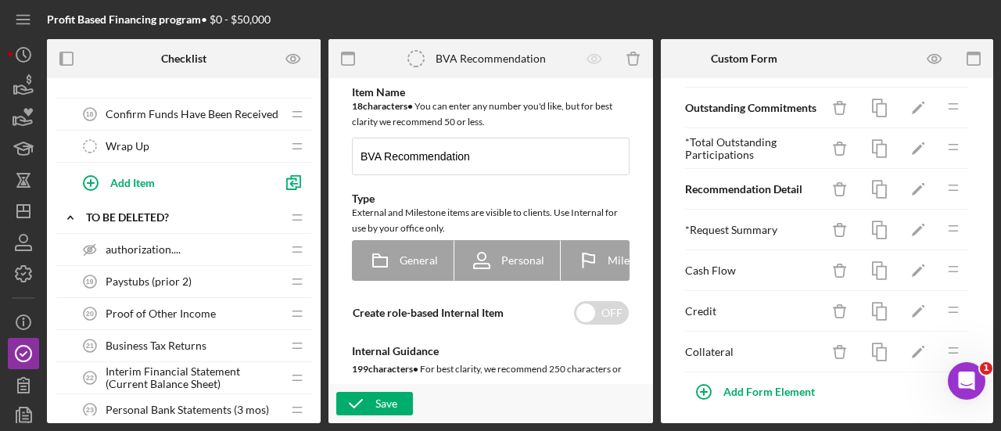
scroll to position [1643, 0]
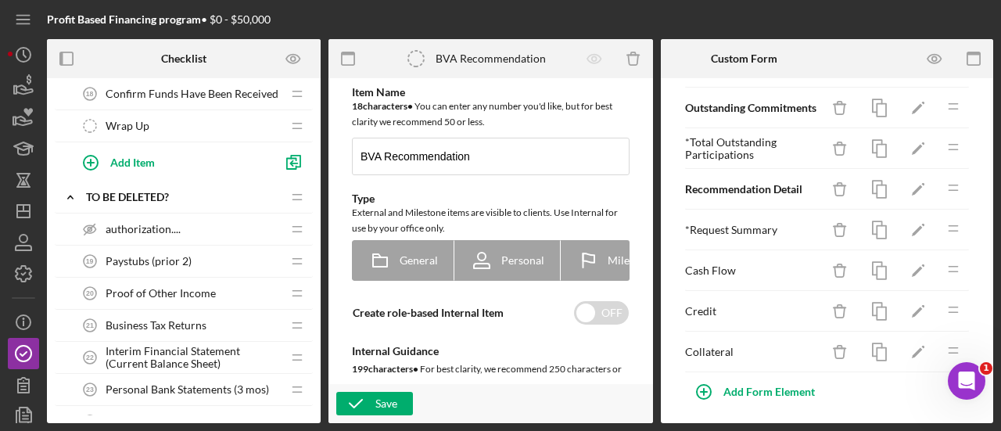
click at [151, 214] on div "authorization.... authorization...." at bounding box center [177, 229] width 207 height 31
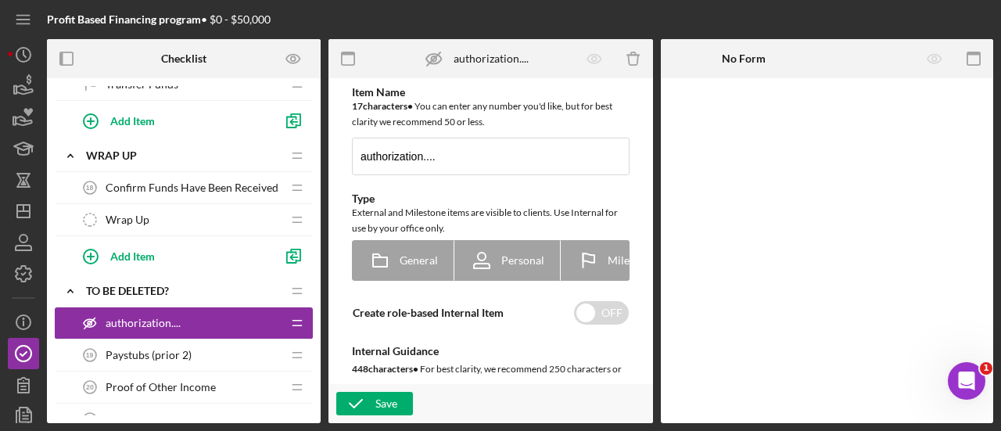
scroll to position [1434, 0]
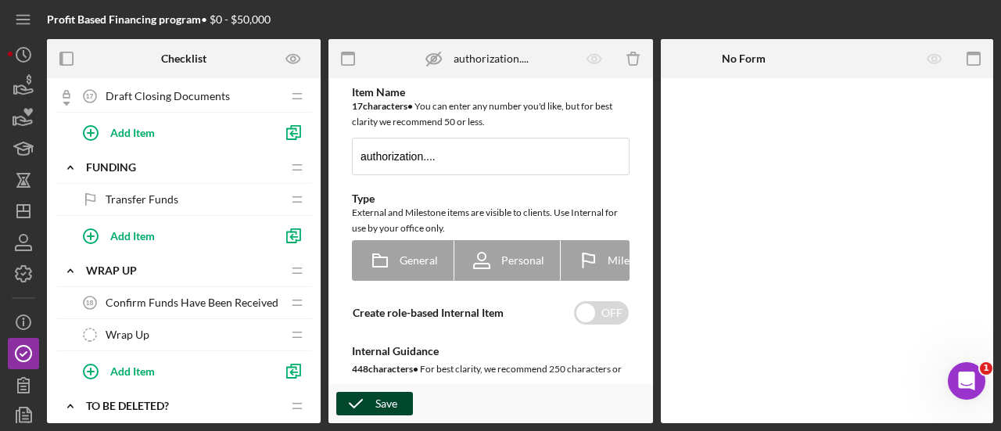
click at [373, 400] on icon "button" at bounding box center [355, 403] width 39 height 39
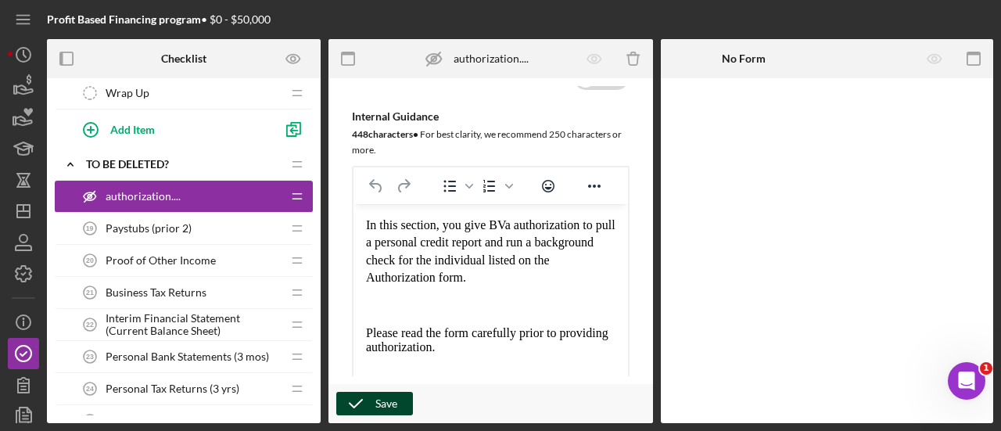
scroll to position [1668, 0]
